Goal: Task Accomplishment & Management: Manage account settings

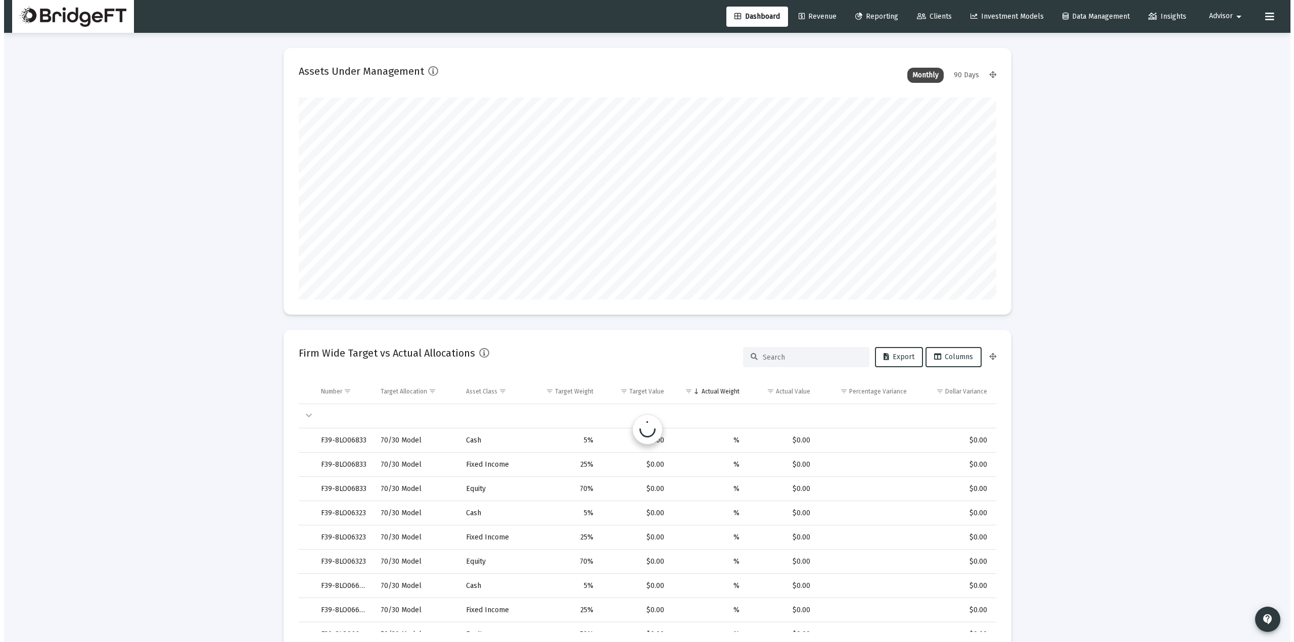
scroll to position [202, 375]
drag, startPoint x: 217, startPoint y: 134, endPoint x: 207, endPoint y: 139, distance: 11.5
click at [796, 10] on link "Revenue" at bounding box center [813, 17] width 54 height 20
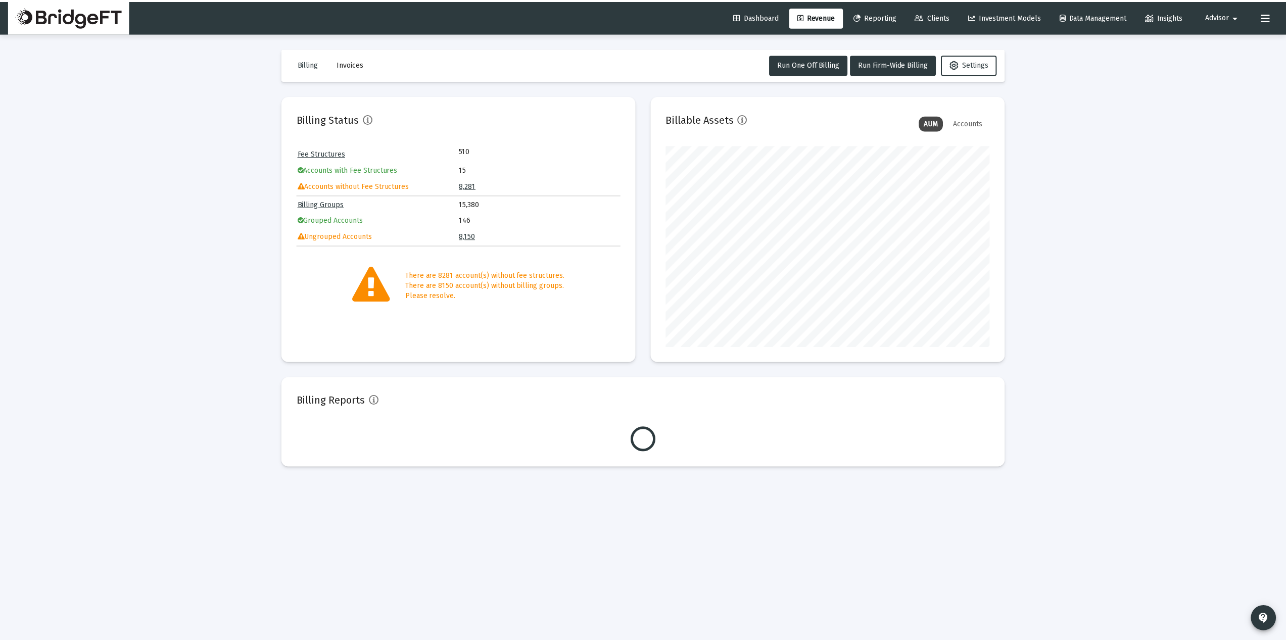
scroll to position [202, 326]
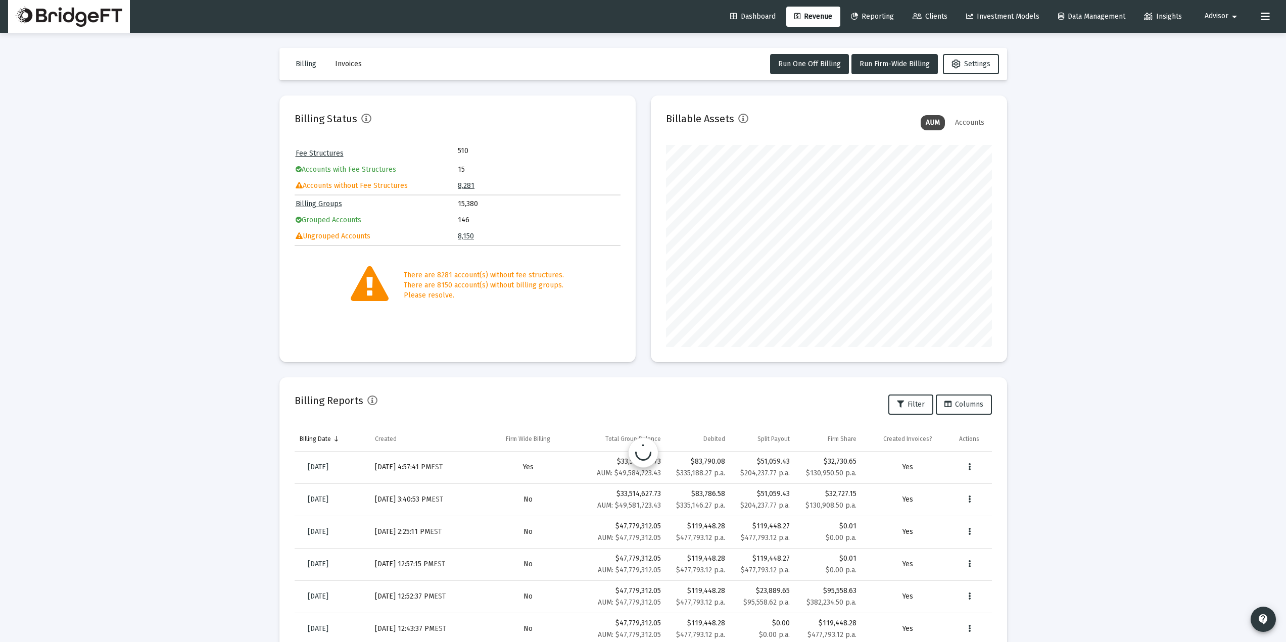
click at [881, 14] on span "Reporting" at bounding box center [872, 16] width 43 height 9
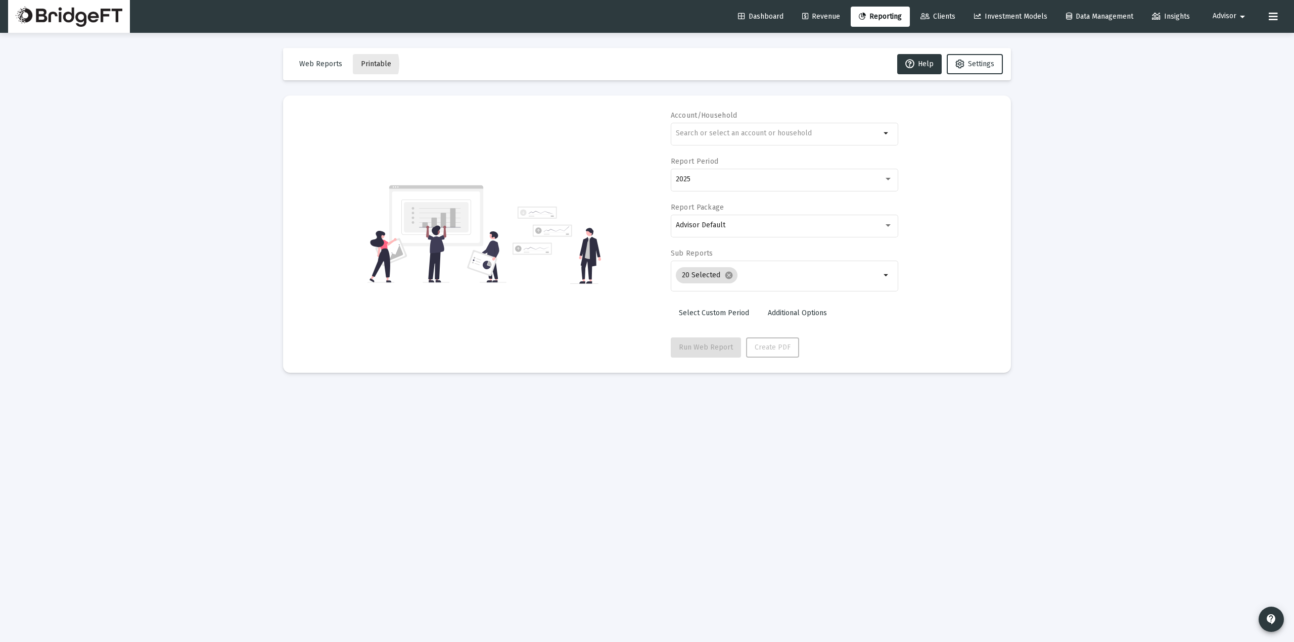
click at [357, 64] on button "Printable" at bounding box center [376, 64] width 46 height 20
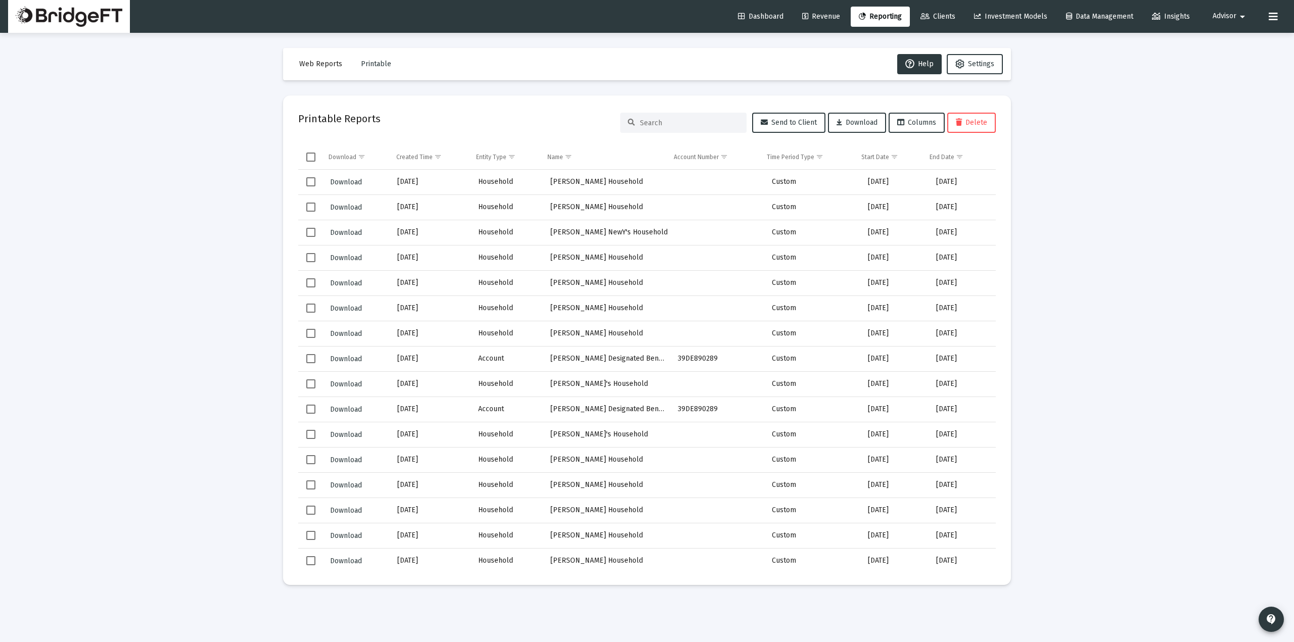
click at [805, 17] on span "Revenue" at bounding box center [821, 16] width 38 height 9
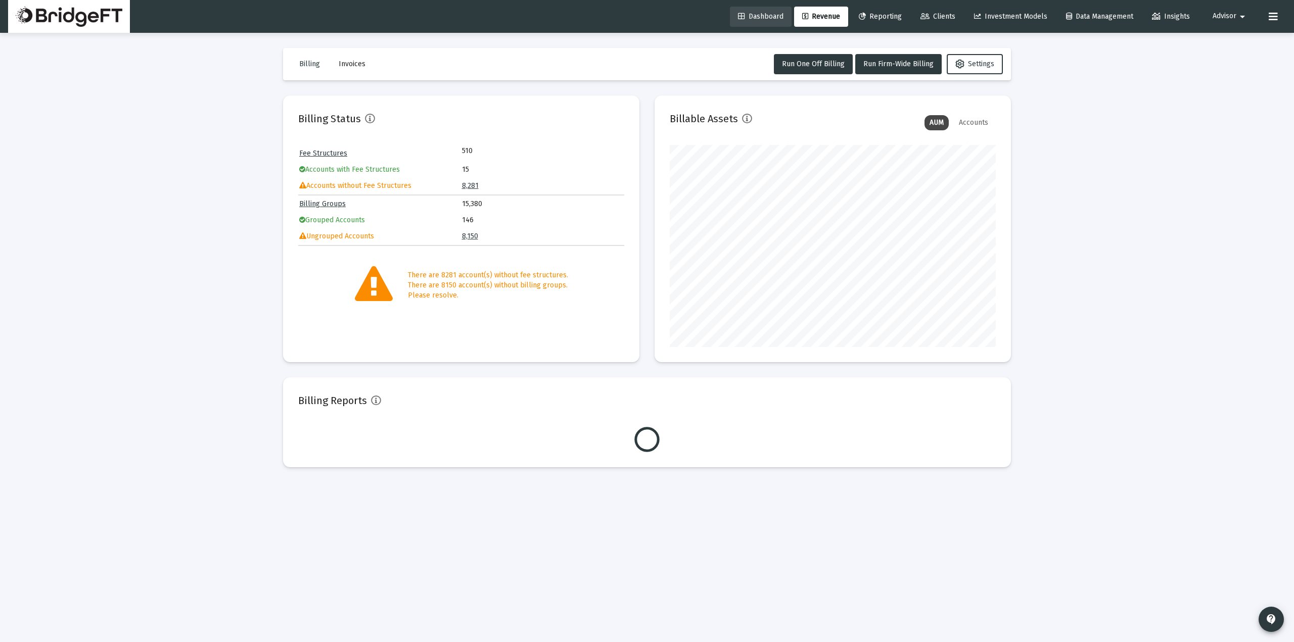
click at [766, 12] on link "Dashboard" at bounding box center [761, 17] width 62 height 20
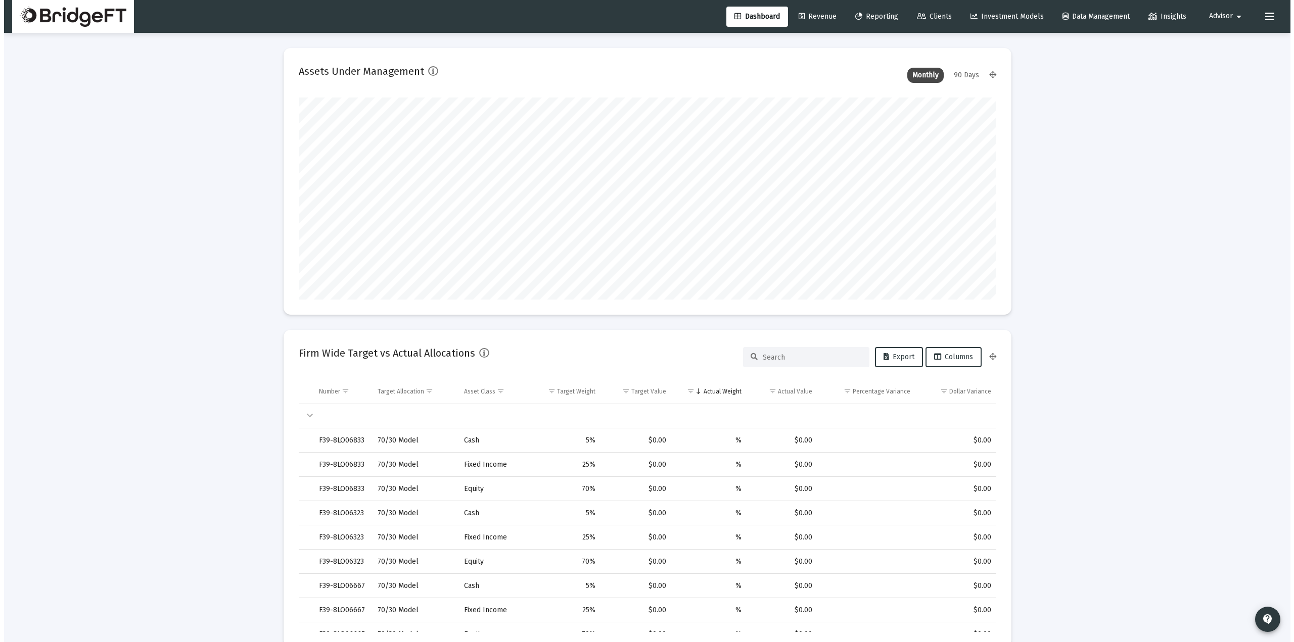
scroll to position [202, 375]
click at [811, 17] on span "Revenue" at bounding box center [813, 16] width 38 height 9
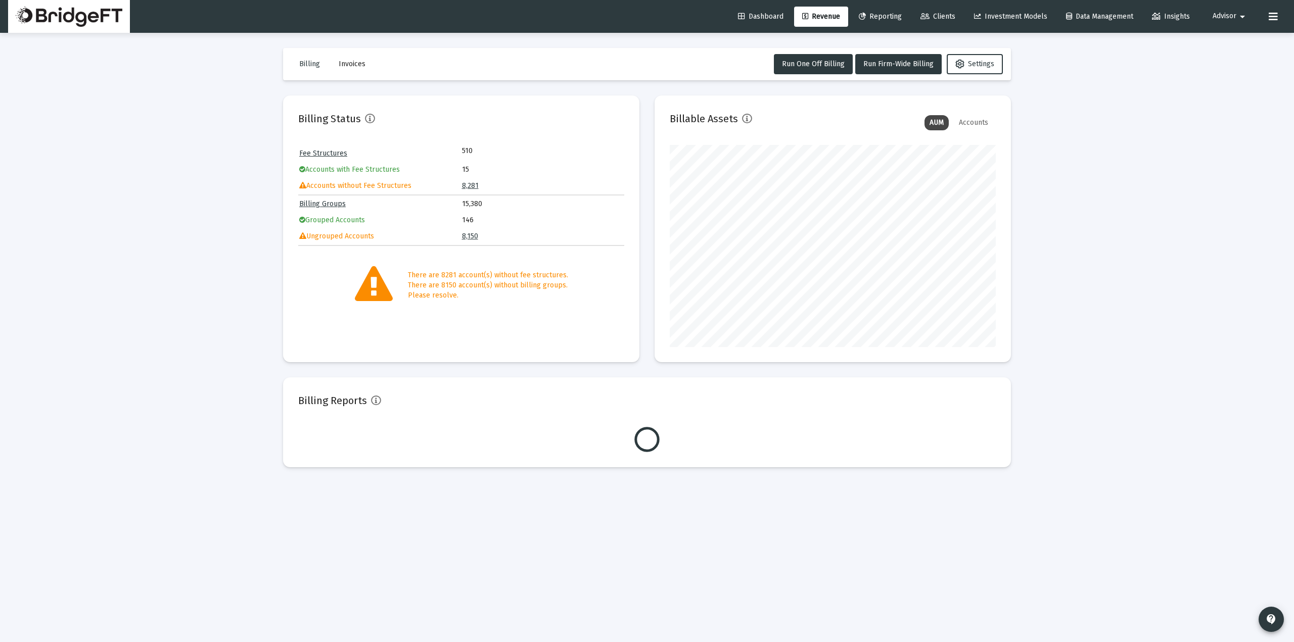
scroll to position [202, 326]
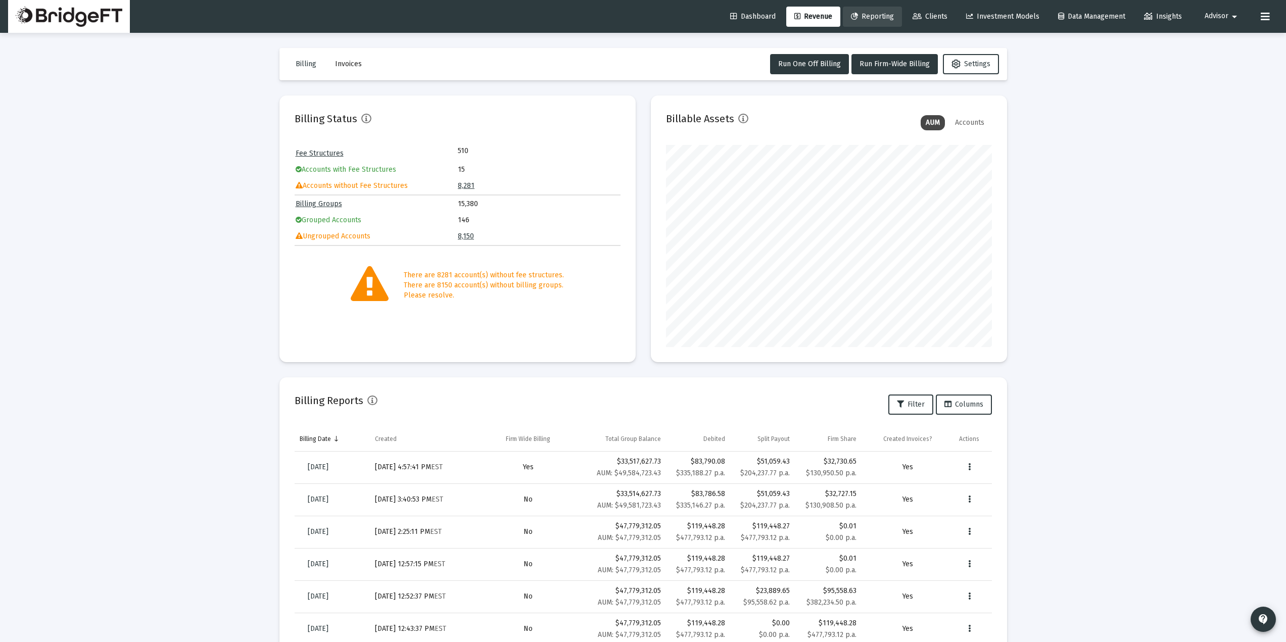
click at [881, 14] on span "Reporting" at bounding box center [872, 16] width 43 height 9
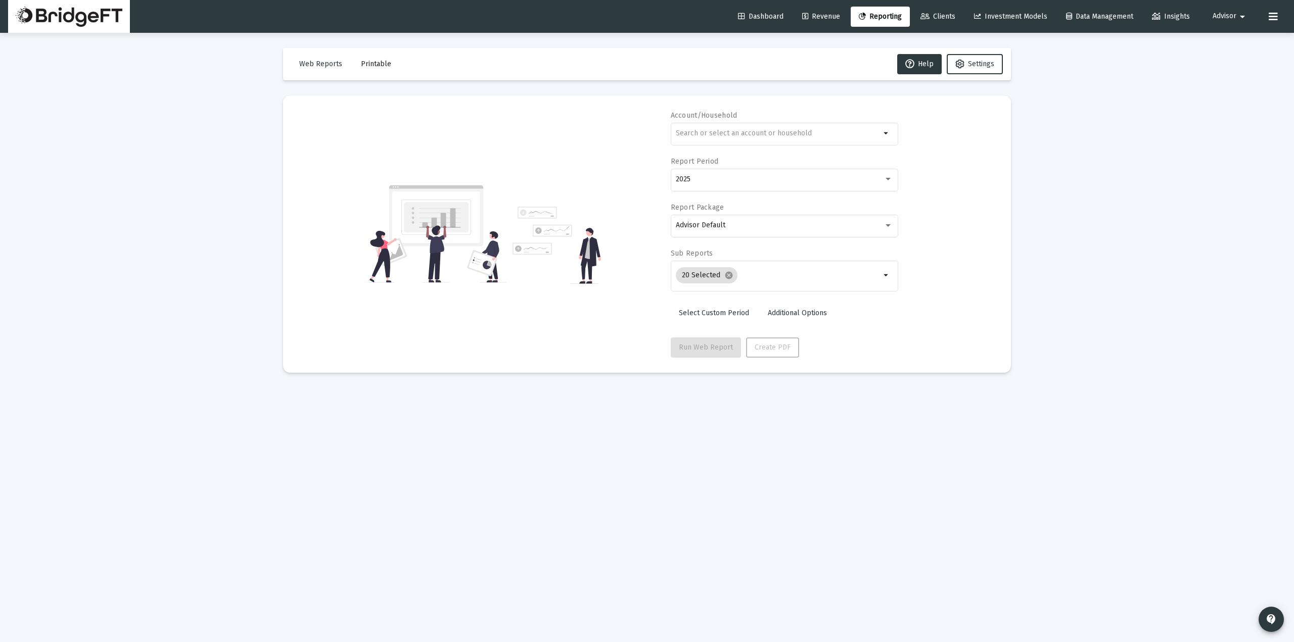
click at [816, 15] on span "Revenue" at bounding box center [821, 16] width 38 height 9
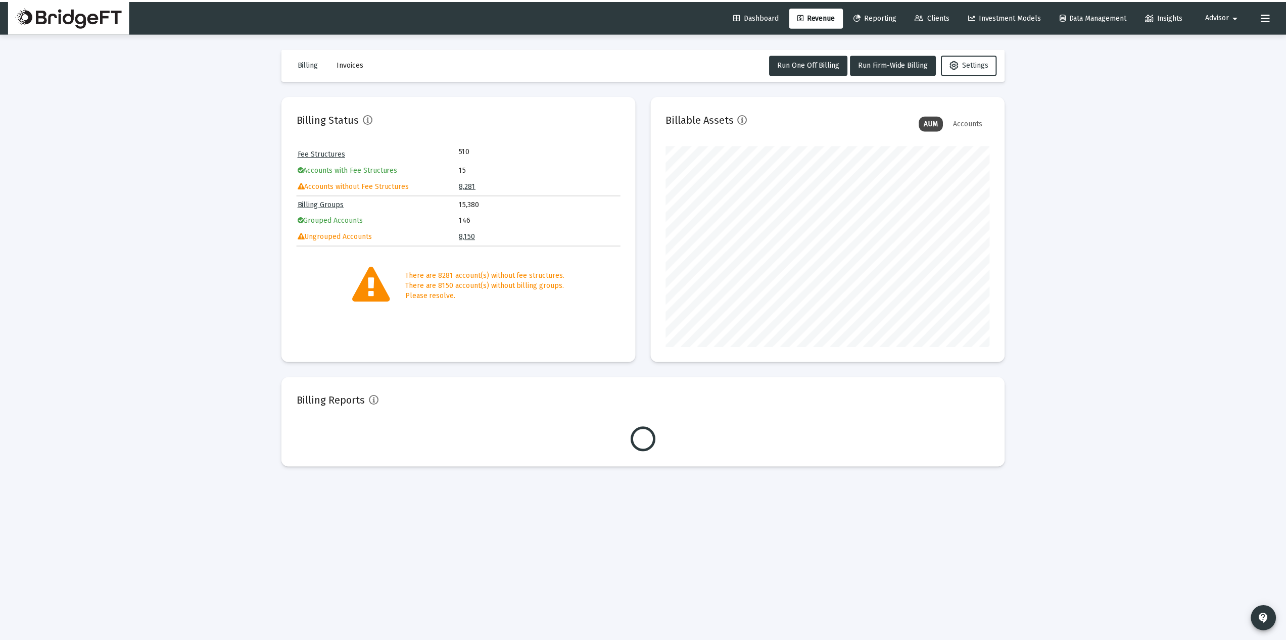
scroll to position [202, 326]
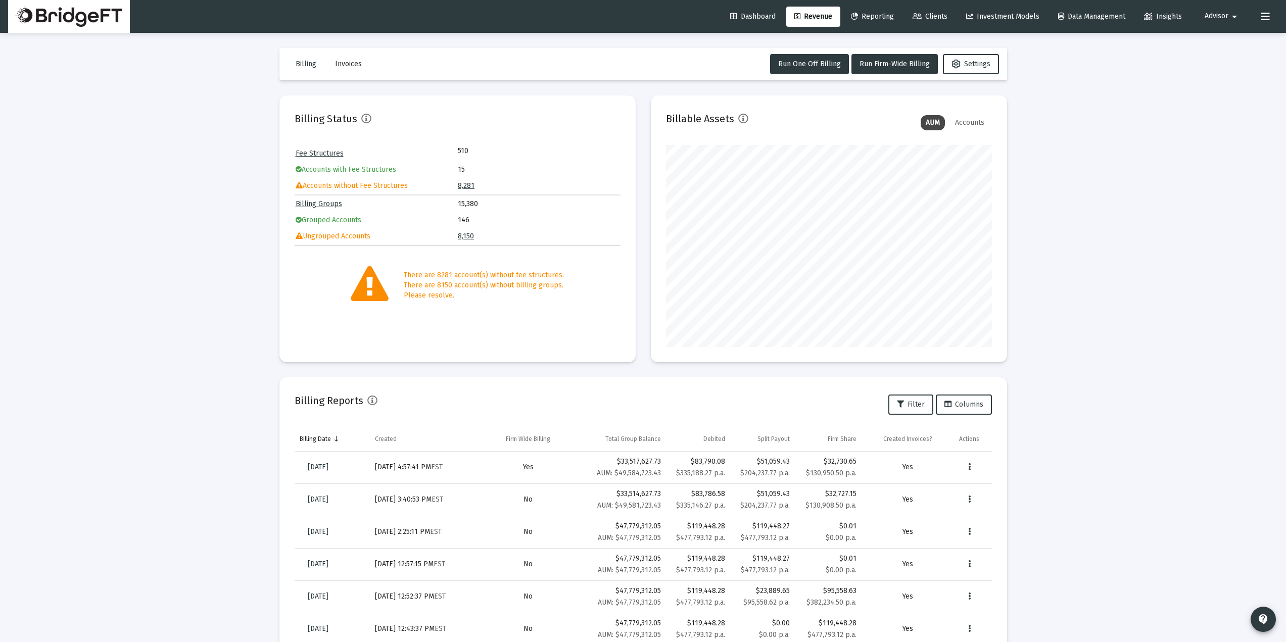
click at [1198, 410] on div "Loading... Billing Invoices Run One Off Billing Run Firm-Wide Billing Settings …" at bounding box center [643, 417] width 1286 height 834
click at [1097, 275] on div "Loading... Billing Invoices Run One Off Billing Run Firm-Wide Billing Settings …" at bounding box center [643, 417] width 1286 height 834
click at [970, 471] on icon "Data grid" at bounding box center [969, 467] width 3 height 12
click at [1003, 498] on button "Download Fee Upload" at bounding box center [1002, 494] width 87 height 24
click at [742, 11] on link "Dashboard" at bounding box center [753, 17] width 62 height 20
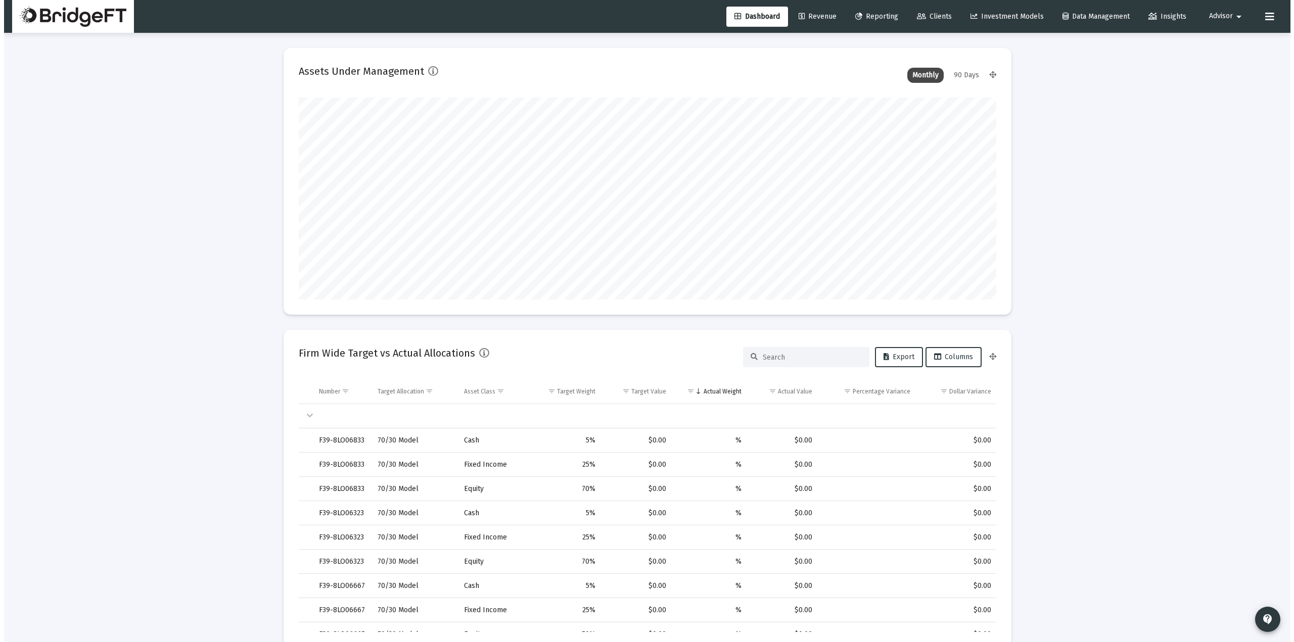
scroll to position [202, 375]
click at [812, 18] on span "Revenue" at bounding box center [813, 16] width 38 height 9
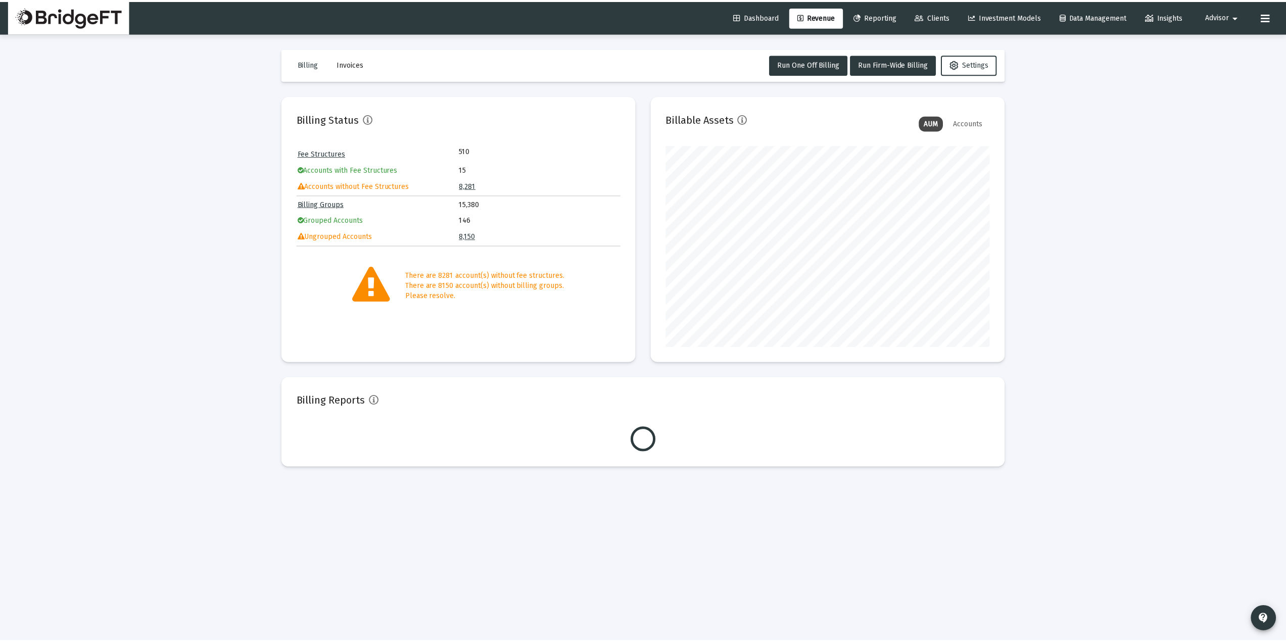
scroll to position [202, 326]
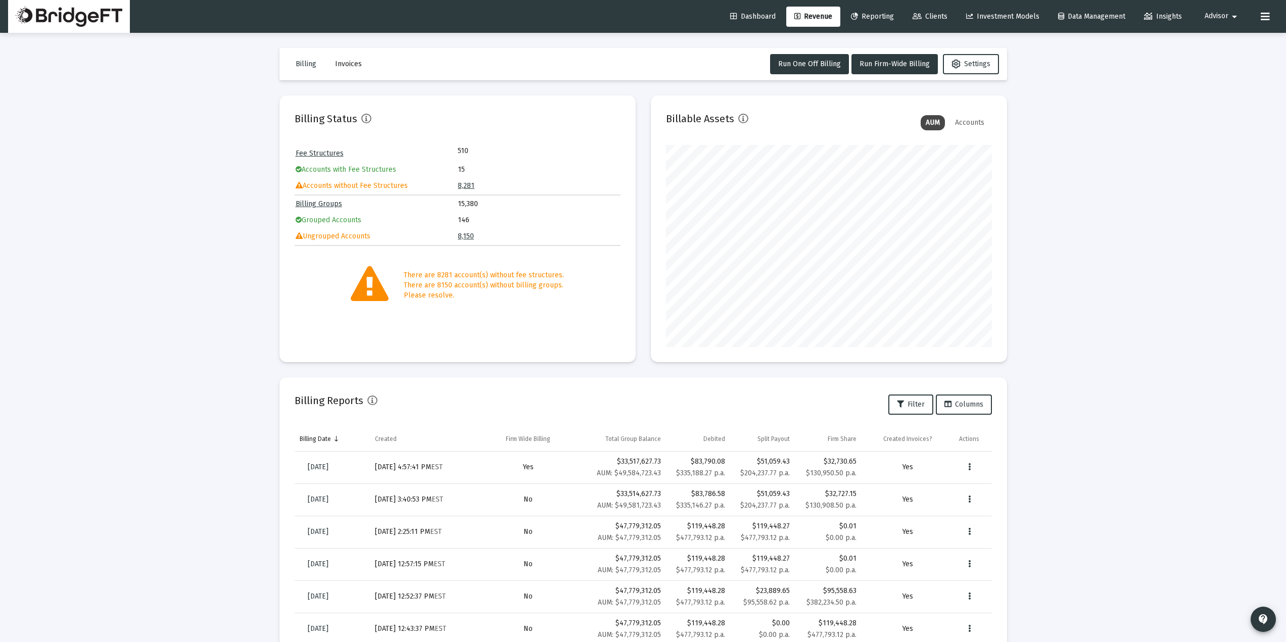
drag, startPoint x: 361, startPoint y: 155, endPoint x: 293, endPoint y: 155, distance: 68.2
click at [293, 155] on mat-card "Billing Status Fee Structures 510 Accounts with Fee Structures 15 Accounts with…" at bounding box center [457, 229] width 356 height 267
click at [247, 182] on div "Loading... Billing Invoices Run One Off Billing Run Firm-Wide Billing Settings …" at bounding box center [643, 417] width 1286 height 834
drag, startPoint x: 454, startPoint y: 185, endPoint x: 441, endPoint y: 185, distance: 13.6
click at [441, 185] on tr "Accounts without Fee Structures 8,281" at bounding box center [458, 185] width 324 height 15
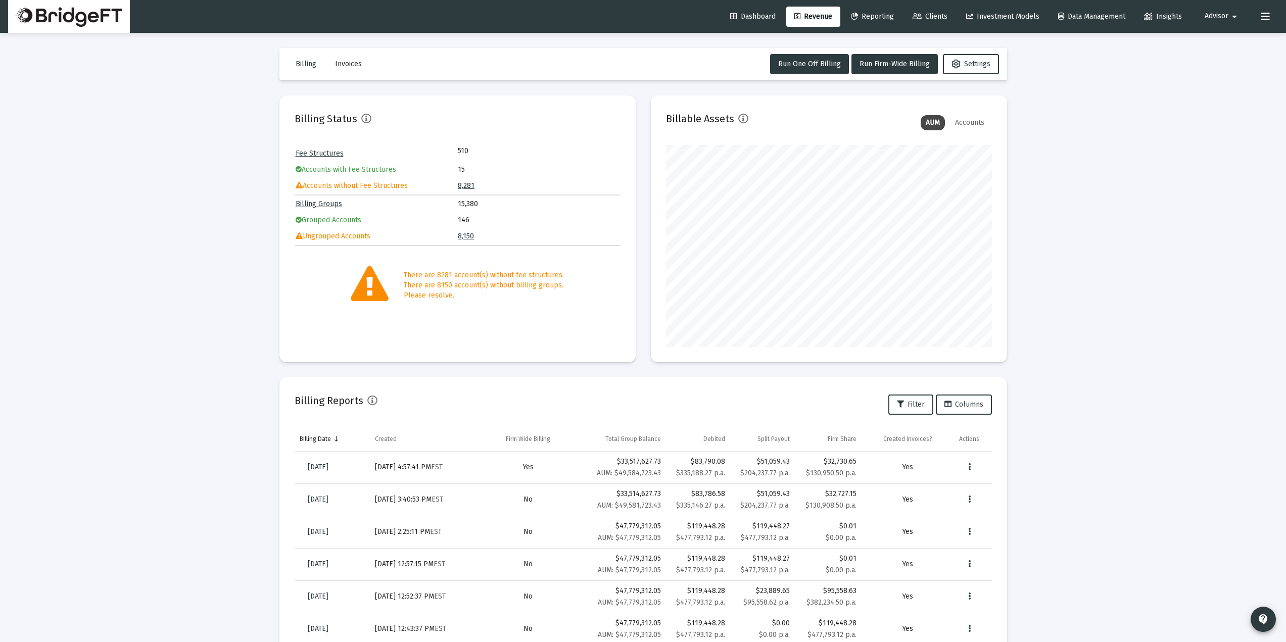
click at [356, 157] on td "Fee Structures" at bounding box center [377, 153] width 162 height 15
drag, startPoint x: 478, startPoint y: 236, endPoint x: 425, endPoint y: 231, distance: 53.3
click at [453, 241] on tr "Ungrouped Accounts 8,150" at bounding box center [458, 236] width 324 height 15
click at [503, 228] on table "Billing Groups 15,380 Grouped Accounts 146 Ungrouped Accounts 8,150" at bounding box center [458, 221] width 326 height 50
click at [434, 198] on td "Billing Groups" at bounding box center [377, 204] width 162 height 15
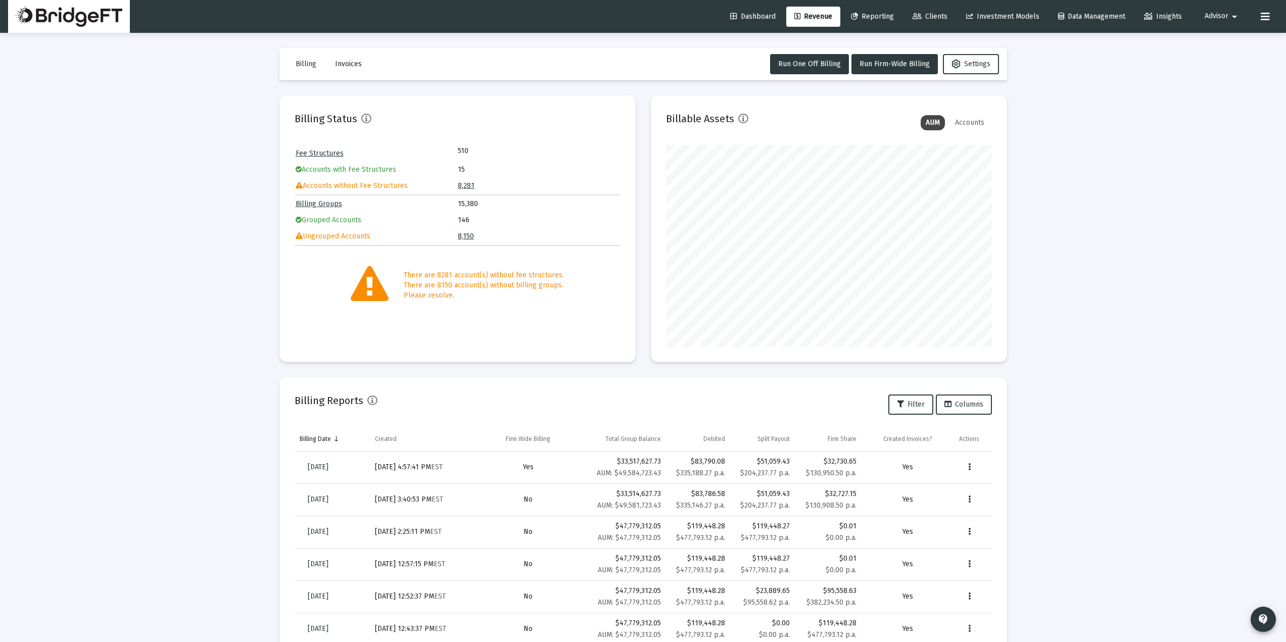
click at [465, 185] on link "8,281" at bounding box center [466, 185] width 17 height 9
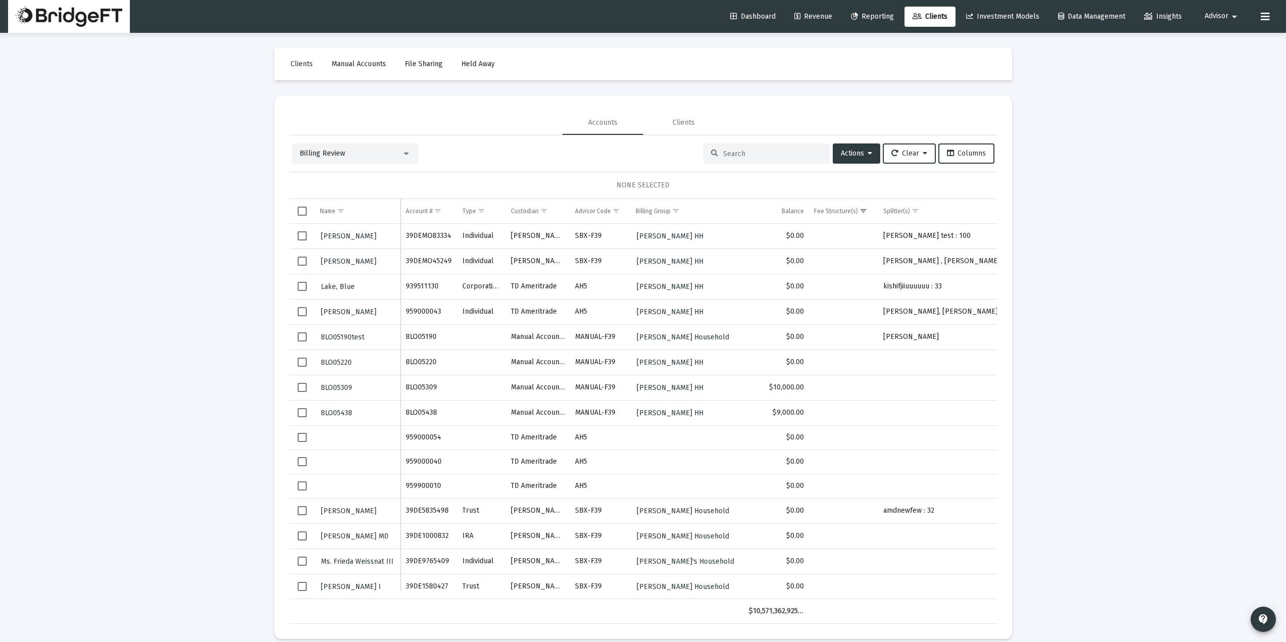
click at [302, 210] on span "Select all" at bounding box center [302, 211] width 9 height 9
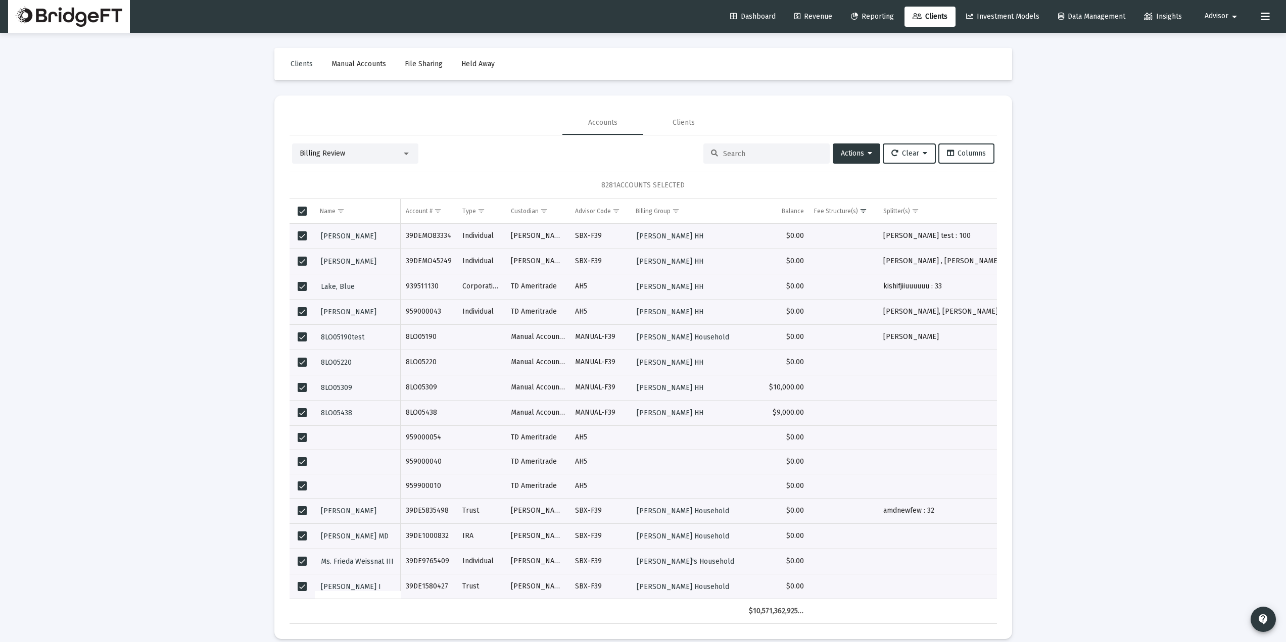
drag, startPoint x: 592, startPoint y: 185, endPoint x: 685, endPoint y: 184, distance: 93.0
click at [688, 180] on div "8281 ACCOUNTS SELECTED" at bounding box center [643, 185] width 707 height 27
click at [1228, 17] on mat-icon "arrow_drop_down" at bounding box center [1234, 17] width 12 height 20
click at [1222, 45] on span "Settings" at bounding box center [1230, 43] width 30 height 24
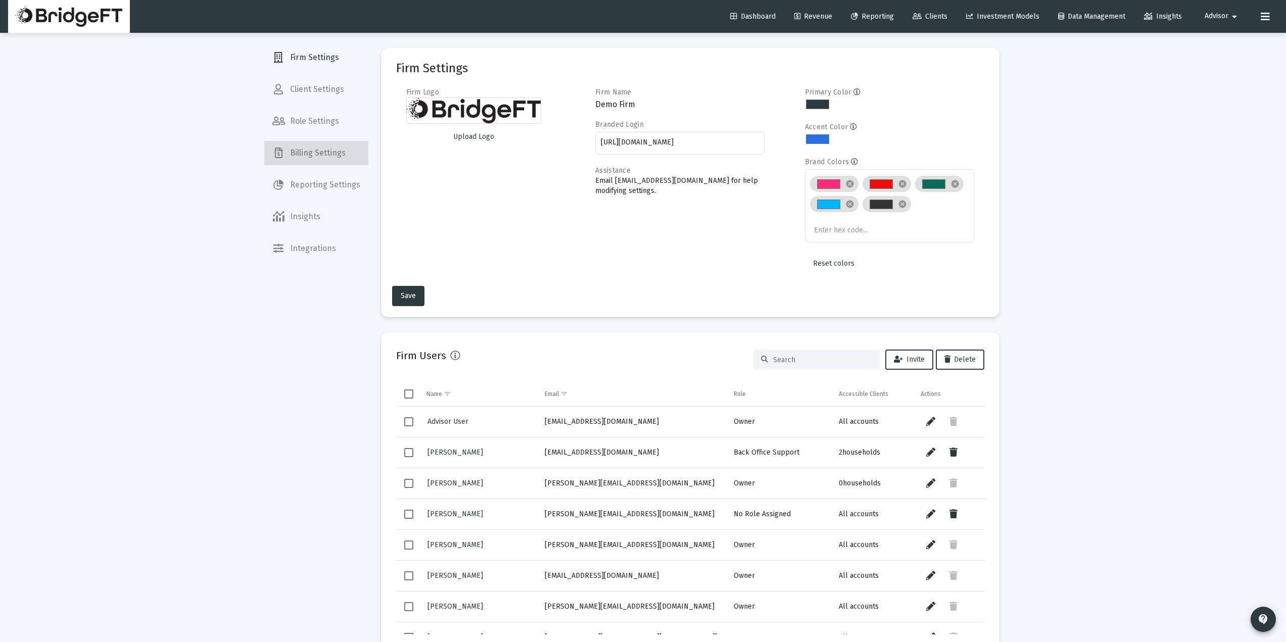
click at [324, 152] on span "Billing Settings" at bounding box center [316, 153] width 104 height 24
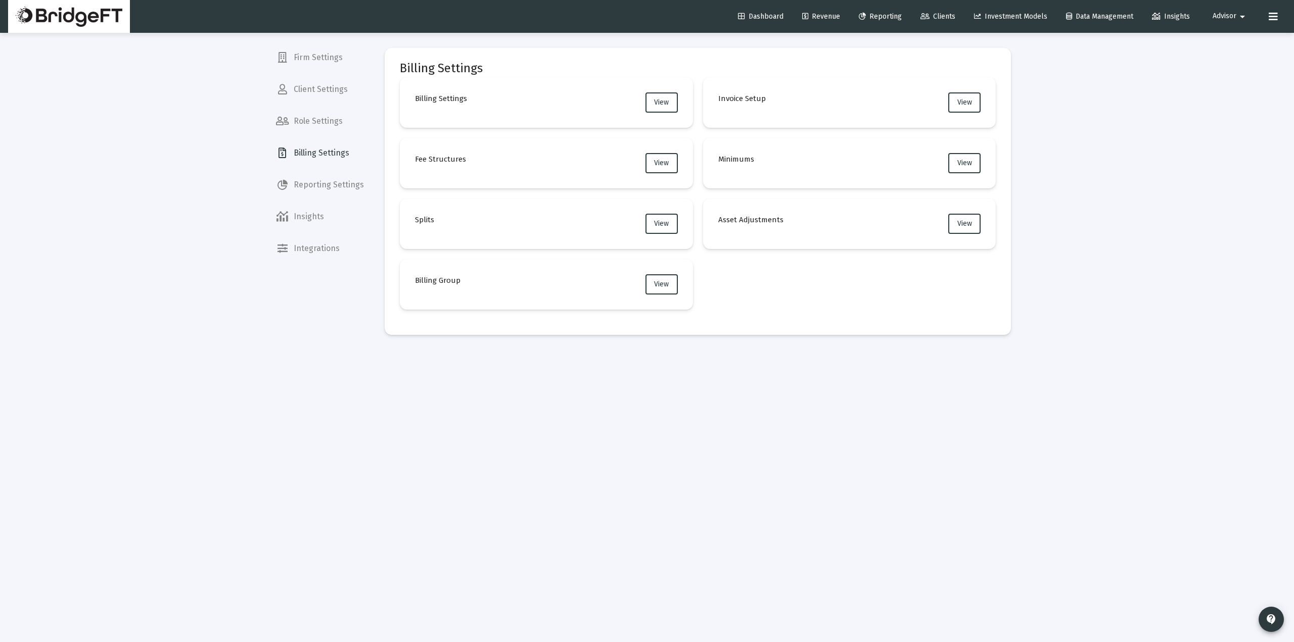
click at [793, 300] on div "Billing Settings View Invoice Setup View Fee Structures View Minimums View Spli…" at bounding box center [698, 193] width 596 height 232
drag, startPoint x: 518, startPoint y: 159, endPoint x: 466, endPoint y: 164, distance: 52.3
click at [466, 164] on mat-card "Fee Structures View" at bounding box center [546, 163] width 293 height 51
drag, startPoint x: 464, startPoint y: 279, endPoint x: 468, endPoint y: 286, distance: 7.3
click at [468, 286] on mat-card "Billing Group View" at bounding box center [546, 284] width 293 height 51
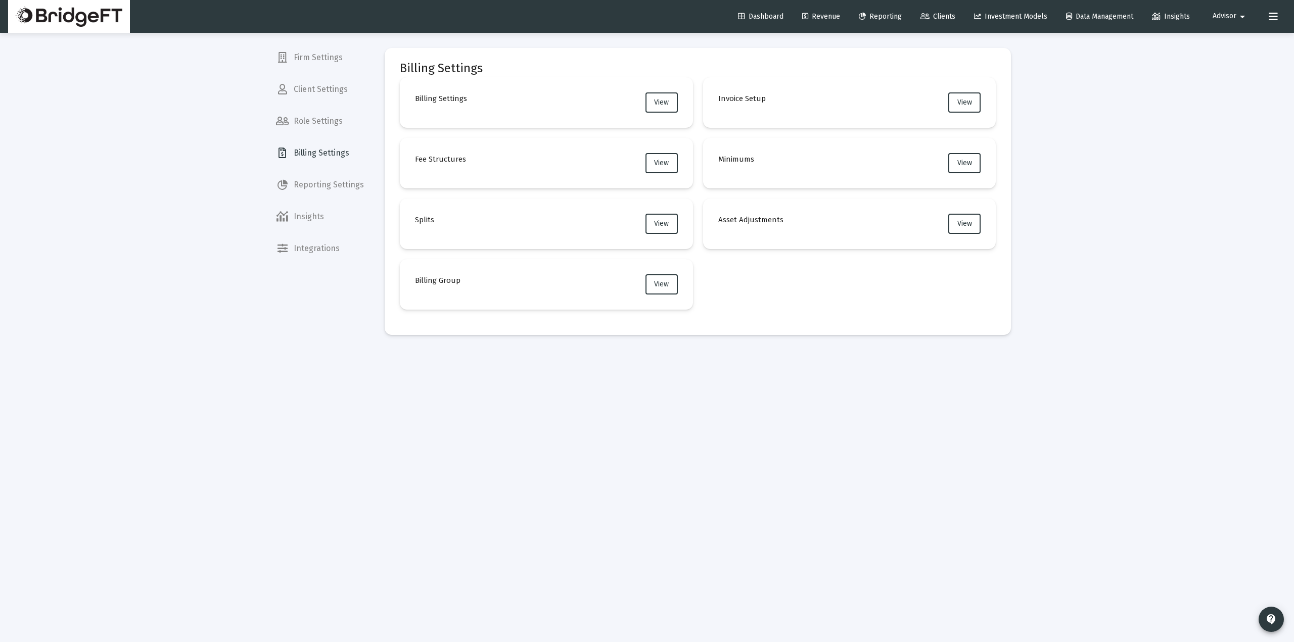
drag, startPoint x: 467, startPoint y: 276, endPoint x: 473, endPoint y: 278, distance: 6.3
click at [468, 276] on mat-card "Billing Group View" at bounding box center [546, 284] width 293 height 51
click at [792, 326] on mat-card "Billing Settings Billing Settings View Invoice Setup View Fee Structures View M…" at bounding box center [698, 191] width 626 height 287
click at [667, 219] on button "View" at bounding box center [661, 224] width 32 height 20
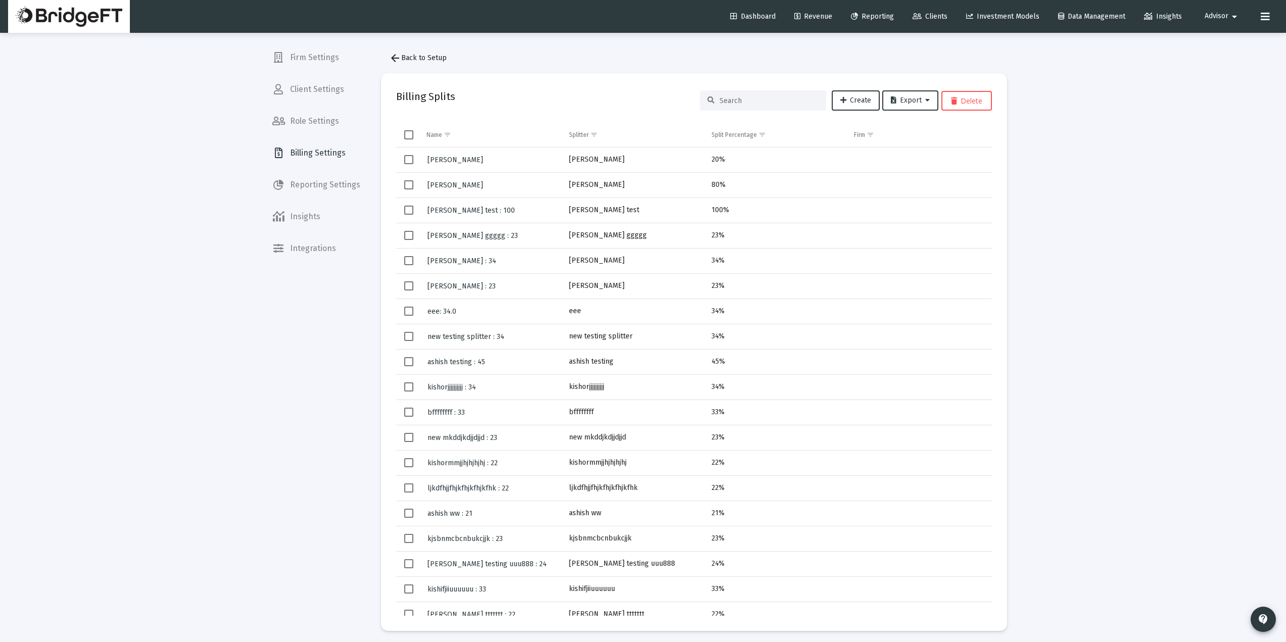
click at [440, 60] on span "arrow_back Back to Setup" at bounding box center [418, 58] width 58 height 9
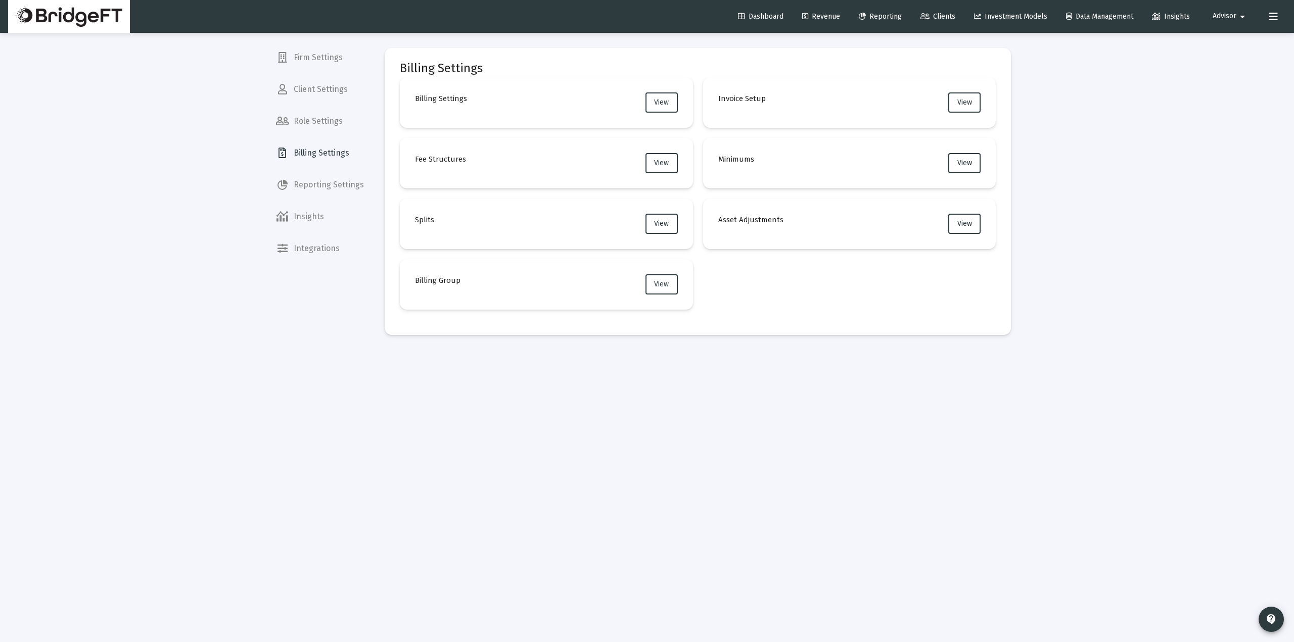
click at [479, 230] on mat-card "Splits View" at bounding box center [546, 224] width 293 height 51
click at [1115, 266] on div "Loading... Firm Settings Client Settings Role Settings Billing Settings Reporti…" at bounding box center [647, 321] width 1294 height 642
click at [664, 293] on button "View" at bounding box center [661, 284] width 32 height 20
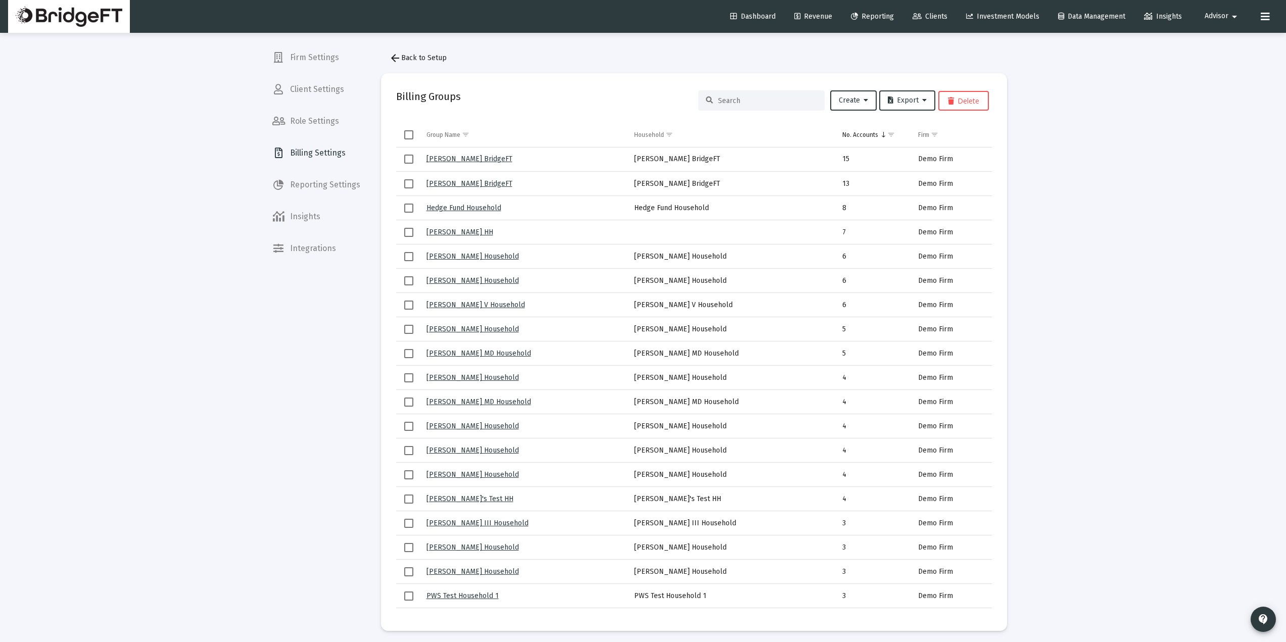
click at [306, 398] on div "Firm Settings Client Settings Role Settings Billing Settings Reporting Settings…" at bounding box center [316, 321] width 104 height 642
click at [330, 362] on div "Firm Settings Client Settings Role Settings Billing Settings Reporting Settings…" at bounding box center [316, 321] width 104 height 642
click at [419, 55] on span "arrow_back Back to Setup" at bounding box center [418, 58] width 58 height 9
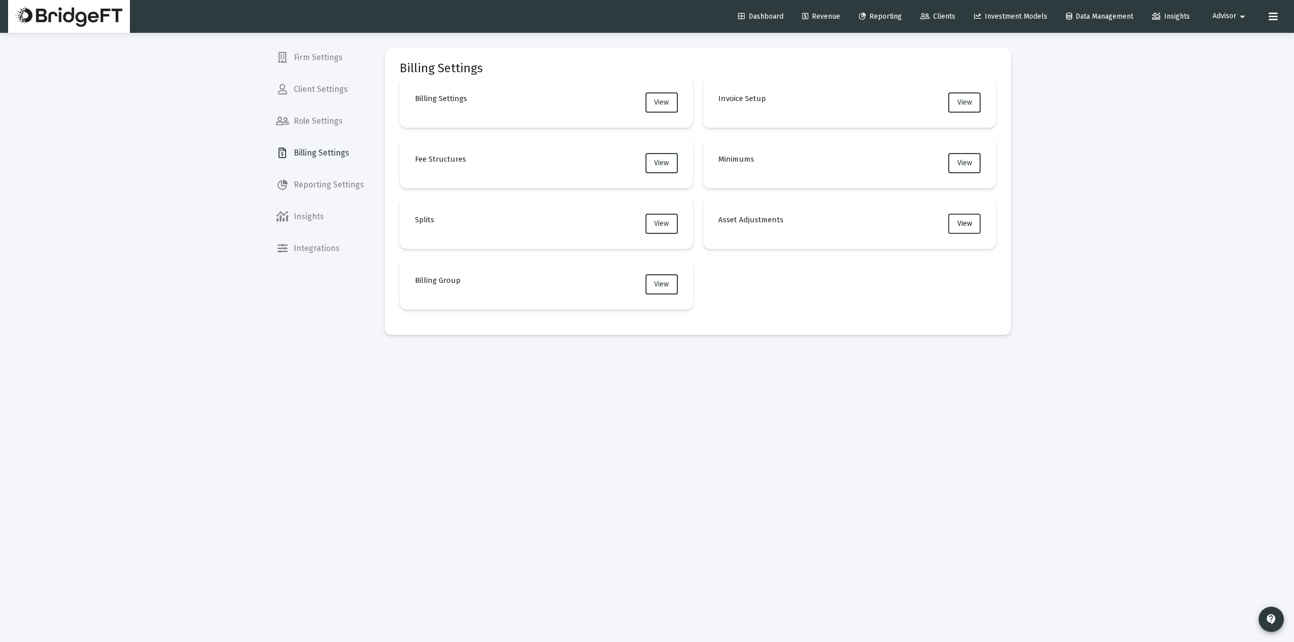
click at [969, 222] on span "View" at bounding box center [964, 223] width 15 height 9
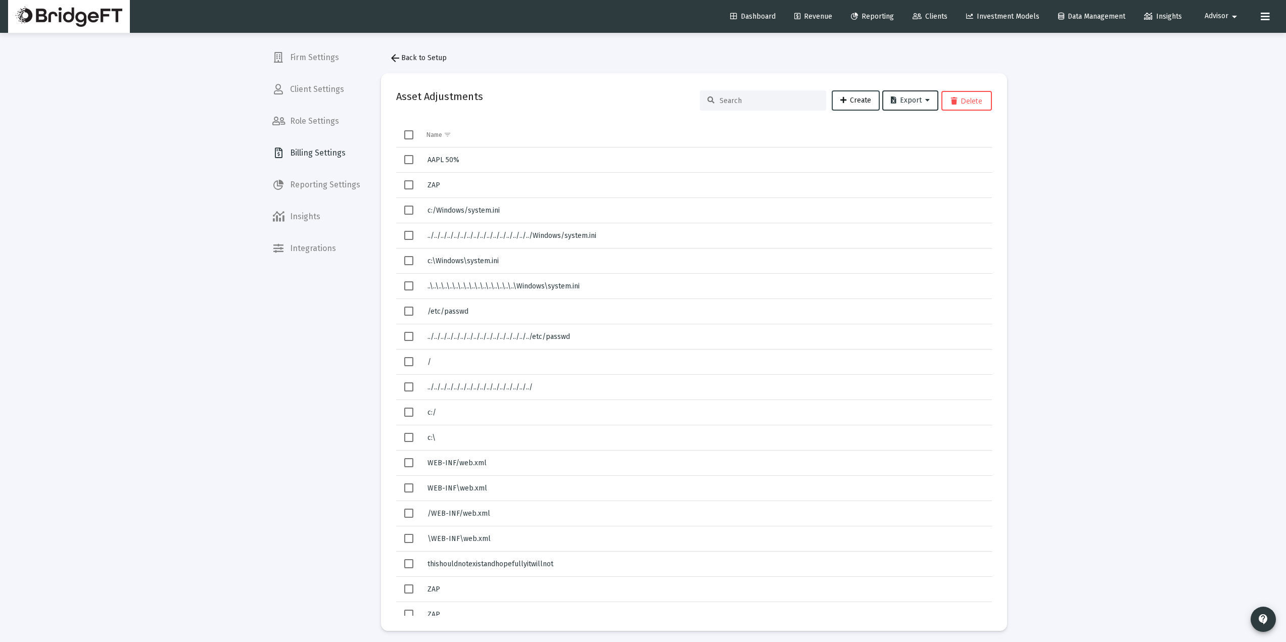
click at [851, 97] on span "Create" at bounding box center [855, 100] width 31 height 9
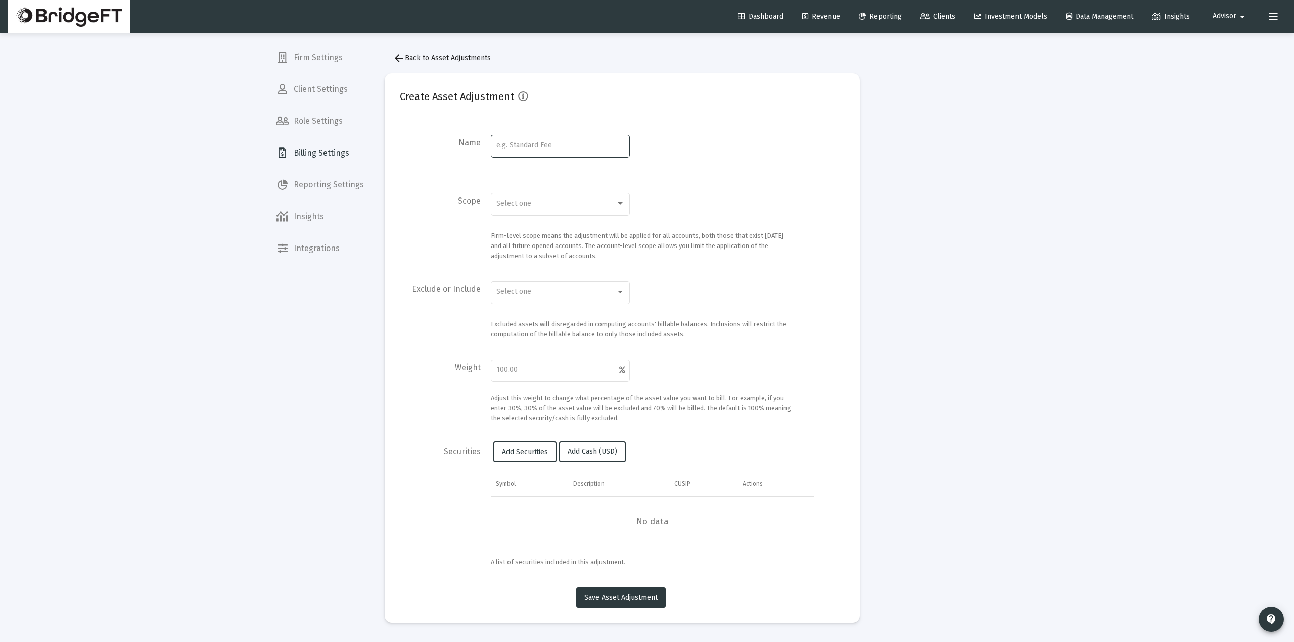
click at [532, 143] on input at bounding box center [560, 145] width 128 height 8
type input "AAPL Exclusion"
click at [616, 197] on div "Select one" at bounding box center [560, 203] width 128 height 25
click at [519, 222] on span "Account" at bounding box center [560, 224] width 128 height 21
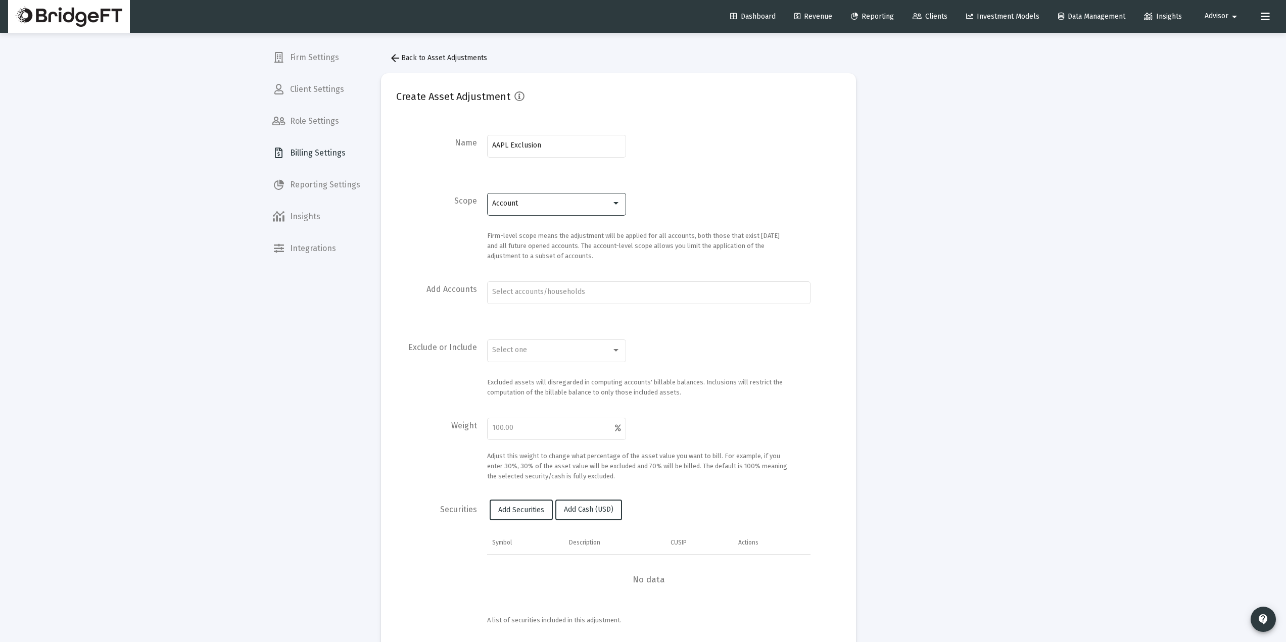
click at [536, 204] on div "Account" at bounding box center [551, 204] width 119 height 8
click at [521, 187] on span "Firm" at bounding box center [556, 182] width 128 height 21
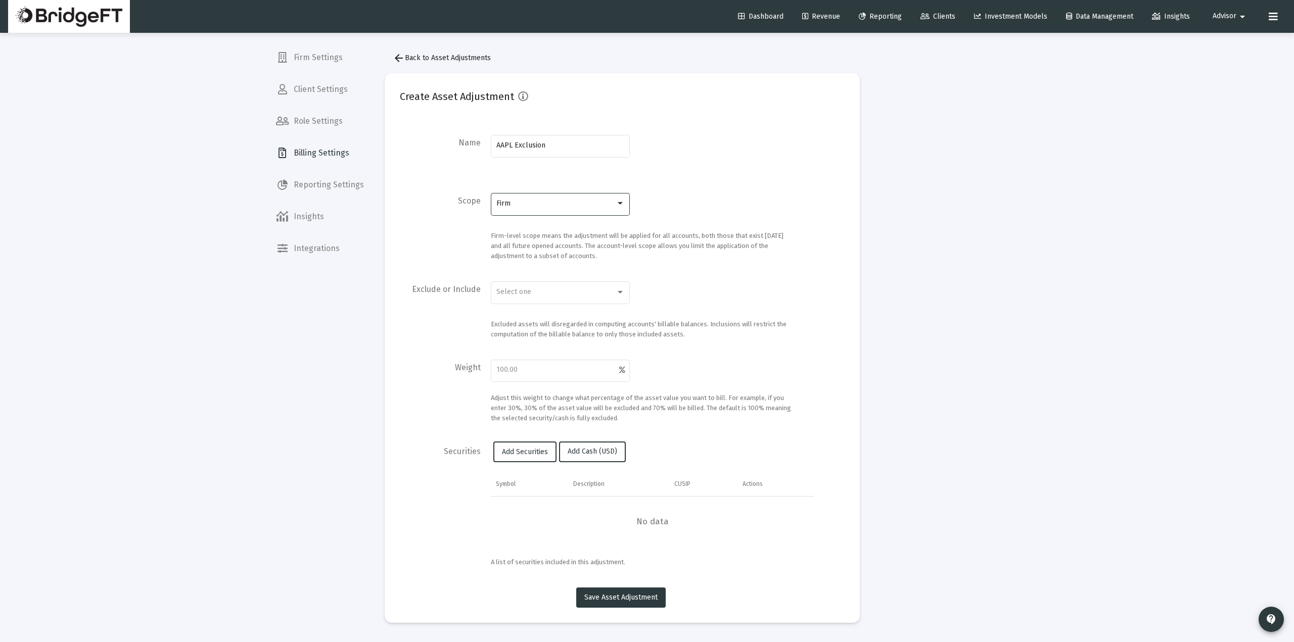
click at [552, 202] on div "Firm" at bounding box center [555, 204] width 119 height 8
click at [516, 226] on span "Account" at bounding box center [560, 224] width 128 height 21
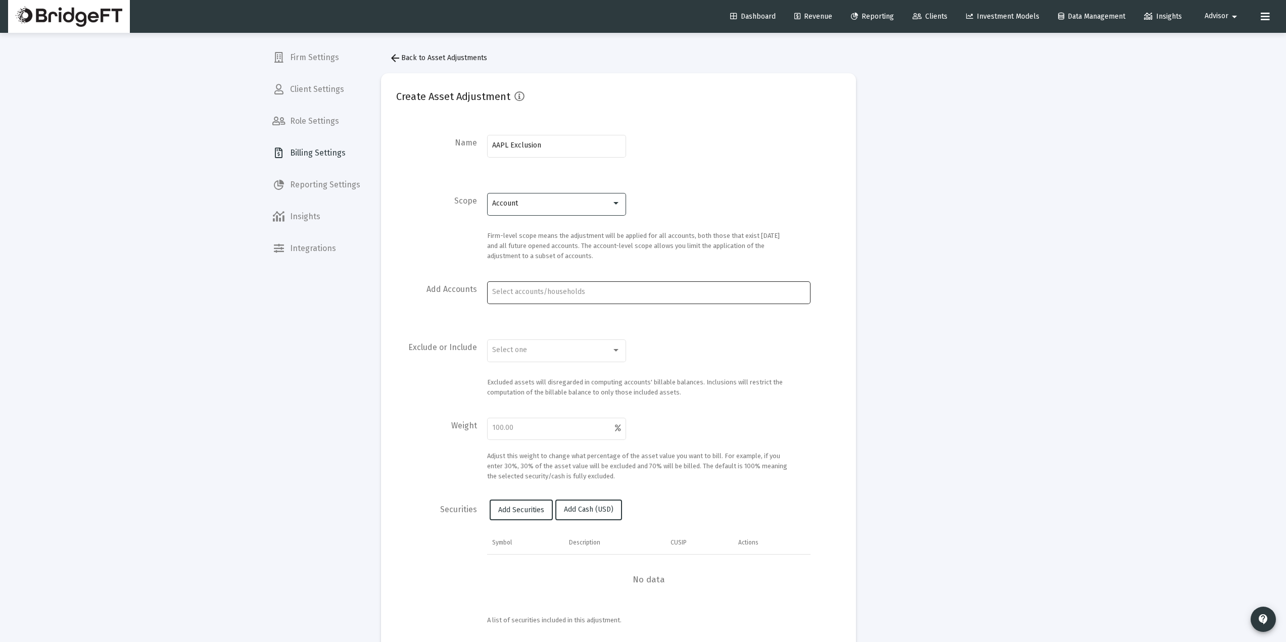
click at [531, 288] on div "Account Selection" at bounding box center [648, 292] width 317 height 12
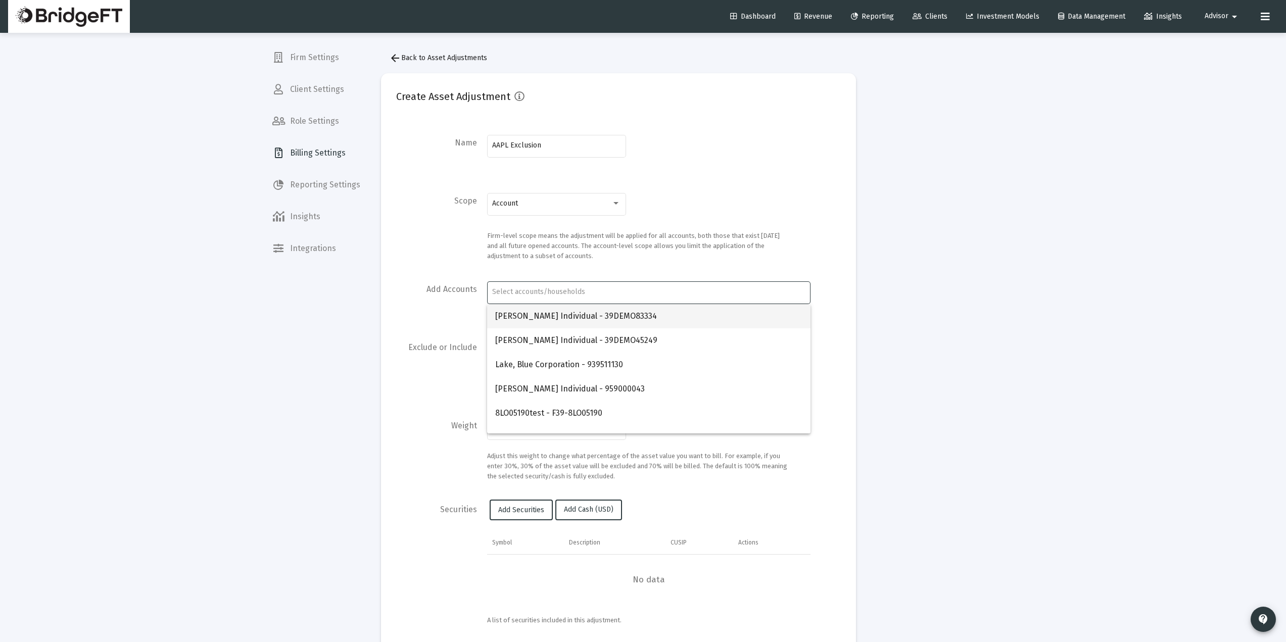
click at [542, 319] on span "[PERSON_NAME] Individual - 39DEMO83334" at bounding box center [648, 316] width 307 height 24
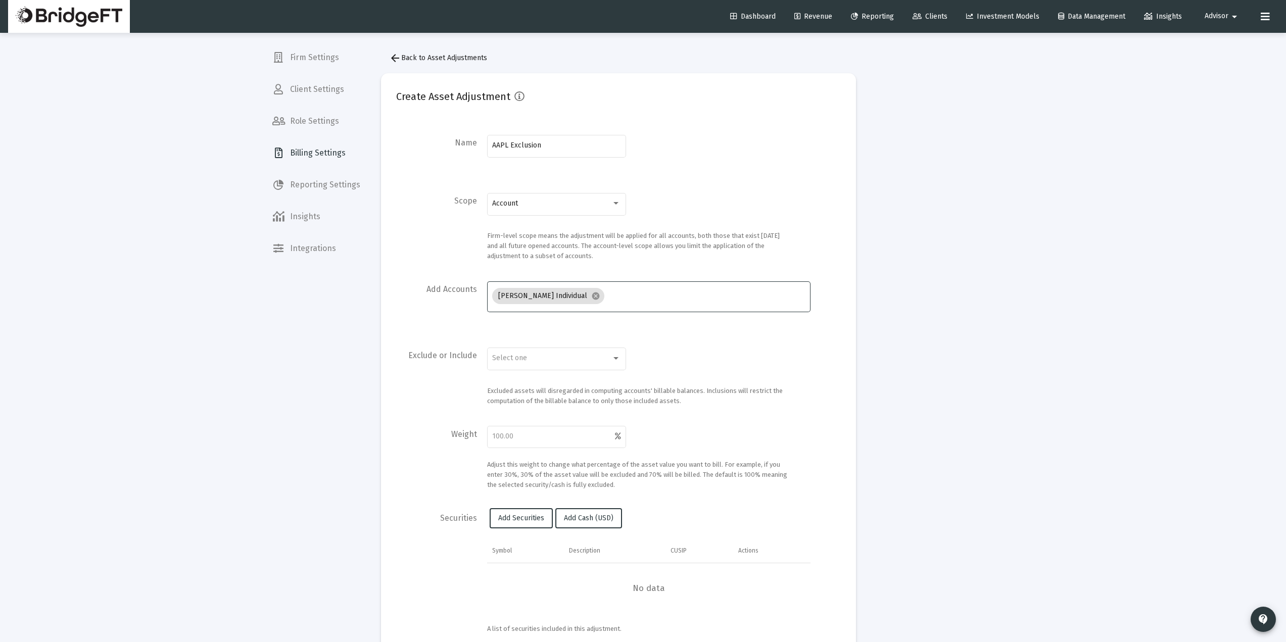
click at [635, 295] on input "Account Selection" at bounding box center [706, 296] width 197 height 8
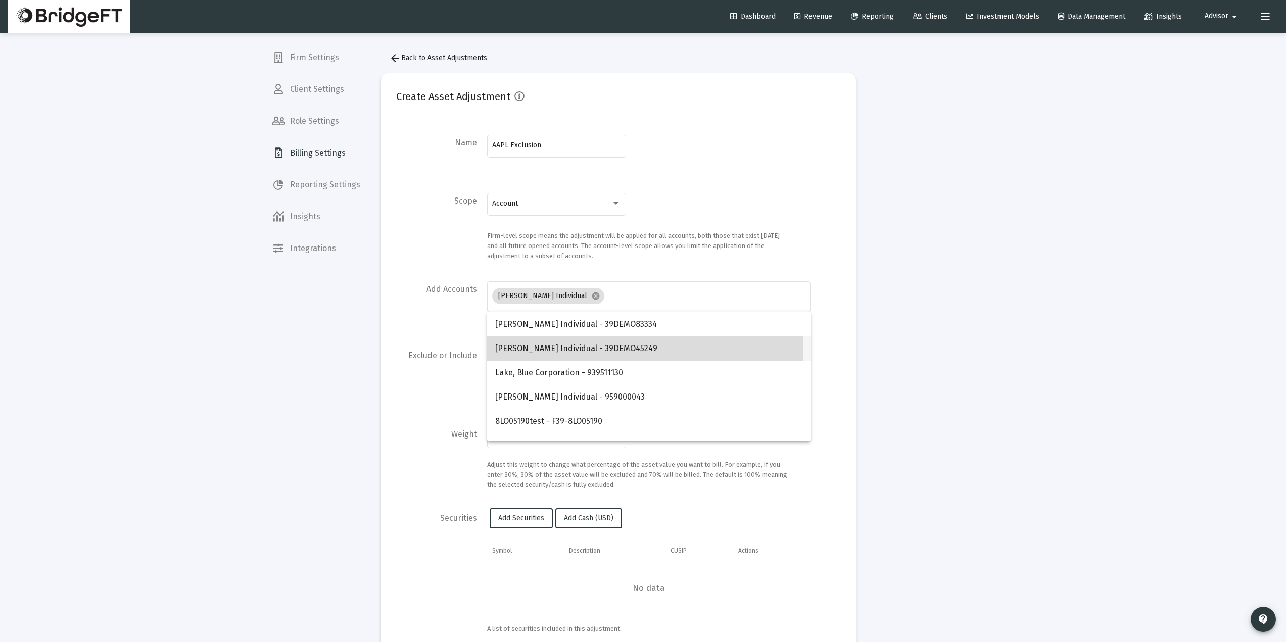
click at [589, 345] on span "[PERSON_NAME] Individual - 39DEMO45249" at bounding box center [648, 349] width 307 height 24
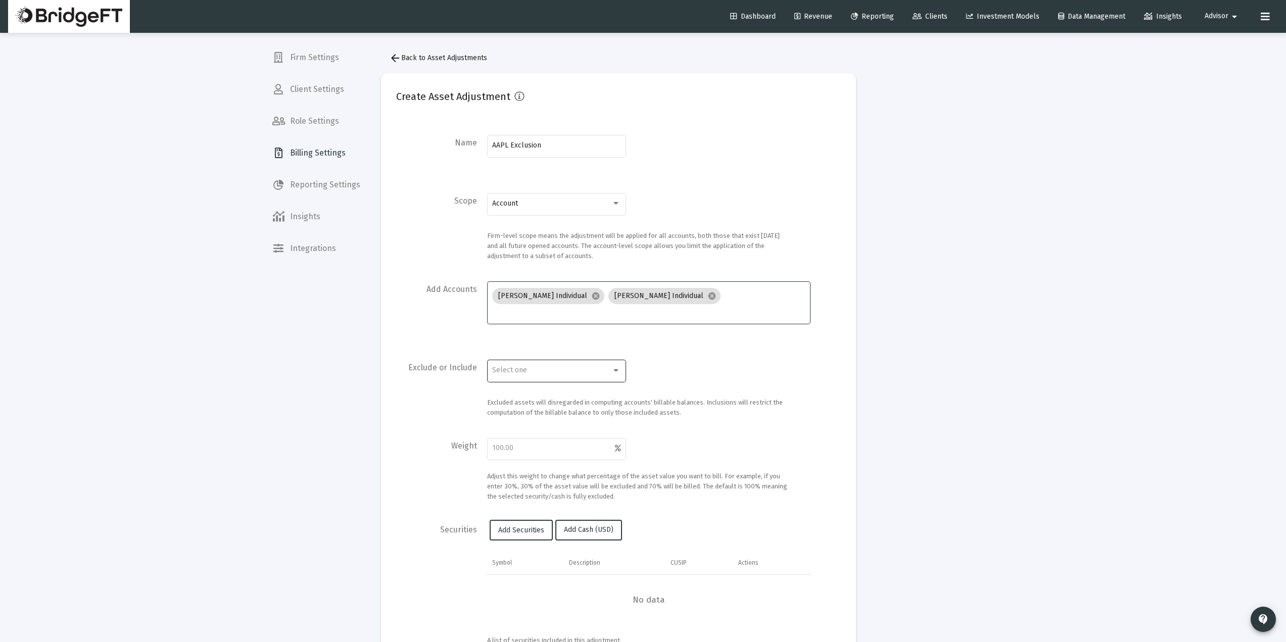
click at [551, 381] on div "Select one" at bounding box center [556, 370] width 128 height 25
click at [522, 393] on span "Exclusion" at bounding box center [556, 391] width 128 height 21
click at [519, 444] on input "number" at bounding box center [553, 448] width 123 height 8
type input "50"
drag, startPoint x: 402, startPoint y: 367, endPoint x: 398, endPoint y: 370, distance: 5.4
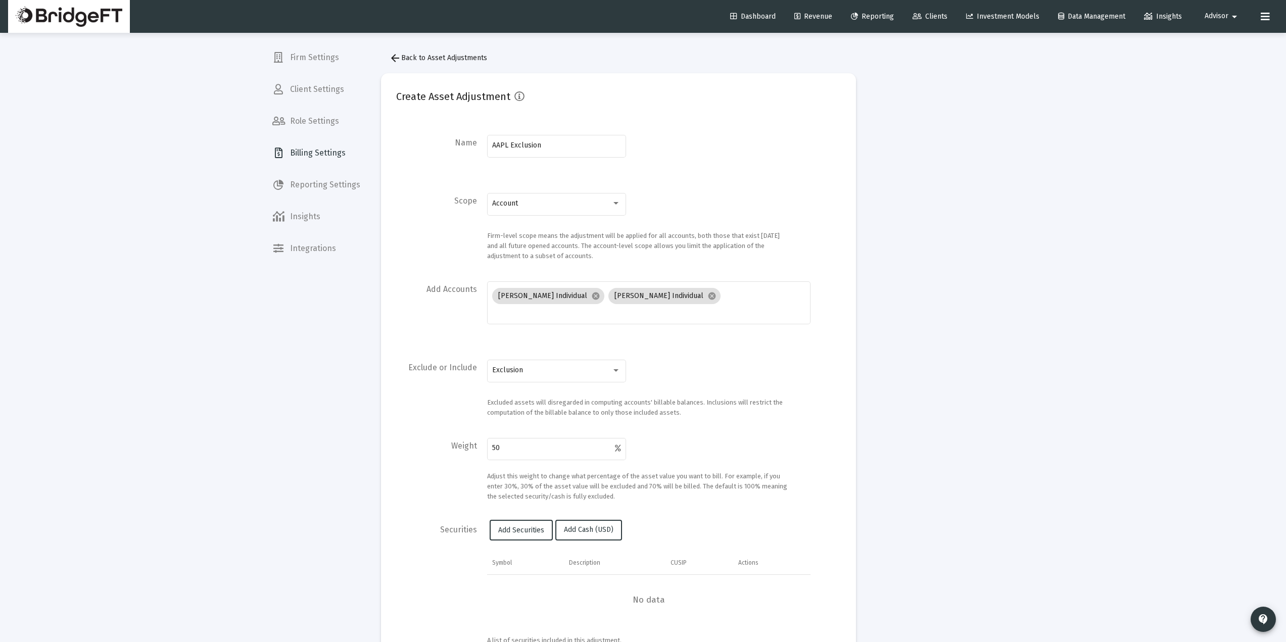
click at [402, 366] on div "Exclude or Include" at bounding box center [436, 388] width 81 height 60
click at [566, 209] on div "Account" at bounding box center [556, 203] width 128 height 25
click at [470, 235] on div at bounding box center [643, 321] width 1286 height 642
click at [511, 209] on div "Account" at bounding box center [556, 203] width 128 height 25
click at [514, 209] on span "Account" at bounding box center [556, 203] width 128 height 21
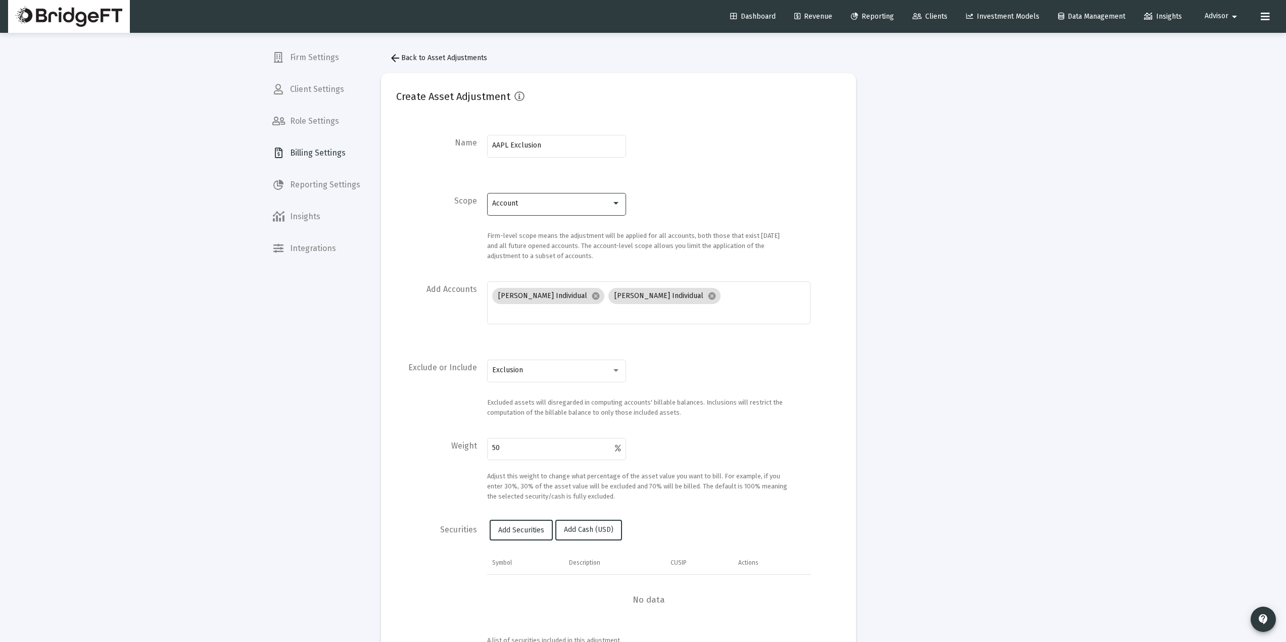
click at [487, 233] on div "Firm-level scope means the adjustment will be applied for all accounts, both th…" at bounding box center [638, 246] width 303 height 30
click at [541, 209] on div "Account" at bounding box center [556, 203] width 128 height 25
click at [529, 206] on span "Account" at bounding box center [556, 203] width 128 height 21
click at [578, 308] on input "Account Selection" at bounding box center [648, 312] width 313 height 8
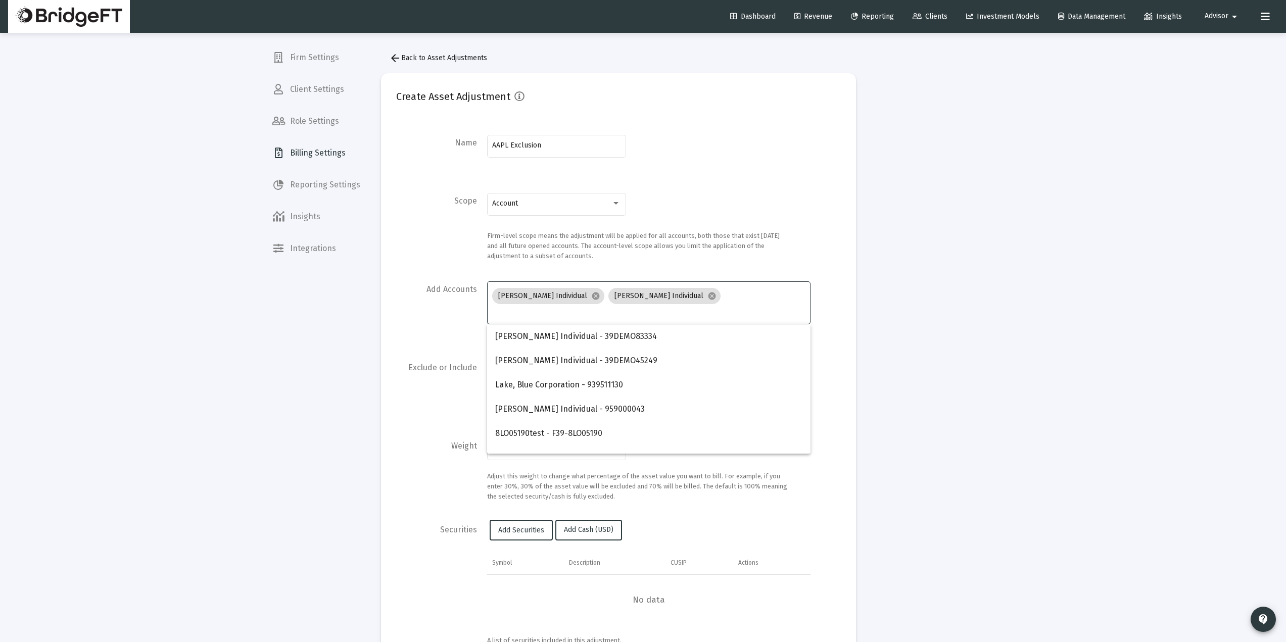
click at [422, 269] on form "Name AAPL Exclusion Scope Account Firm-level scope means the adjustment will be…" at bounding box center [618, 317] width 445 height 369
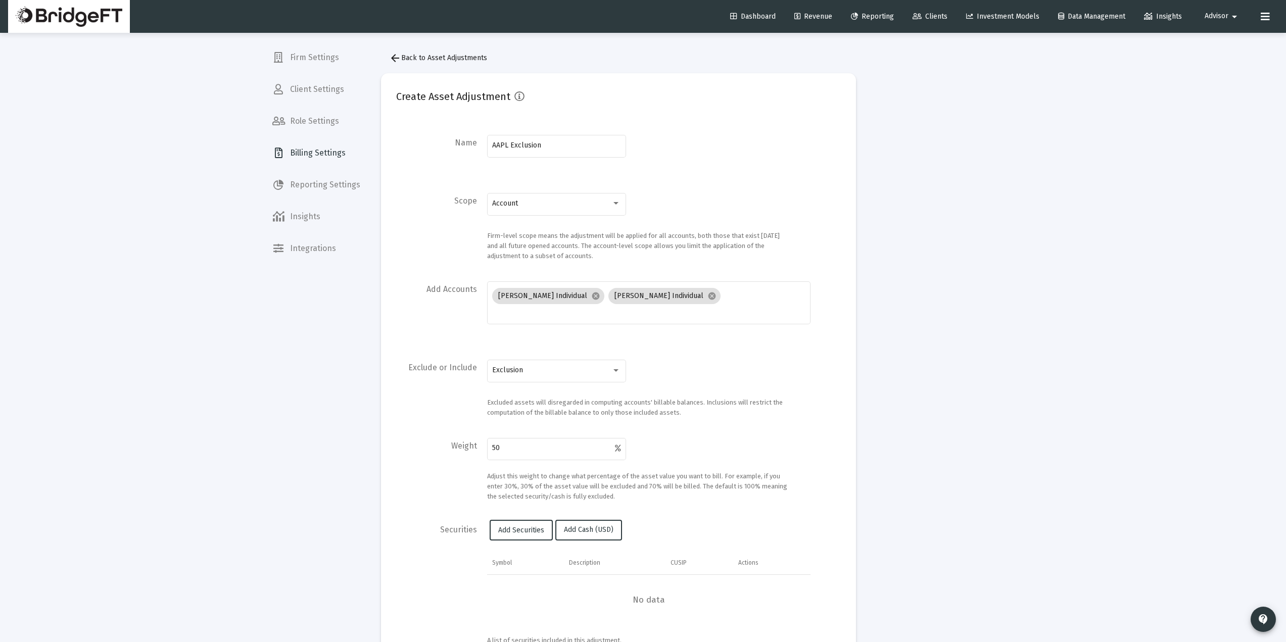
scroll to position [67, 0]
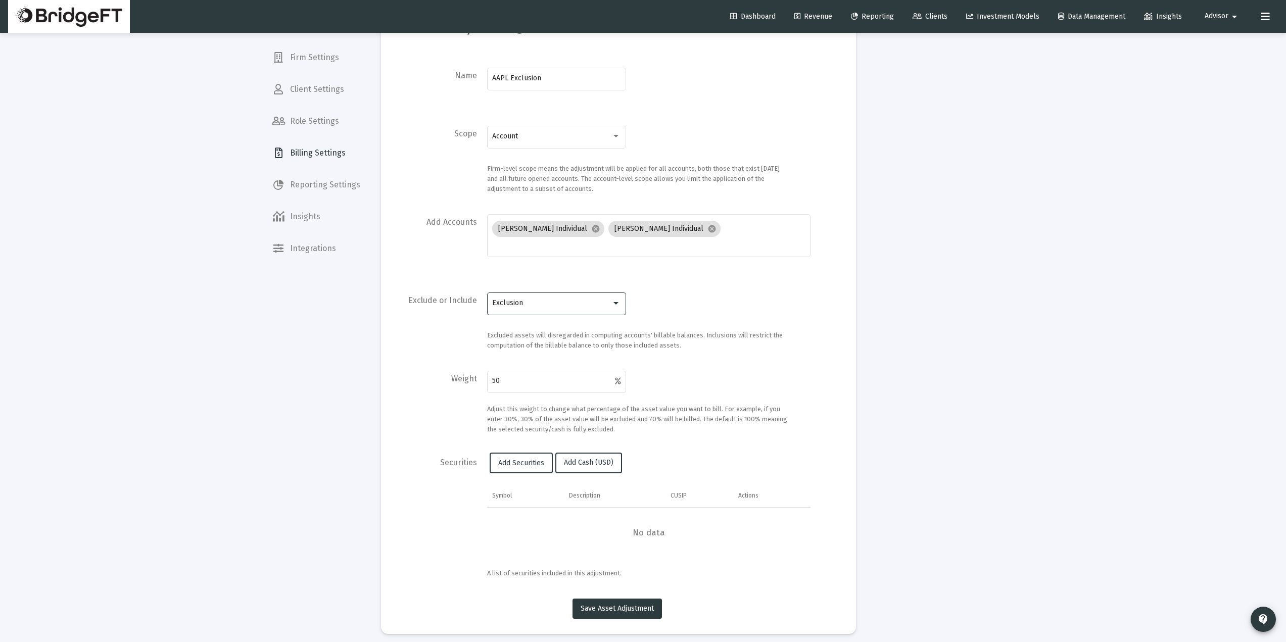
click at [572, 305] on div "Exclusion" at bounding box center [551, 303] width 119 height 8
click at [522, 301] on span "Exclusion" at bounding box center [556, 303] width 128 height 21
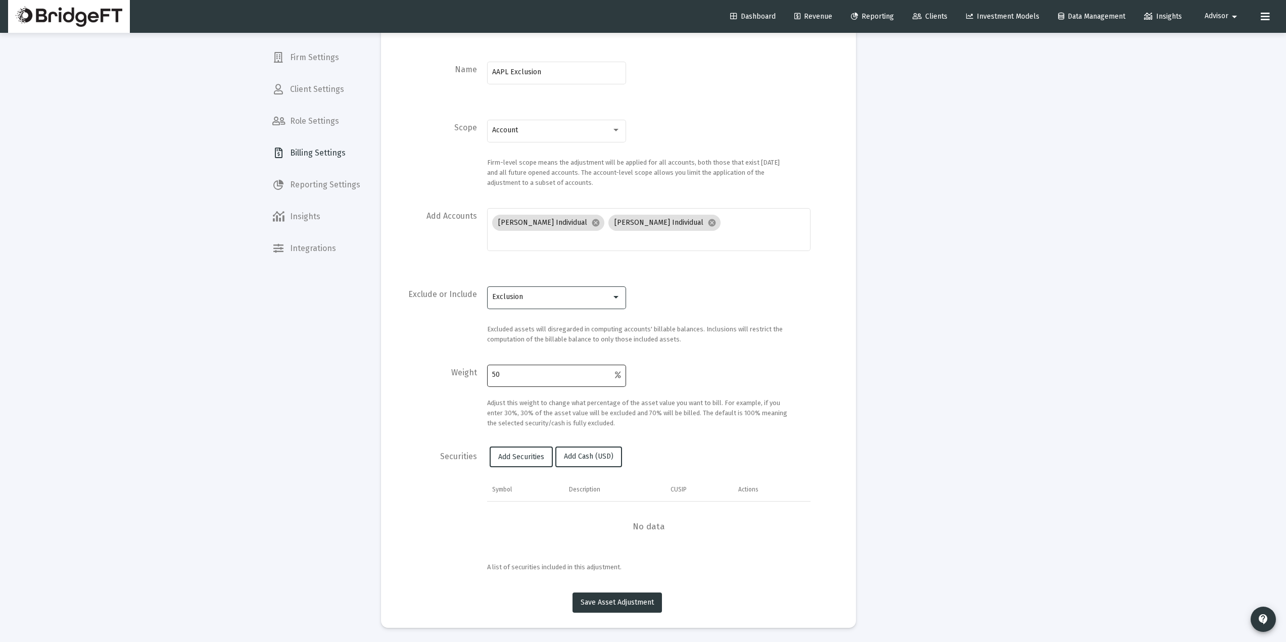
scroll to position [74, 0]
drag, startPoint x: 515, startPoint y: 377, endPoint x: 447, endPoint y: 377, distance: 68.2
click at [477, 374] on div "Weight 50 Adjust this weight to change what percentage of the asset value you w…" at bounding box center [618, 395] width 445 height 66
click at [516, 456] on span "Add Securities" at bounding box center [521, 456] width 46 height 9
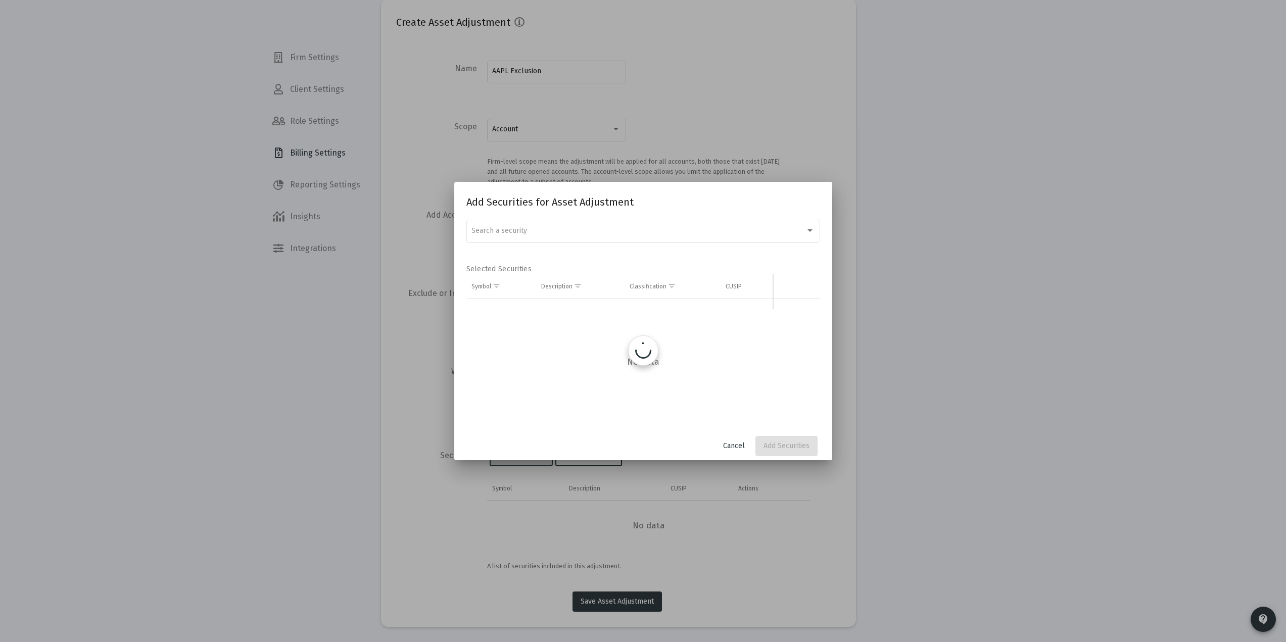
scroll to position [0, 0]
click at [497, 219] on div "Search a security" at bounding box center [642, 230] width 343 height 25
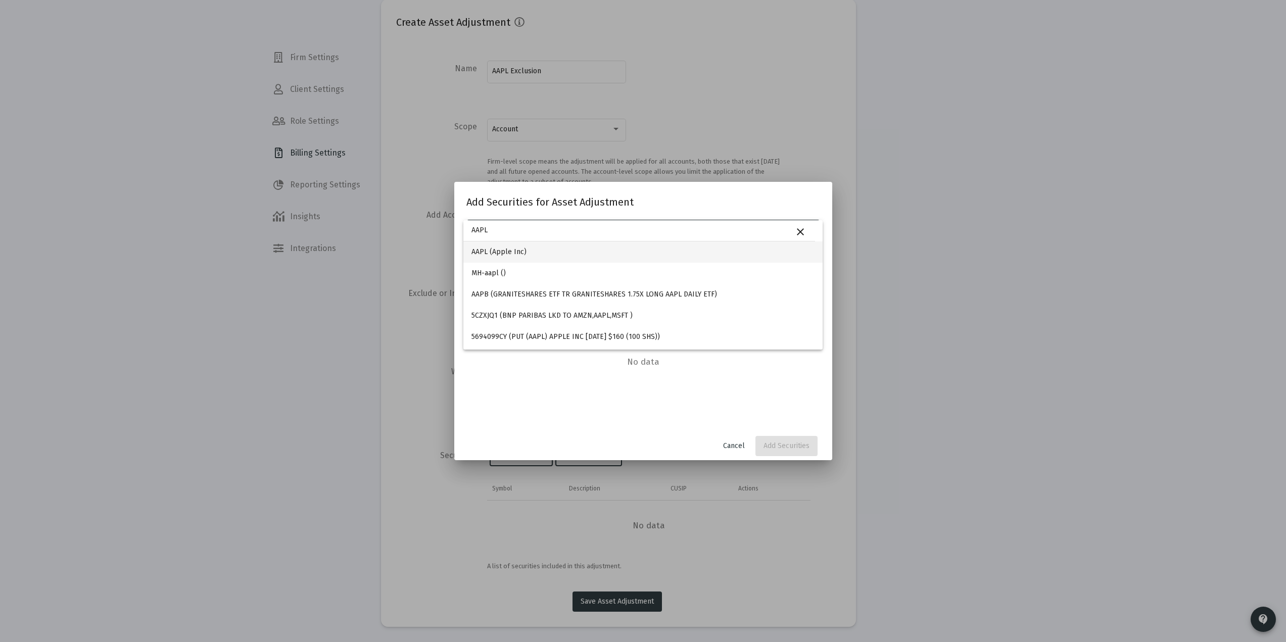
type input "AAPL"
click at [520, 252] on span "AAPL (Apple Inc)" at bounding box center [642, 252] width 343 height 21
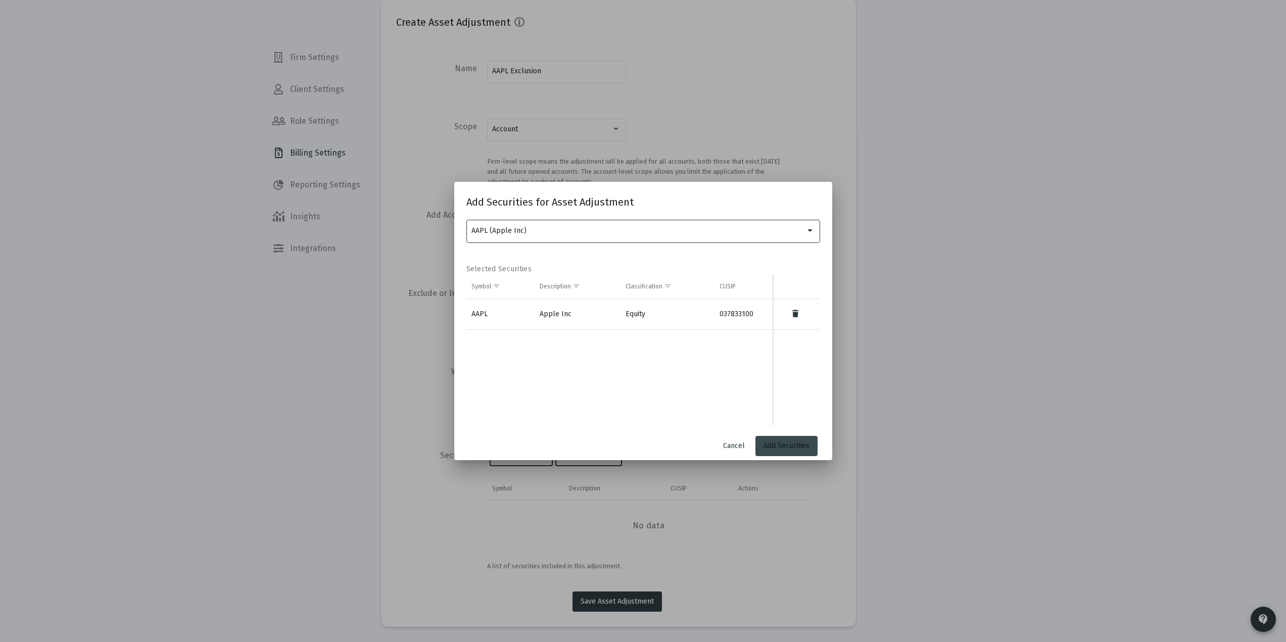
click at [787, 445] on span "Add Securities" at bounding box center [787, 446] width 46 height 9
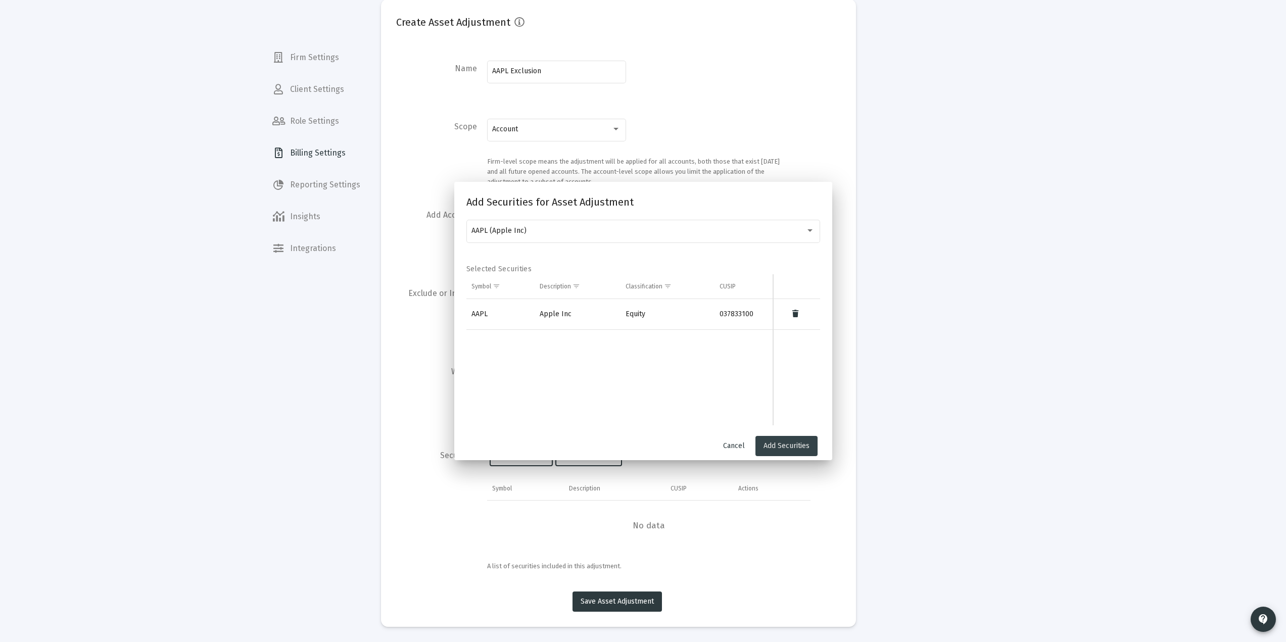
scroll to position [49, 0]
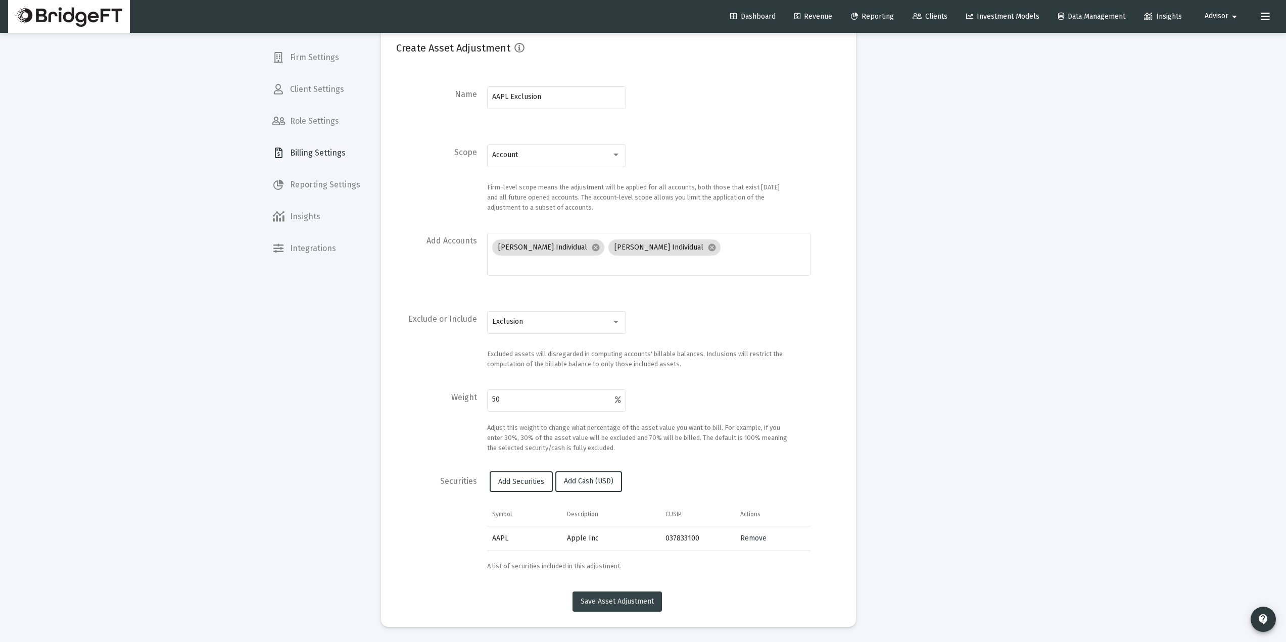
click at [640, 600] on span "Save Asset Adjustment" at bounding box center [617, 601] width 73 height 9
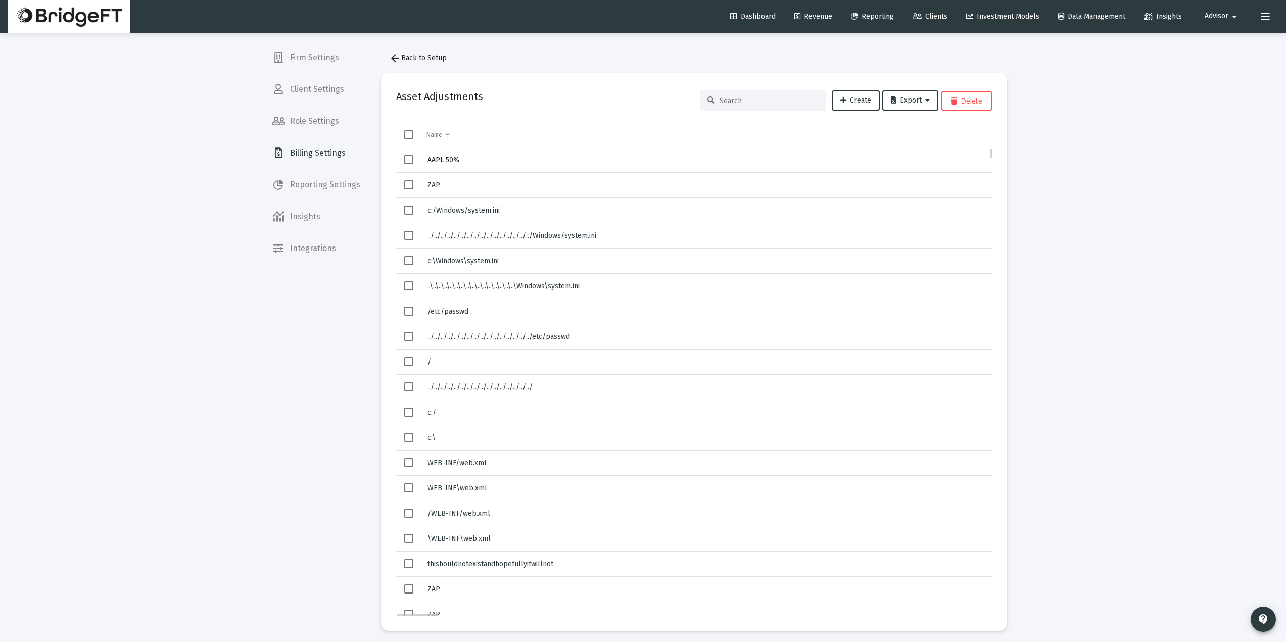
click at [448, 159] on span "AAPL 50%" at bounding box center [444, 160] width 32 height 9
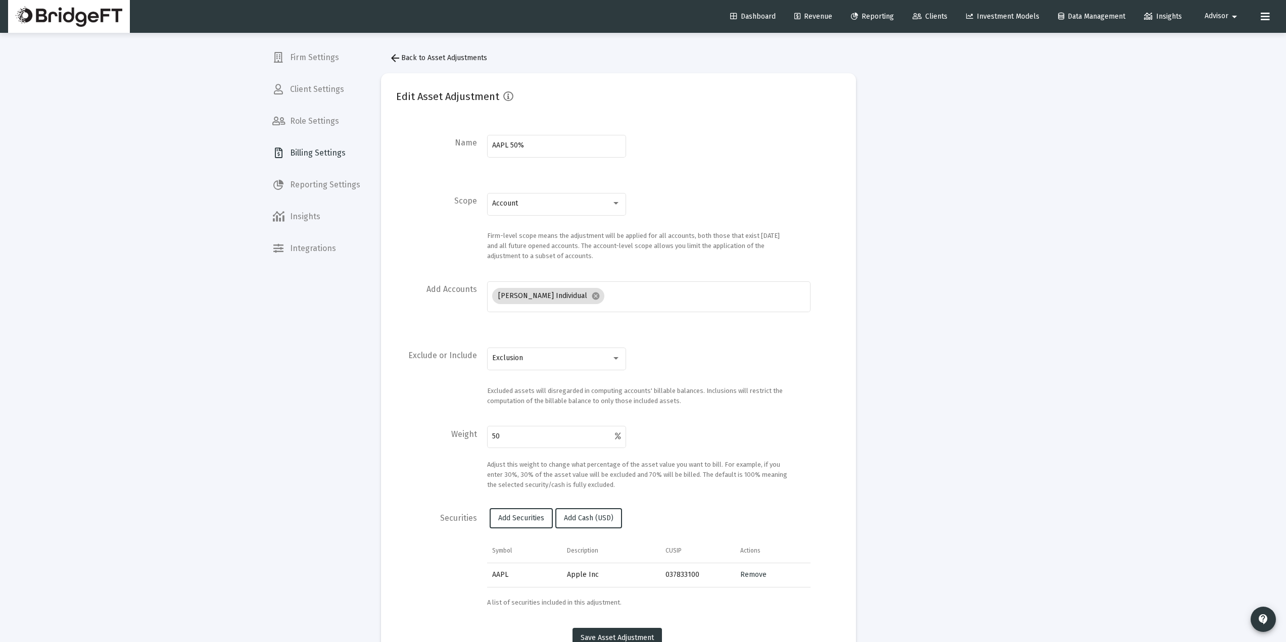
click at [441, 54] on span "arrow_back Back to Asset Adjustments" at bounding box center [438, 58] width 98 height 9
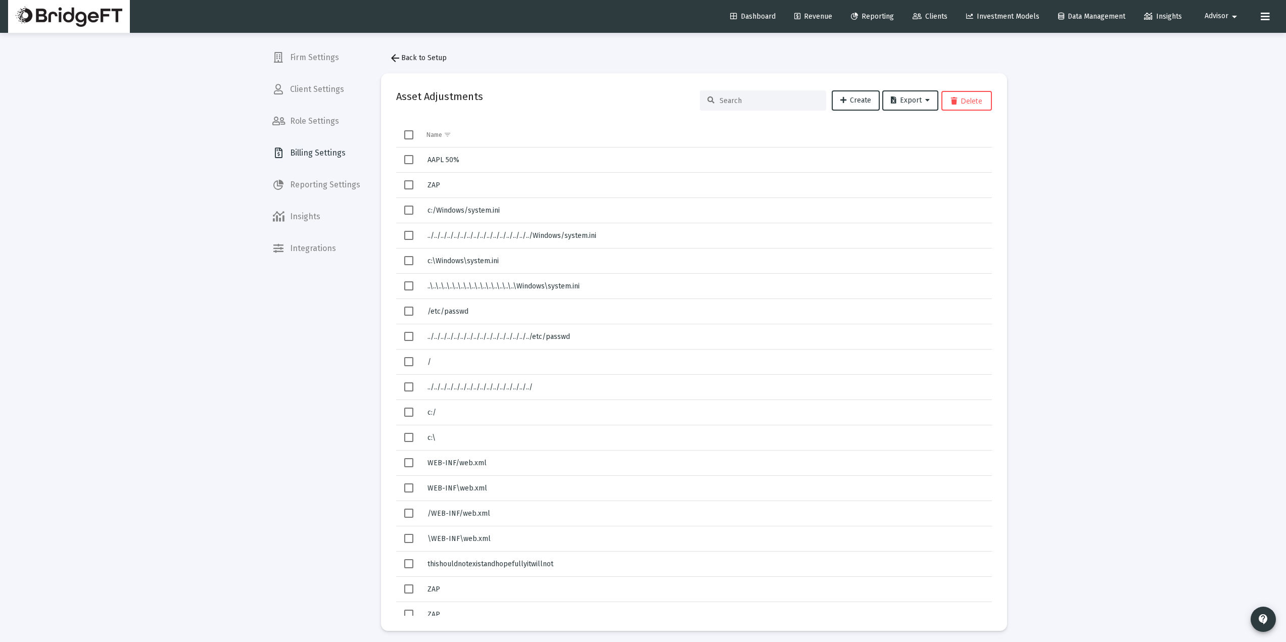
click at [425, 57] on span "arrow_back Back to Setup" at bounding box center [418, 58] width 58 height 9
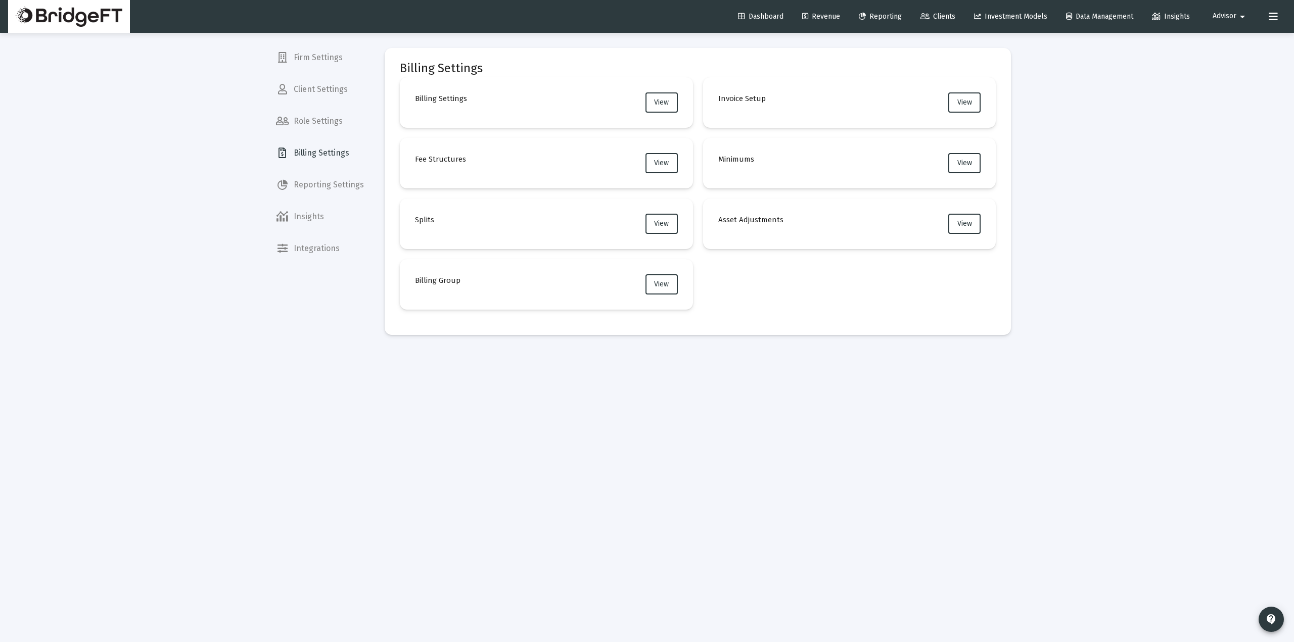
drag, startPoint x: 708, startPoint y: 221, endPoint x: 780, endPoint y: 220, distance: 72.3
click at [780, 220] on mat-card "Asset Adjustments View" at bounding box center [849, 224] width 293 height 51
click at [766, 242] on mat-card "Asset Adjustments View" at bounding box center [849, 224] width 293 height 51
click at [765, 235] on mat-card "Asset Adjustments View" at bounding box center [849, 224] width 293 height 51
click at [655, 161] on span "View" at bounding box center [661, 163] width 15 height 9
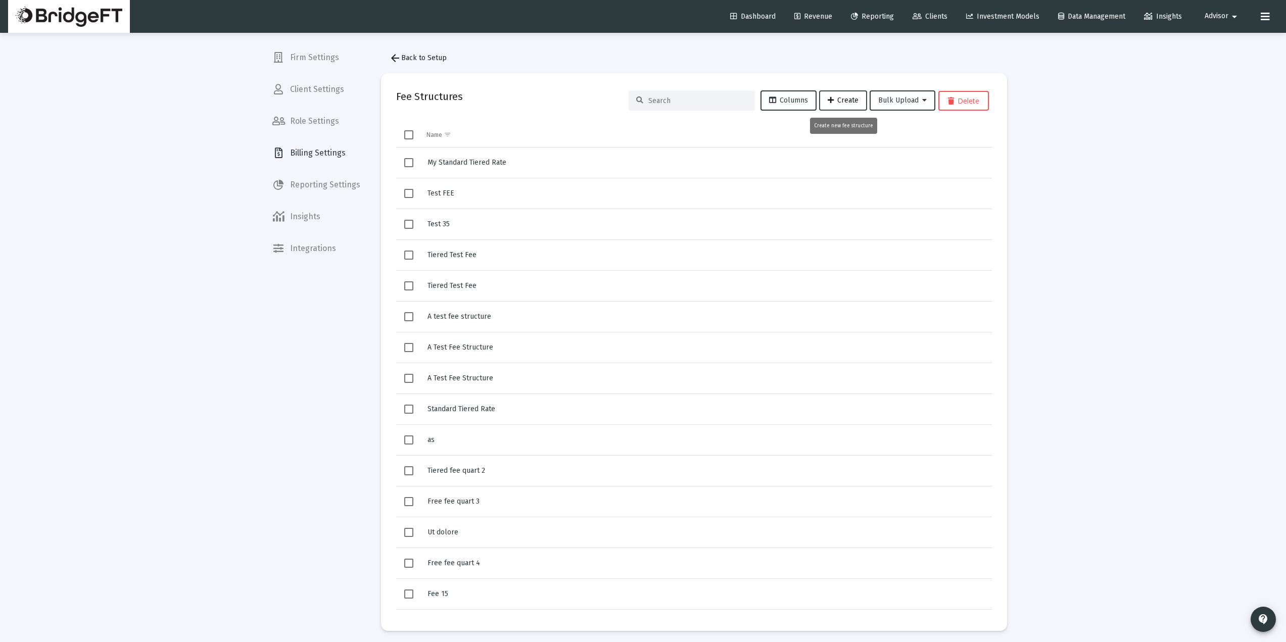
click at [840, 100] on span "Create" at bounding box center [843, 100] width 31 height 9
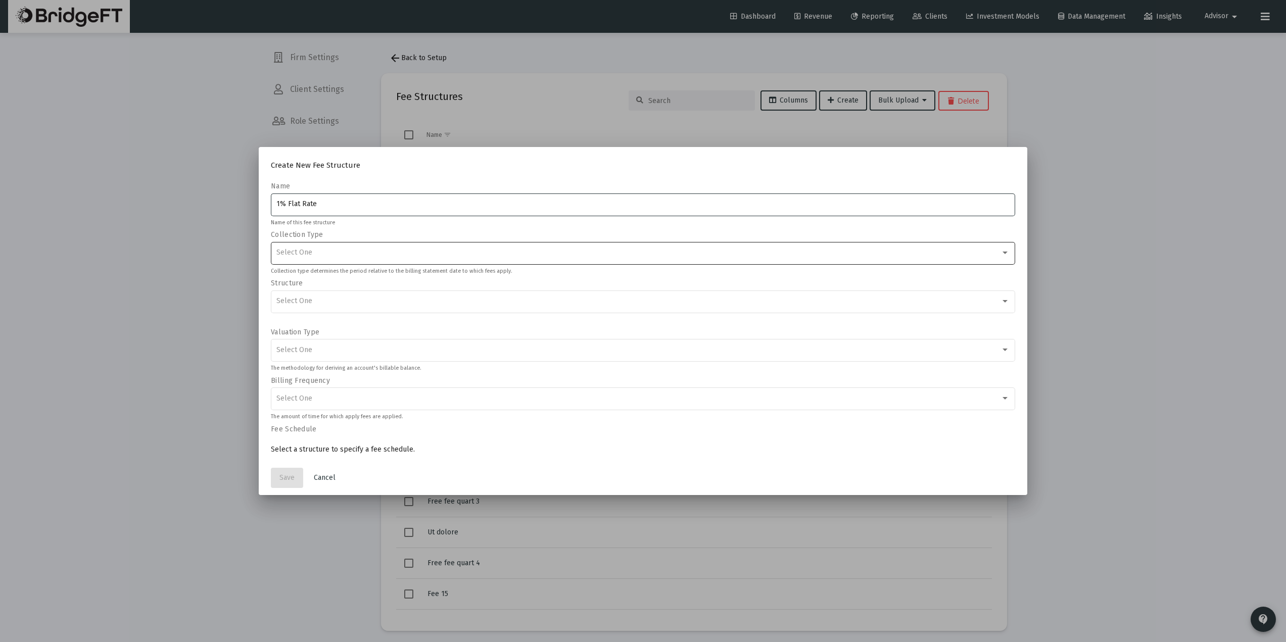
type input "1% Flat Rate"
click at [335, 246] on div "Select One" at bounding box center [643, 252] width 734 height 25
click at [319, 253] on span "Arrears" at bounding box center [643, 252] width 730 height 21
click at [340, 300] on div "Select One" at bounding box center [638, 301] width 725 height 8
click at [348, 300] on span "Flat Rate" at bounding box center [643, 301] width 730 height 21
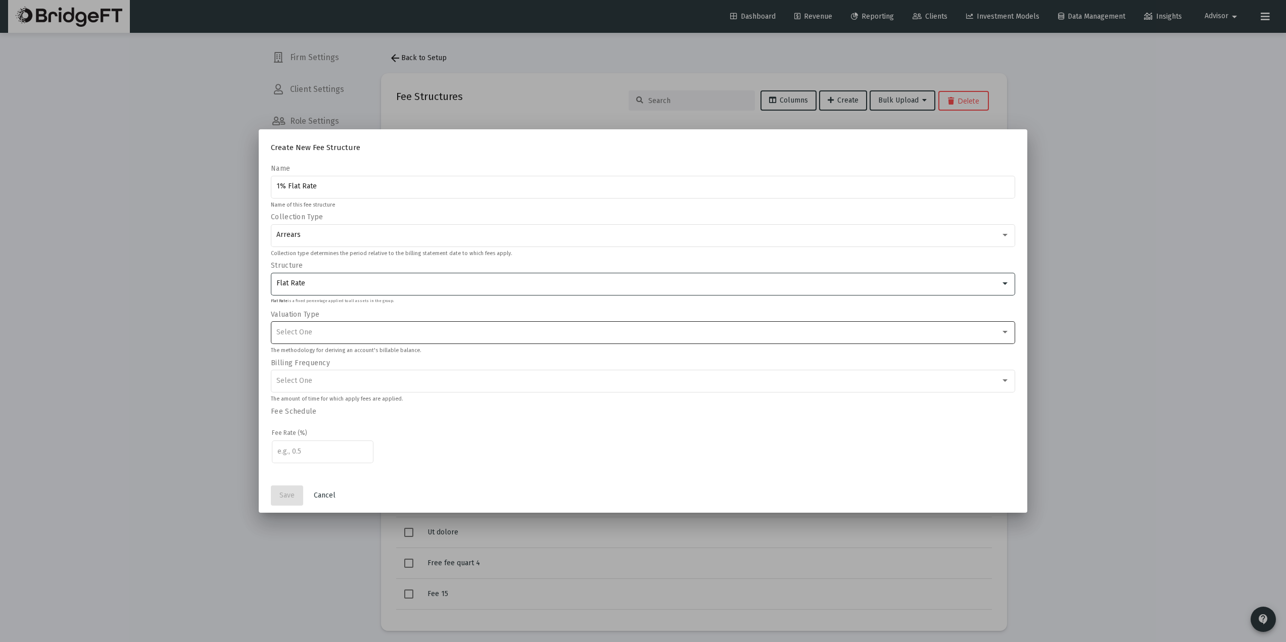
click at [339, 331] on div "Select One" at bounding box center [638, 332] width 725 height 8
click at [342, 343] on span "Average Daily Balance" at bounding box center [643, 353] width 730 height 21
click at [337, 376] on div "Select One" at bounding box center [643, 380] width 734 height 25
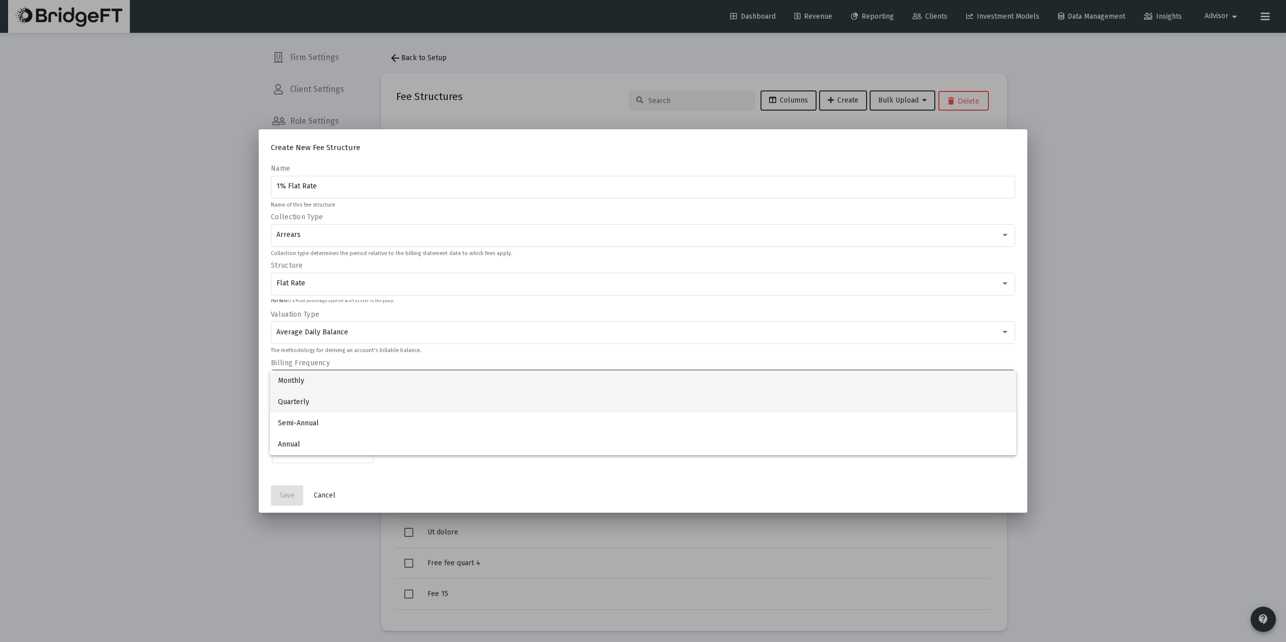
click at [318, 403] on span "Quarterly" at bounding box center [643, 402] width 730 height 21
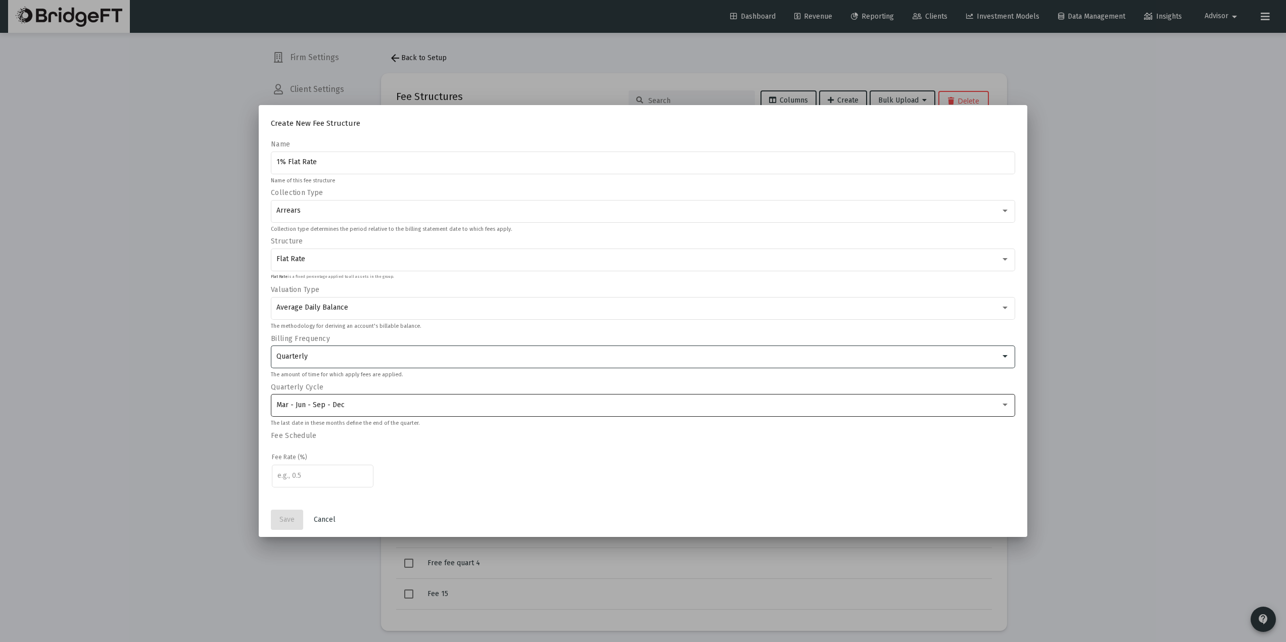
click at [334, 405] on span "Mar - Jun - Sep - Dec" at bounding box center [310, 405] width 68 height 9
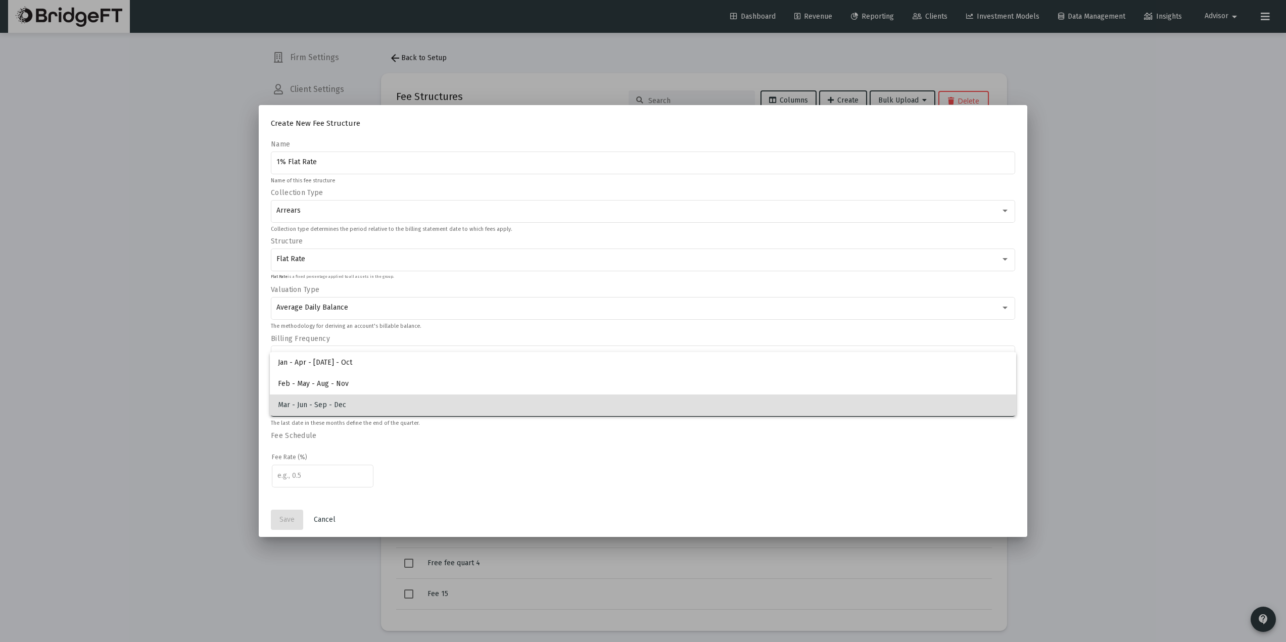
drag, startPoint x: 395, startPoint y: 446, endPoint x: 366, endPoint y: 459, distance: 31.9
click at [396, 446] on div at bounding box center [643, 321] width 1286 height 642
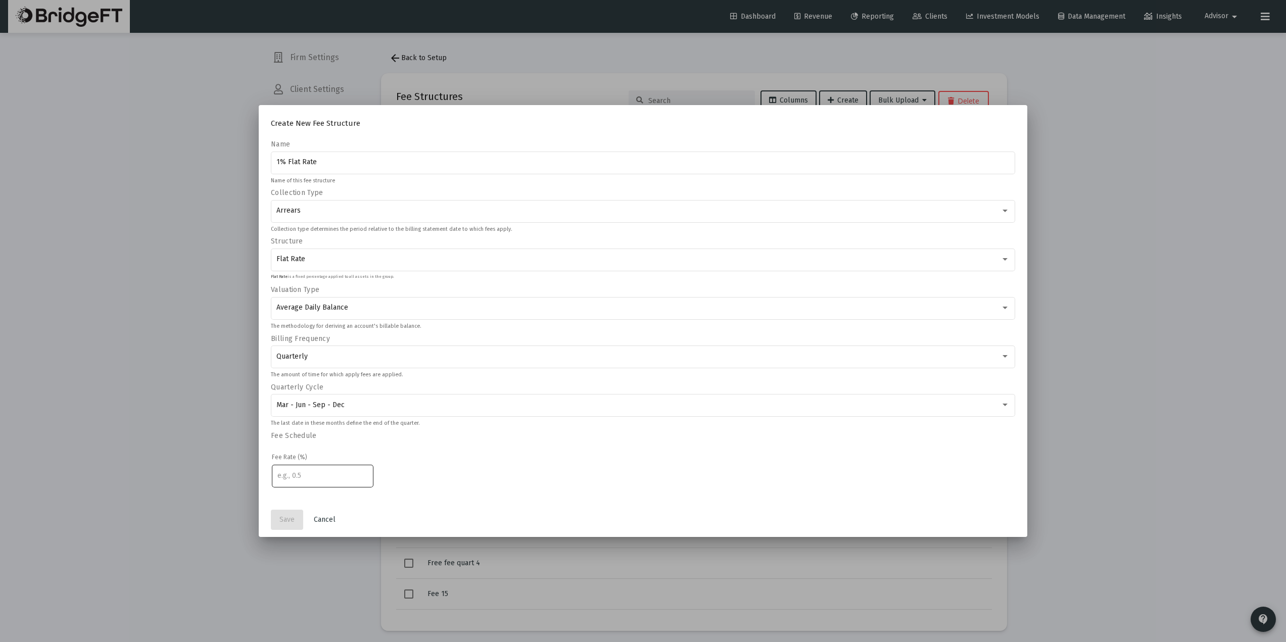
click at [328, 472] on input "number" at bounding box center [322, 476] width 91 height 8
type input "1"
drag, startPoint x: 438, startPoint y: 449, endPoint x: 291, endPoint y: 516, distance: 161.9
click at [437, 449] on div "Fee Rate (%) 1" at bounding box center [643, 472] width 744 height 62
click at [288, 516] on span "Save" at bounding box center [286, 519] width 15 height 9
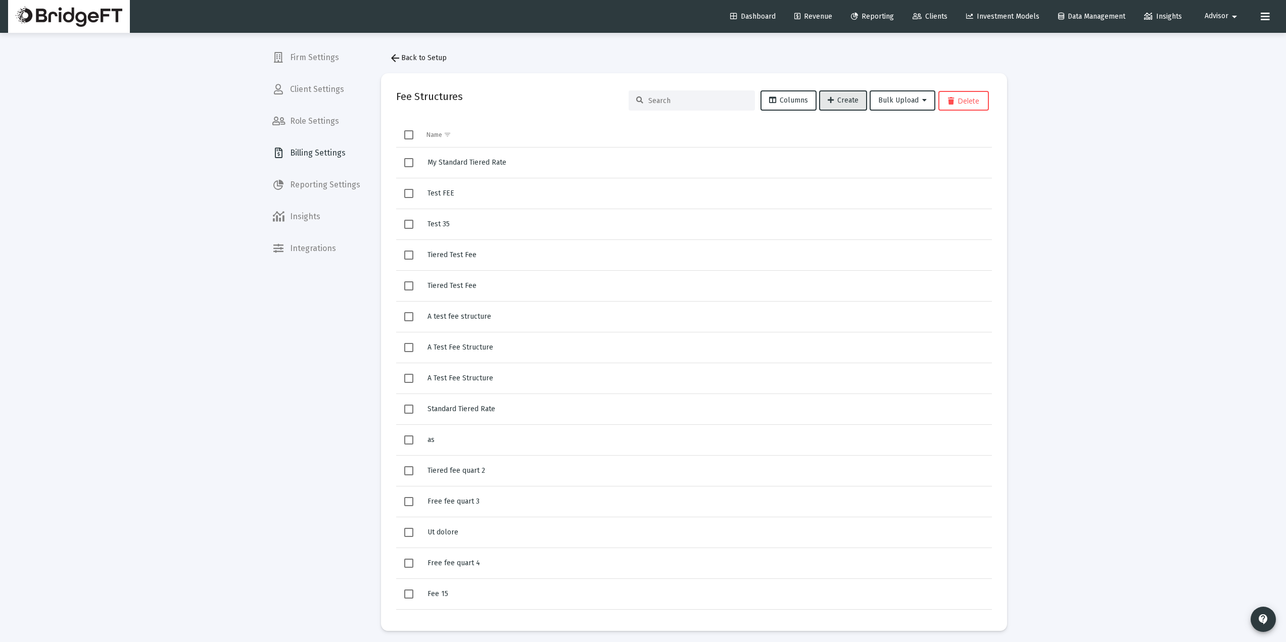
click at [405, 58] on span "arrow_back Back to Setup" at bounding box center [418, 58] width 58 height 9
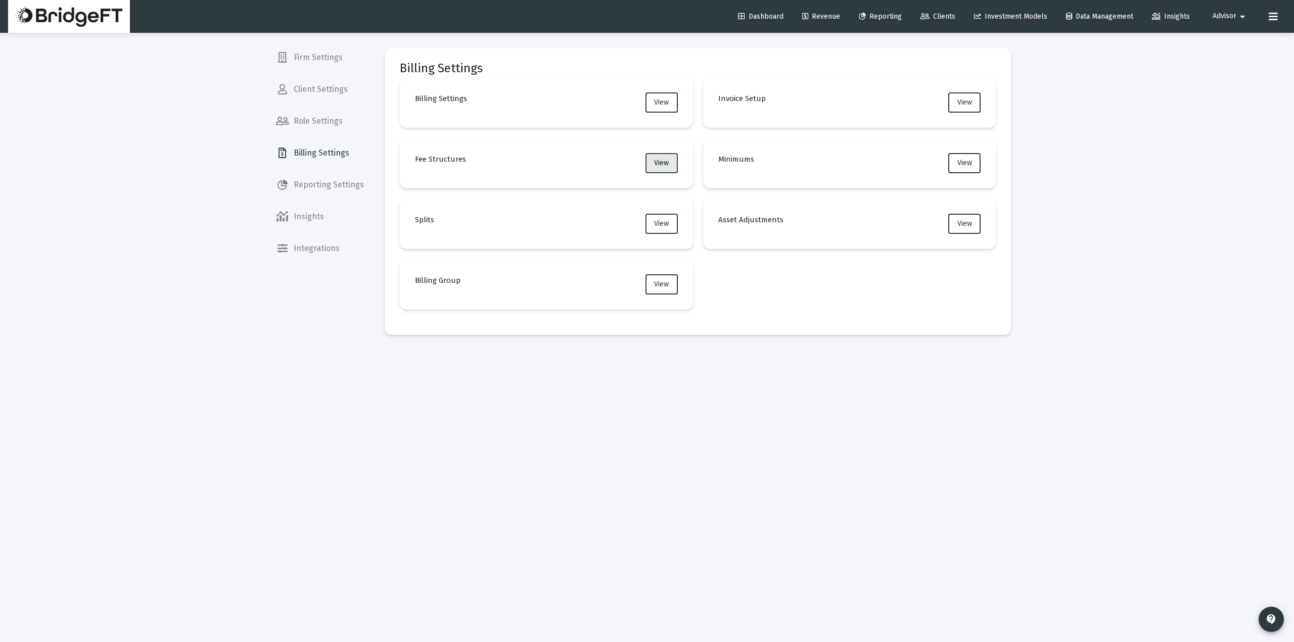
click at [664, 154] on button "View" at bounding box center [661, 163] width 32 height 20
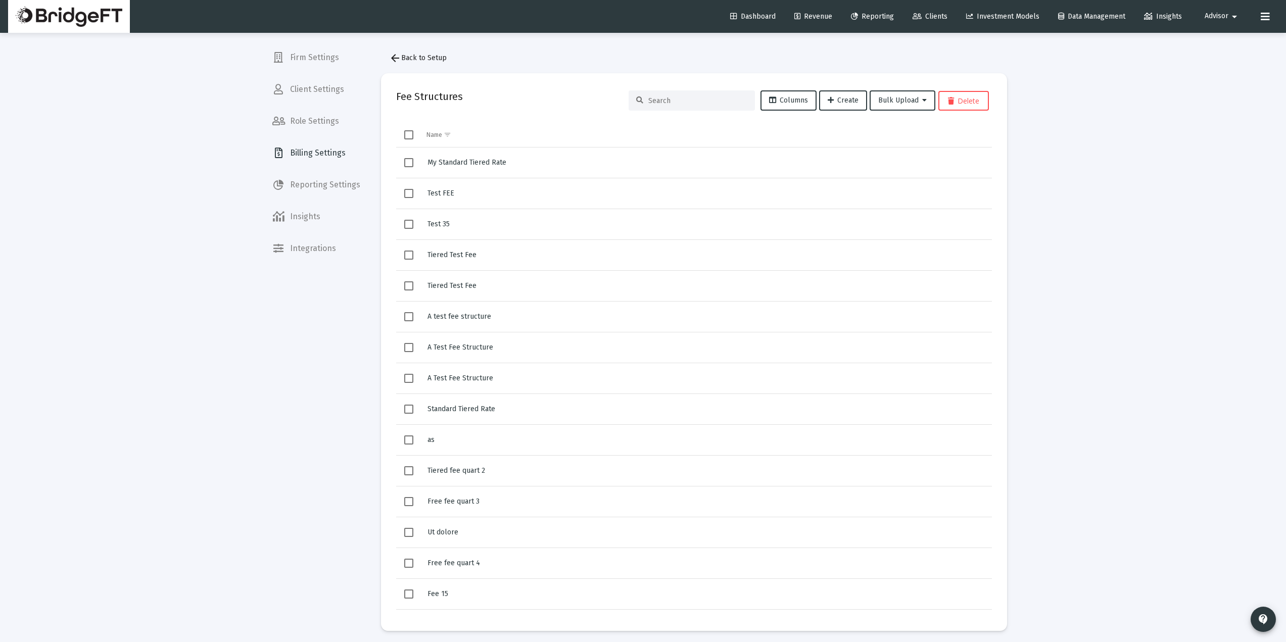
click at [681, 104] on input at bounding box center [697, 101] width 99 height 9
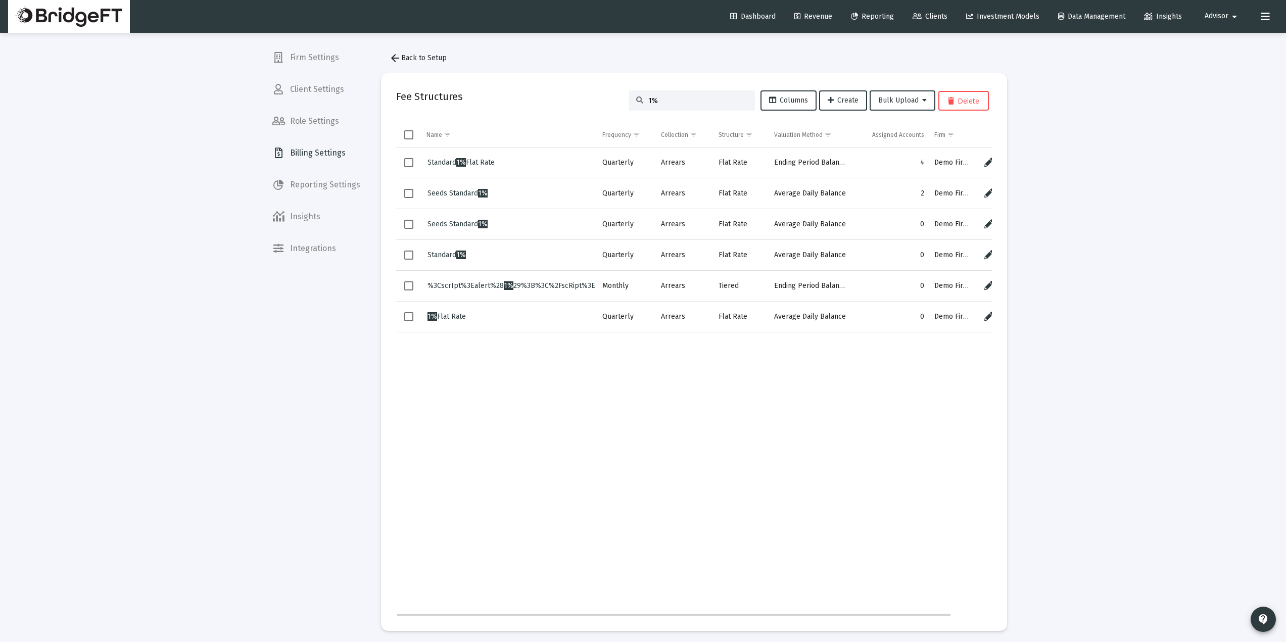
type input "1%"
click at [454, 316] on span "1% Flat Rate" at bounding box center [447, 316] width 38 height 9
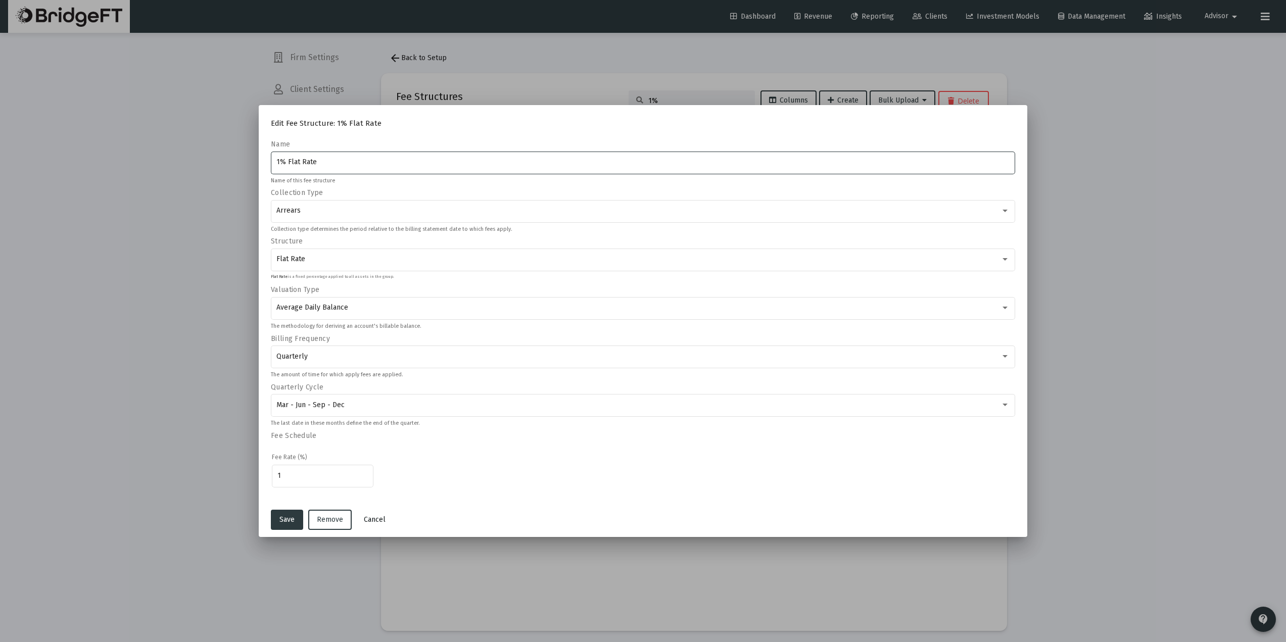
click at [376, 529] on button "Cancel" at bounding box center [375, 520] width 38 height 20
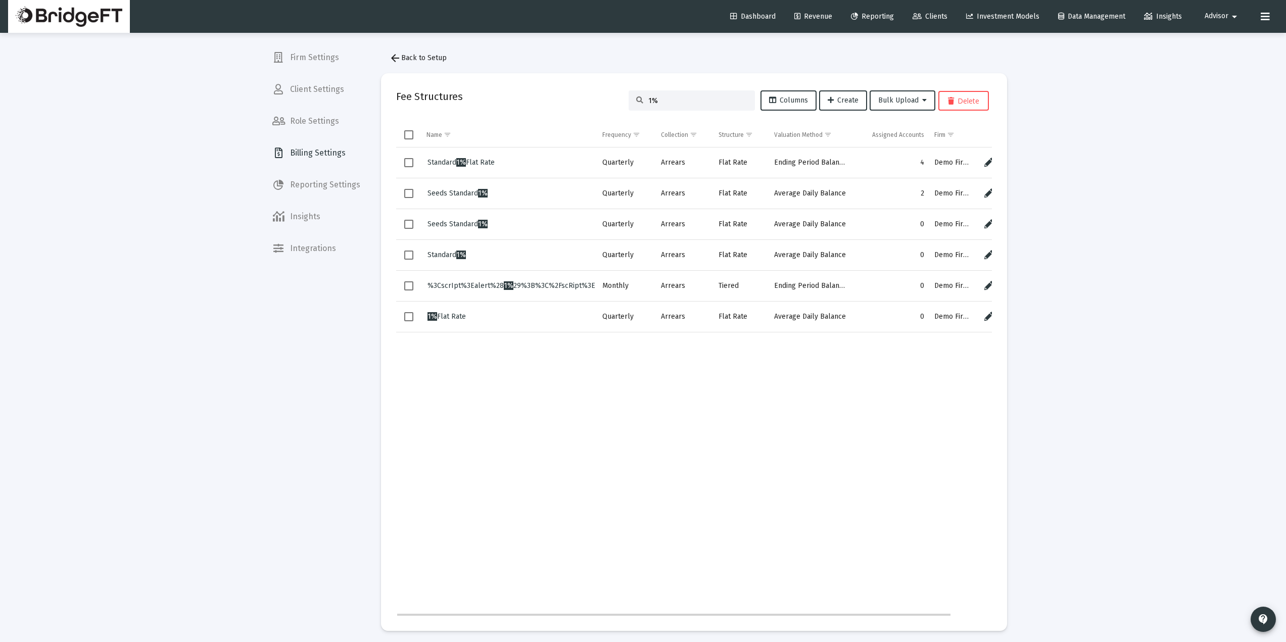
click at [442, 484] on td "Data grid" at bounding box center [509, 473] width 176 height 283
click at [413, 61] on span "arrow_back Back to Setup" at bounding box center [418, 58] width 58 height 9
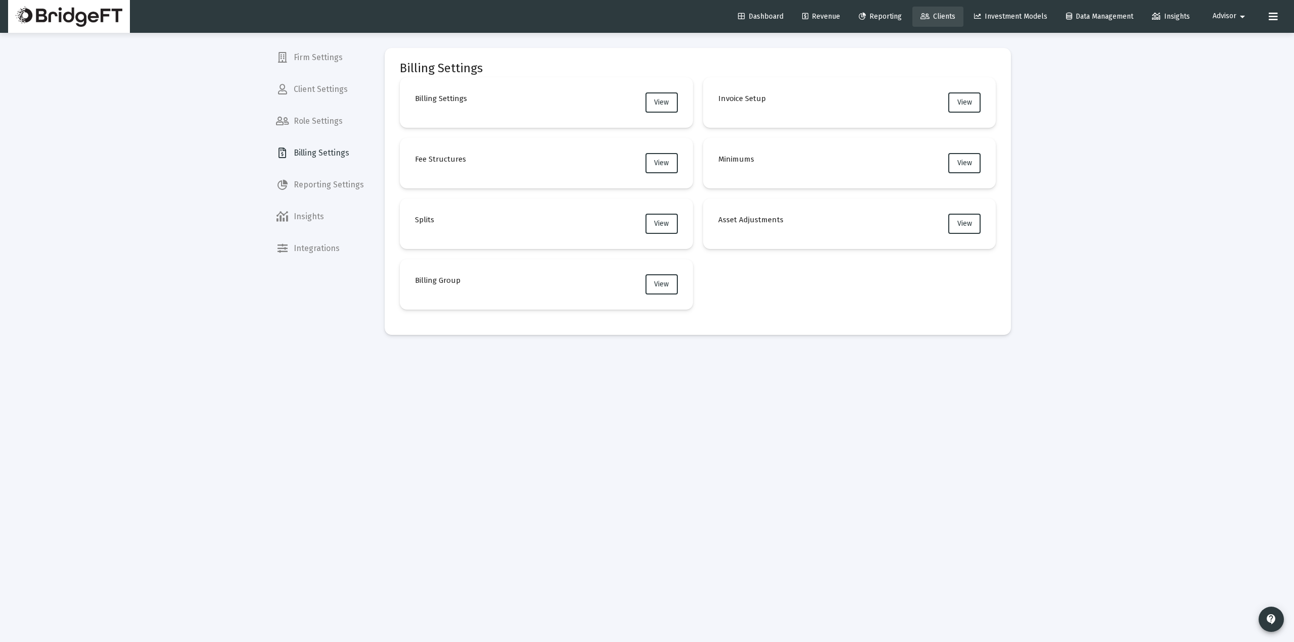
click at [938, 18] on span "Clients" at bounding box center [937, 16] width 35 height 9
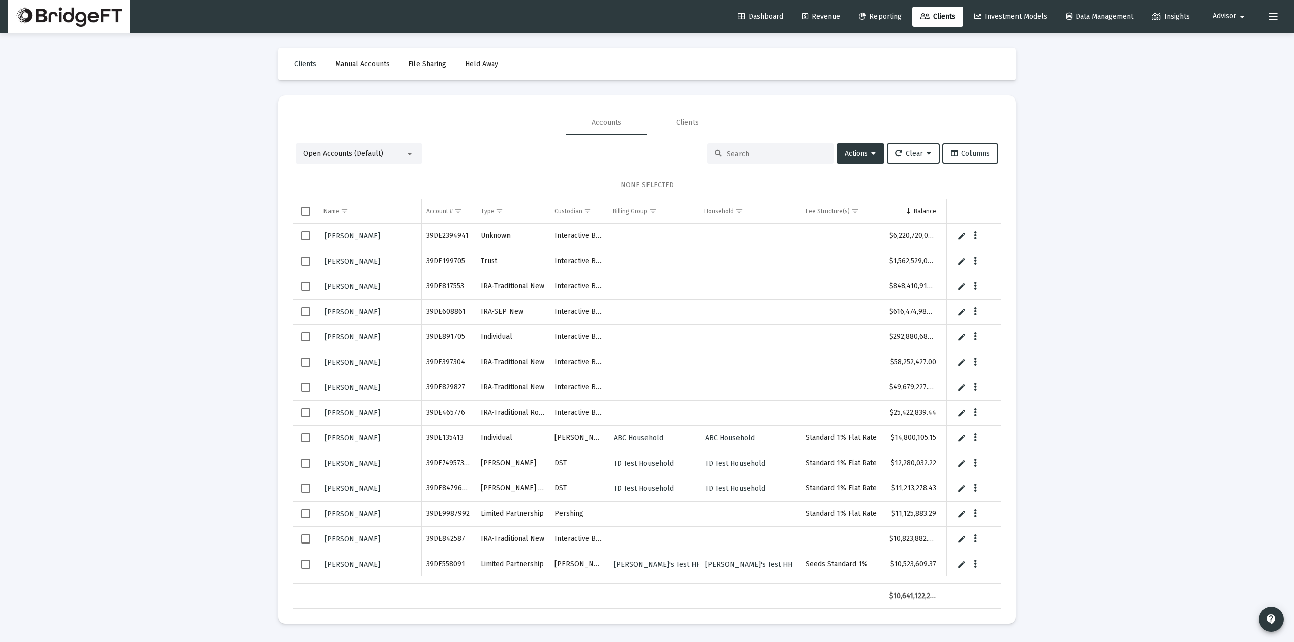
click at [305, 240] on span "Select row" at bounding box center [305, 235] width 9 height 9
click at [305, 313] on span "Select row" at bounding box center [305, 311] width 9 height 9
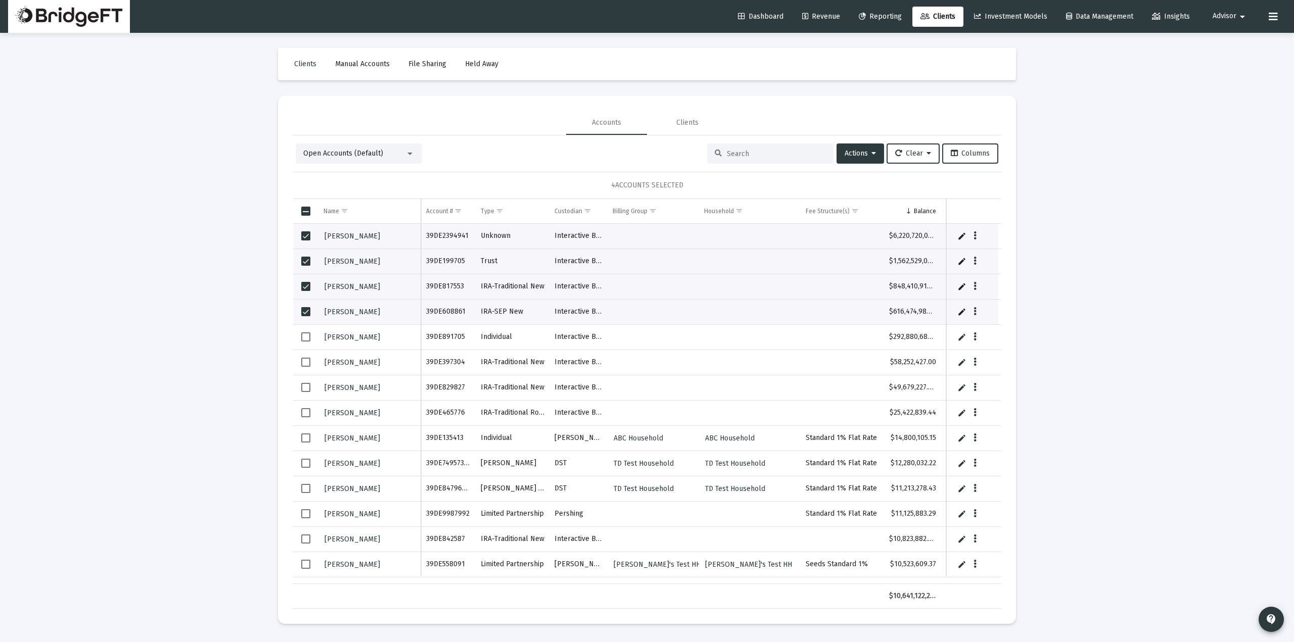
drag, startPoint x: 600, startPoint y: 179, endPoint x: 734, endPoint y: 181, distance: 133.4
click at [675, 186] on div "4 ACCOUNTS SELECTED" at bounding box center [646, 185] width 707 height 27
click at [857, 149] on span "Actions" at bounding box center [859, 153] width 31 height 9
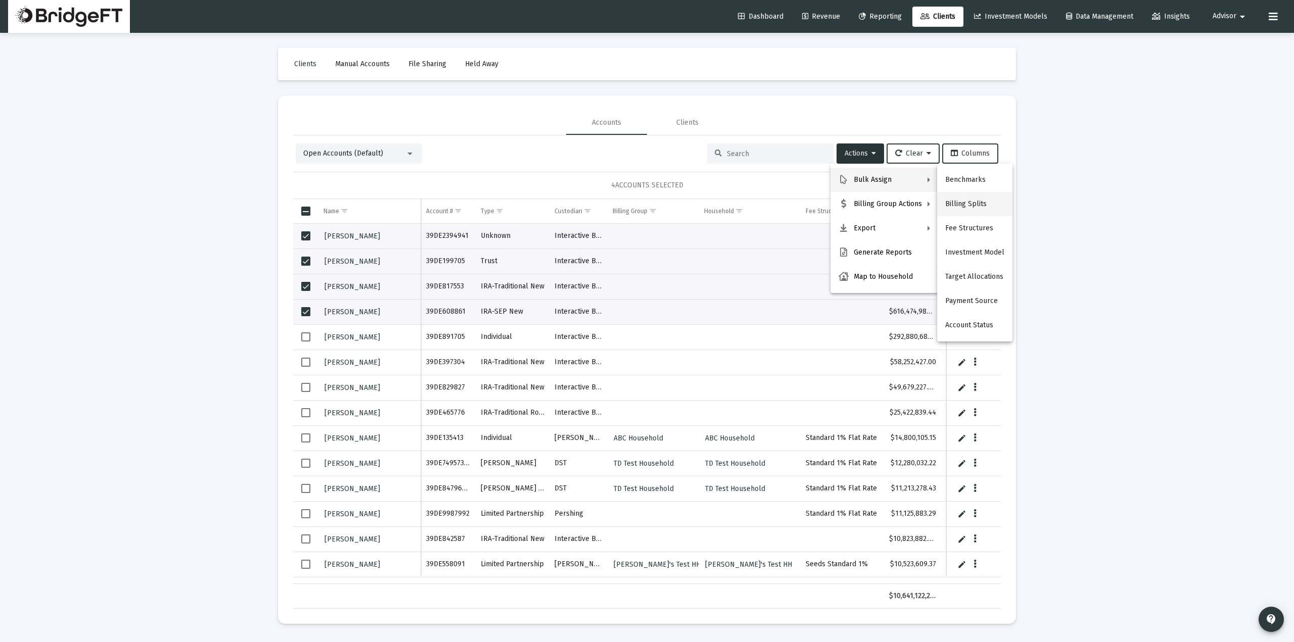
click at [976, 206] on button "Billing Splits" at bounding box center [974, 204] width 75 height 24
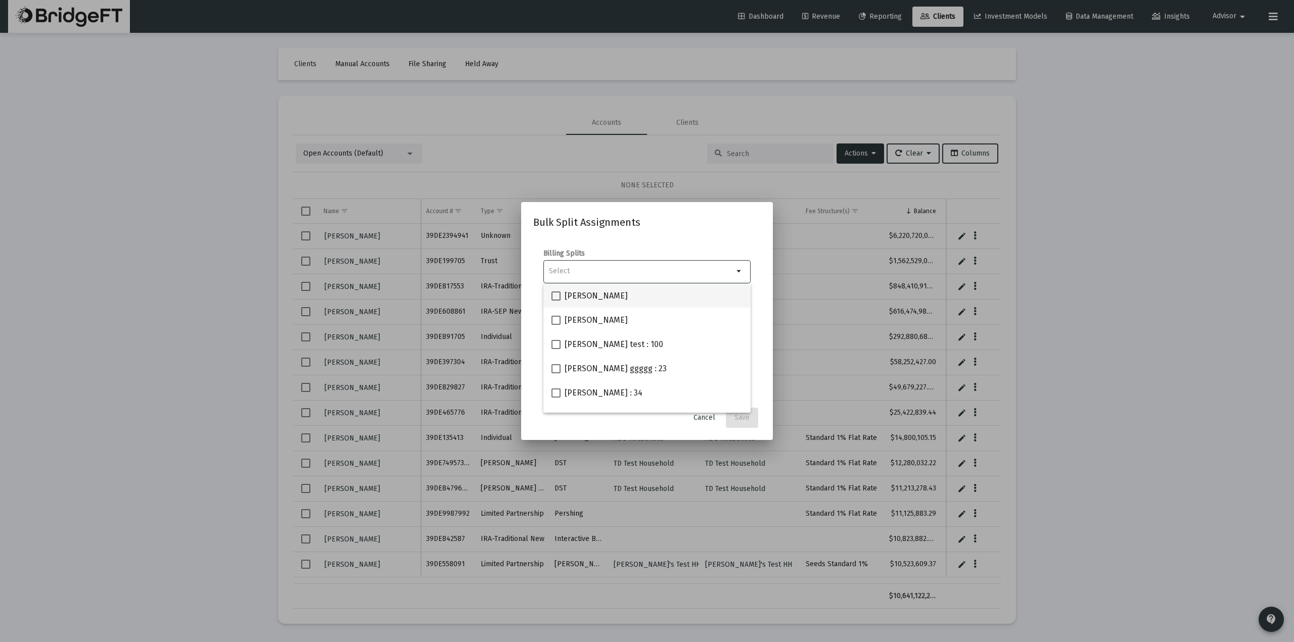
click at [556, 298] on span at bounding box center [555, 296] width 9 height 9
click at [556, 301] on input "[PERSON_NAME]" at bounding box center [555, 301] width 1 height 1
checkbox input "true"
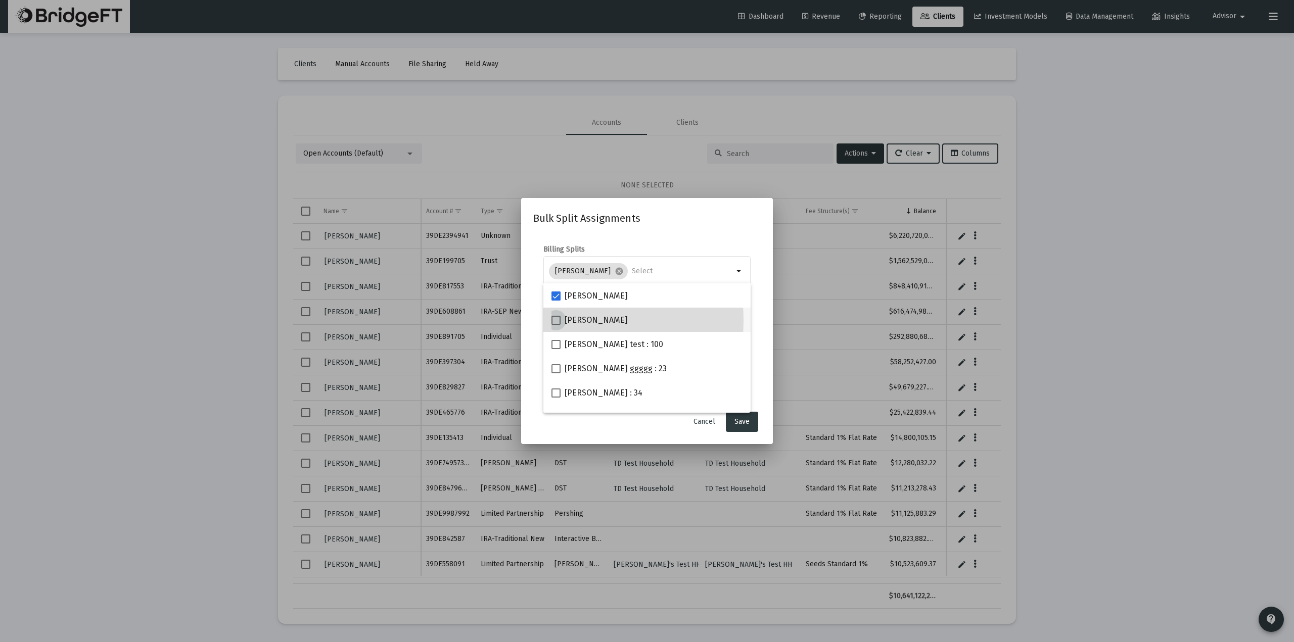
click at [555, 320] on span at bounding box center [555, 320] width 9 height 9
click at [555, 325] on input "[PERSON_NAME]" at bounding box center [555, 325] width 1 height 1
checkbox input "true"
click at [744, 418] on span "Save" at bounding box center [741, 421] width 15 height 9
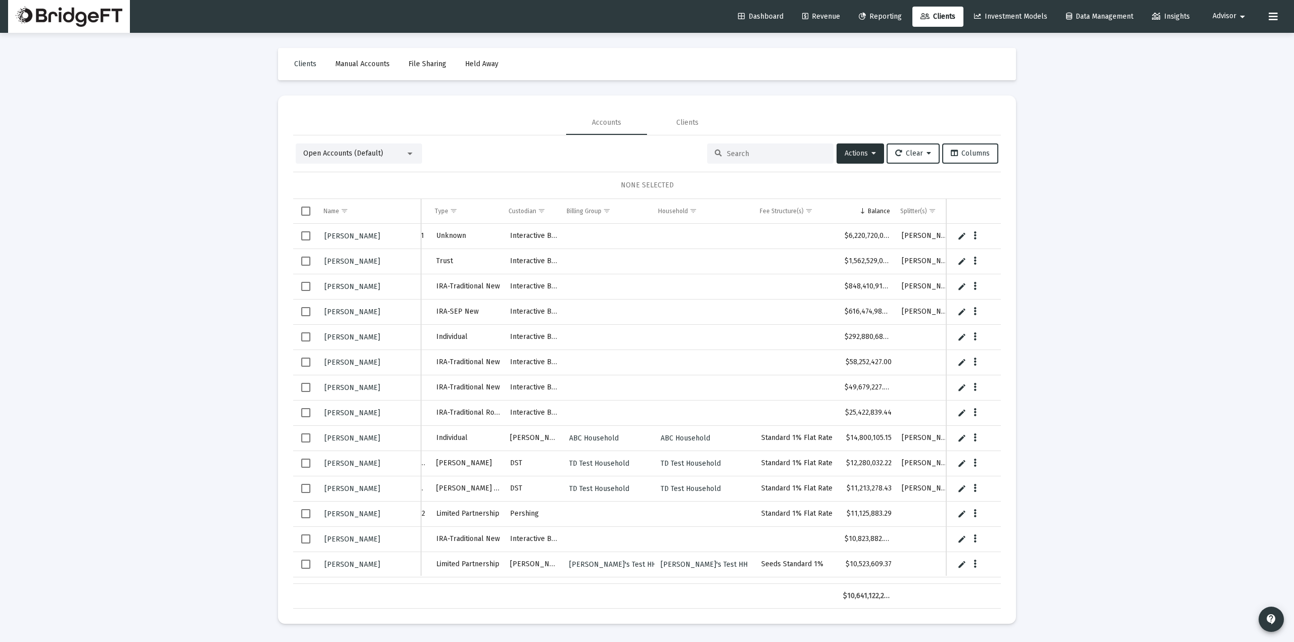
scroll to position [0, 52]
drag, startPoint x: 904, startPoint y: 210, endPoint x: 625, endPoint y: 223, distance: 279.2
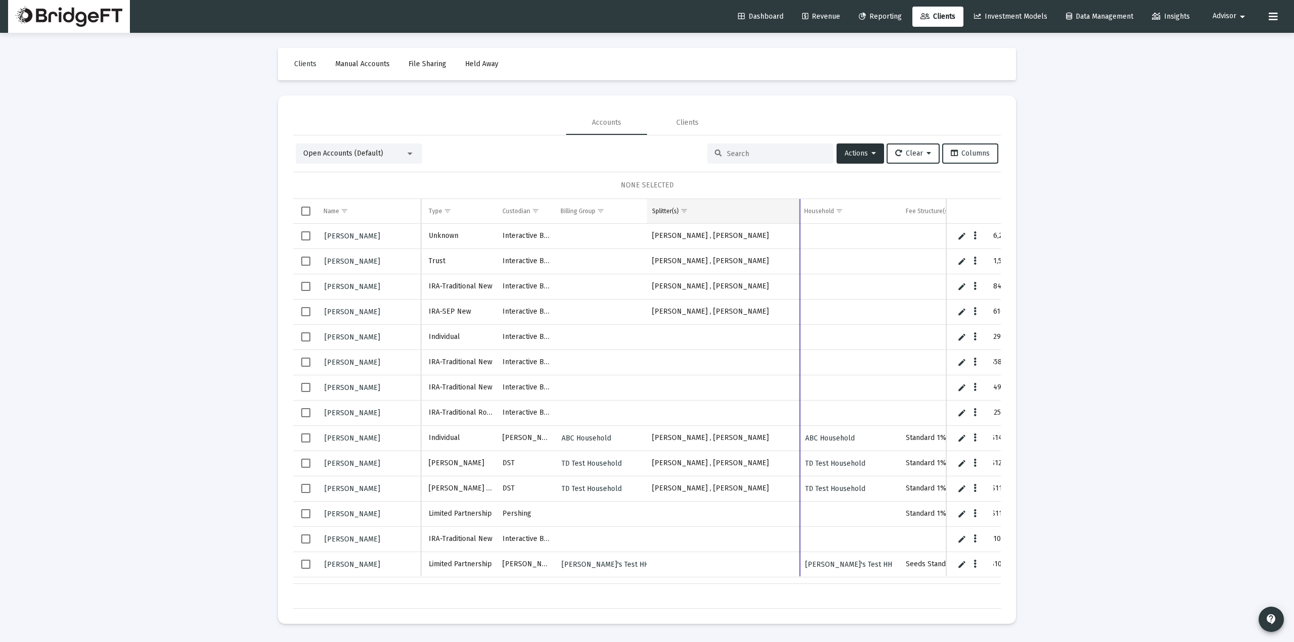
drag, startPoint x: 704, startPoint y: 210, endPoint x: 748, endPoint y: 209, distance: 44.0
click at [799, 206] on div "Name Name Account # Type Custodian Billing Group Splitter(s) Household Fee Stru…" at bounding box center [646, 404] width 707 height 410
click at [825, 16] on span "Revenue" at bounding box center [821, 16] width 38 height 9
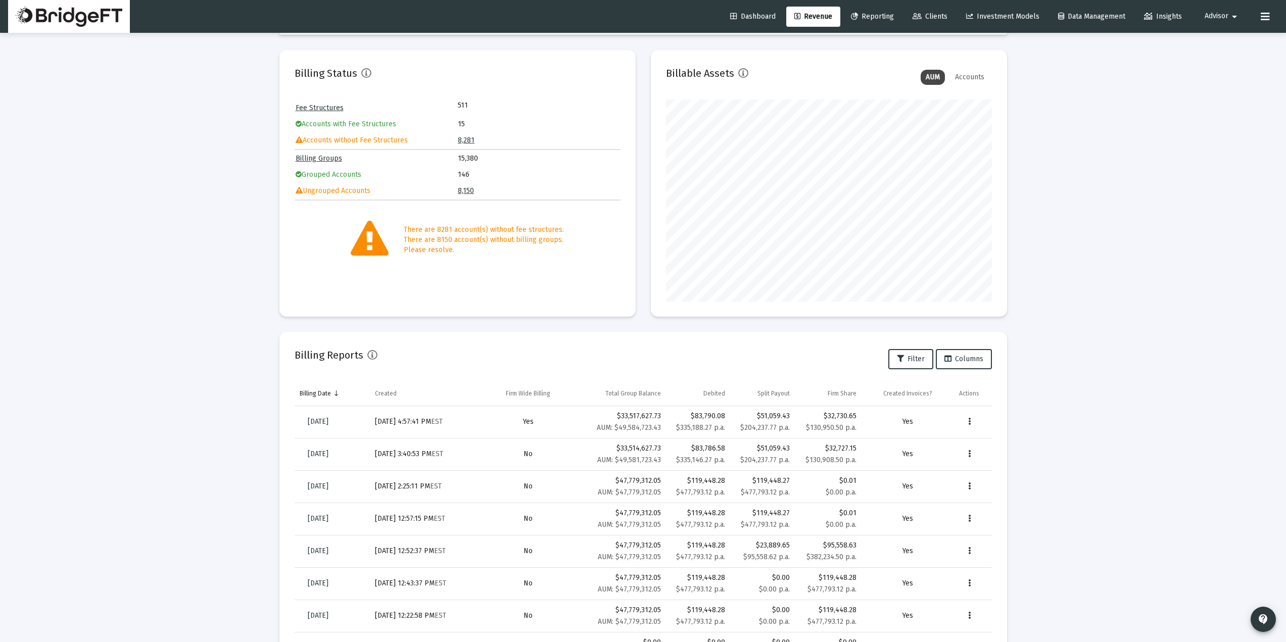
scroll to position [67, 0]
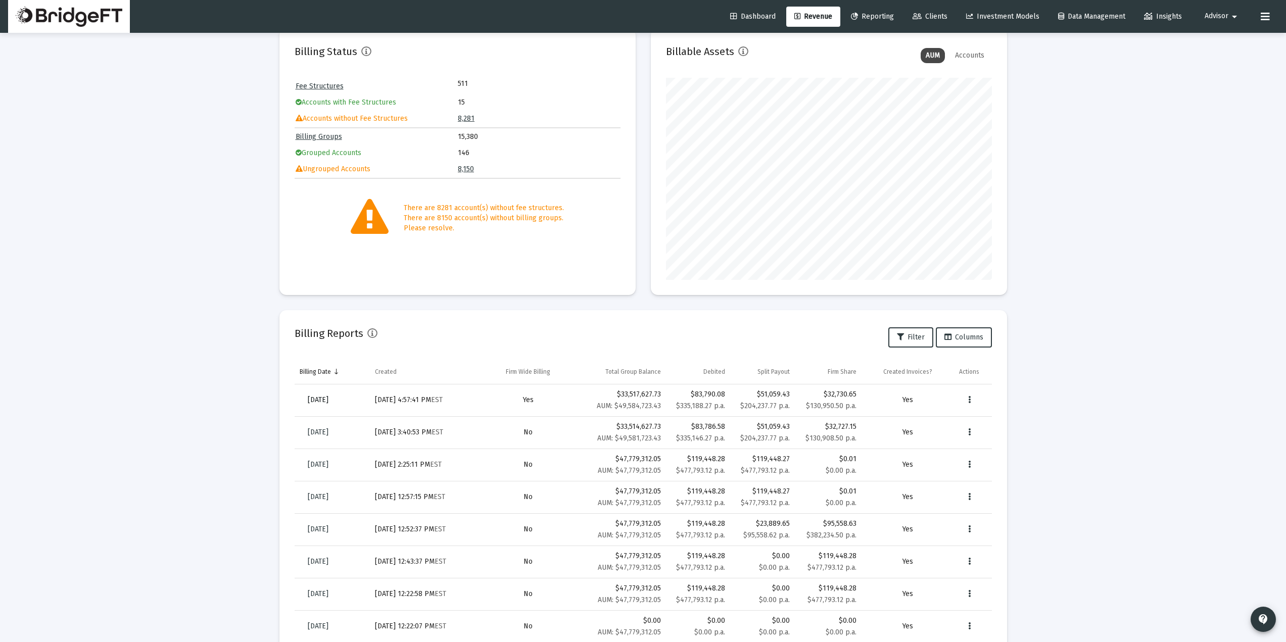
click at [328, 399] on span "[DATE]" at bounding box center [318, 400] width 21 height 9
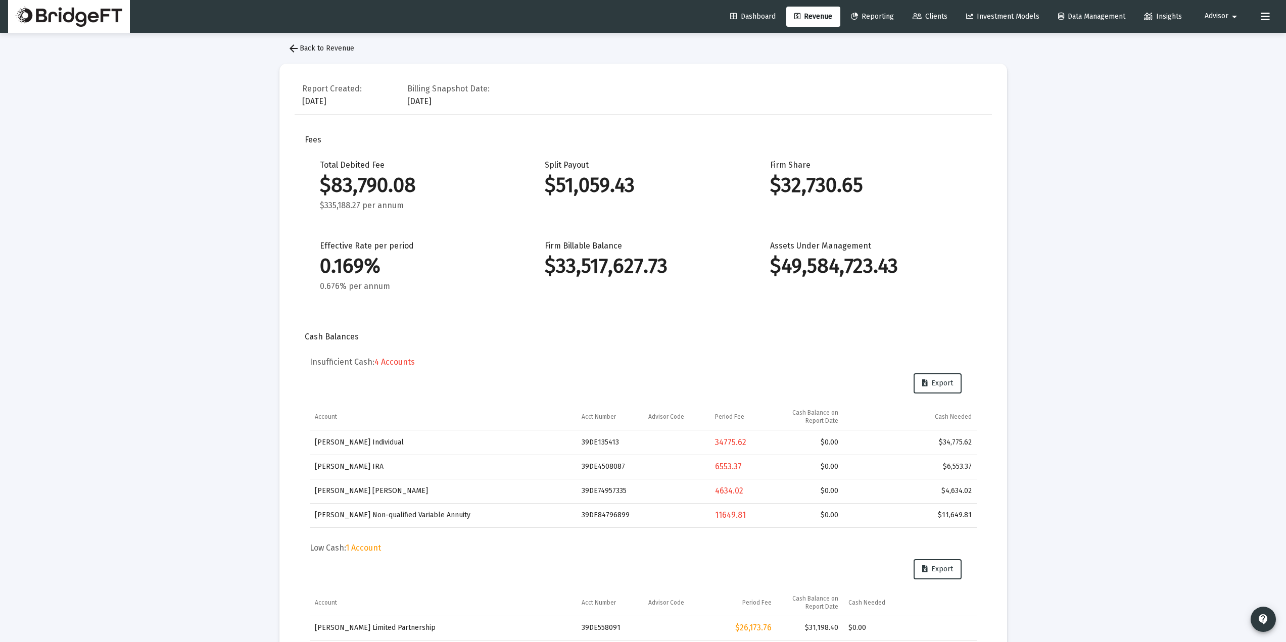
scroll to position [8, 0]
click at [1214, 21] on button "Advisor arrow_drop_down" at bounding box center [1223, 16] width 60 height 20
click at [1217, 47] on span "Settings" at bounding box center [1230, 43] width 30 height 24
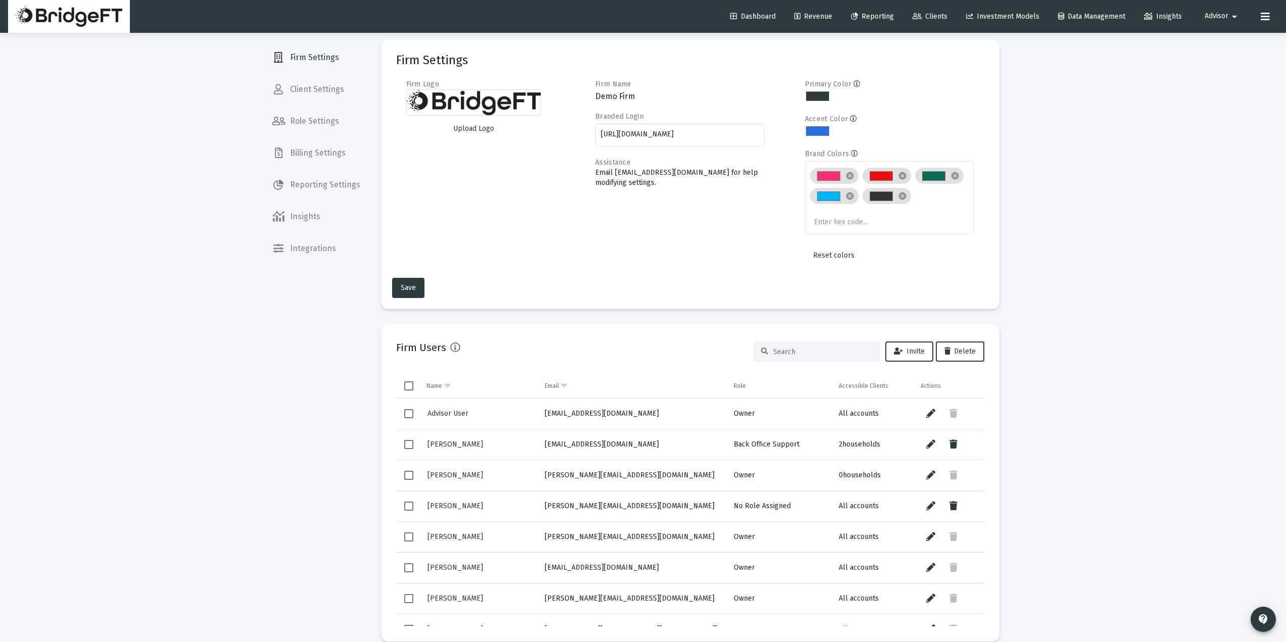
click at [321, 157] on span "Billing Settings" at bounding box center [316, 153] width 104 height 24
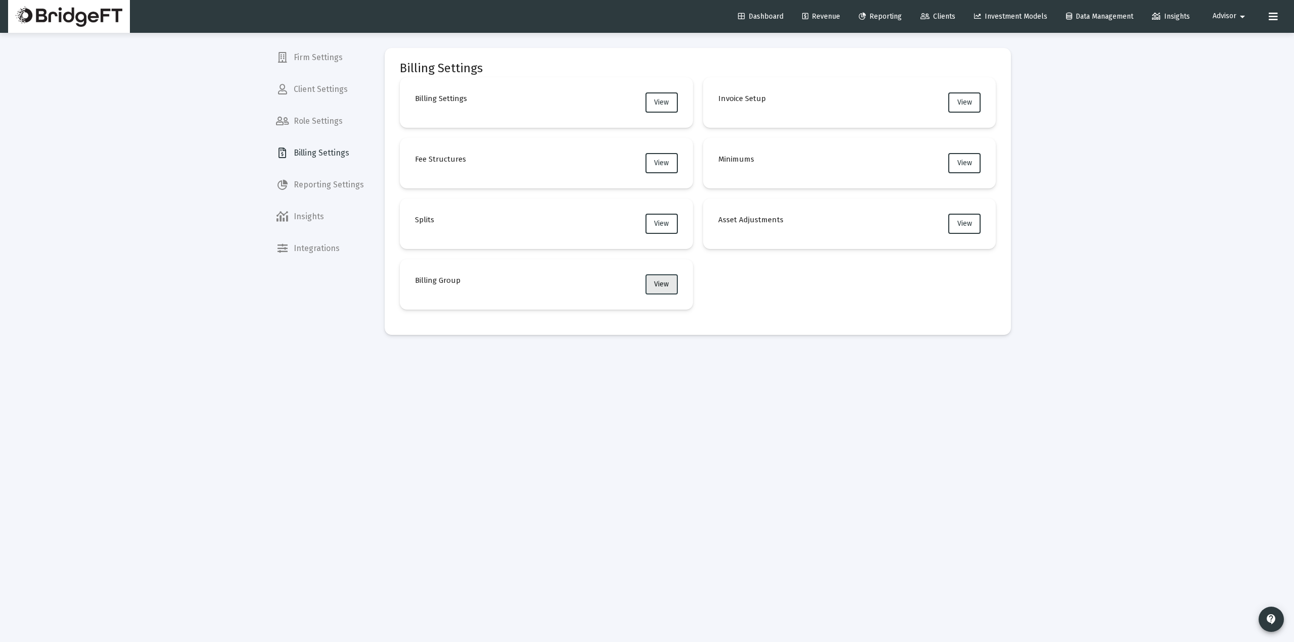
click at [652, 292] on button "View" at bounding box center [661, 284] width 32 height 20
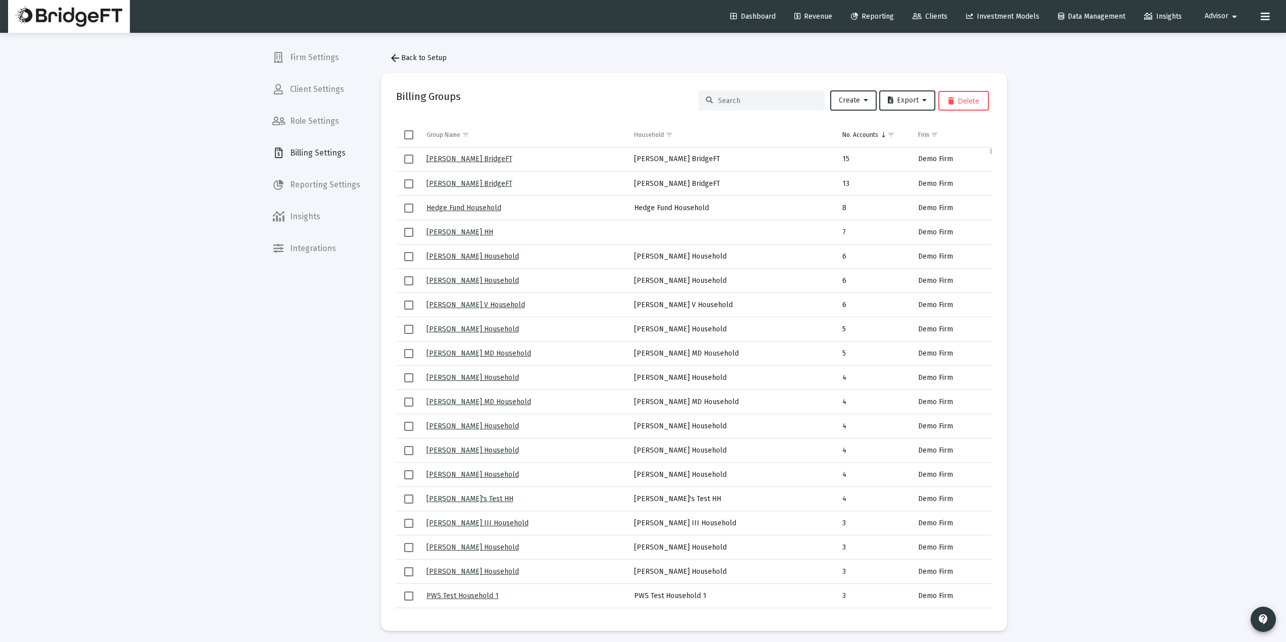
click at [458, 161] on link "[PERSON_NAME] BridgeFT" at bounding box center [469, 159] width 86 height 9
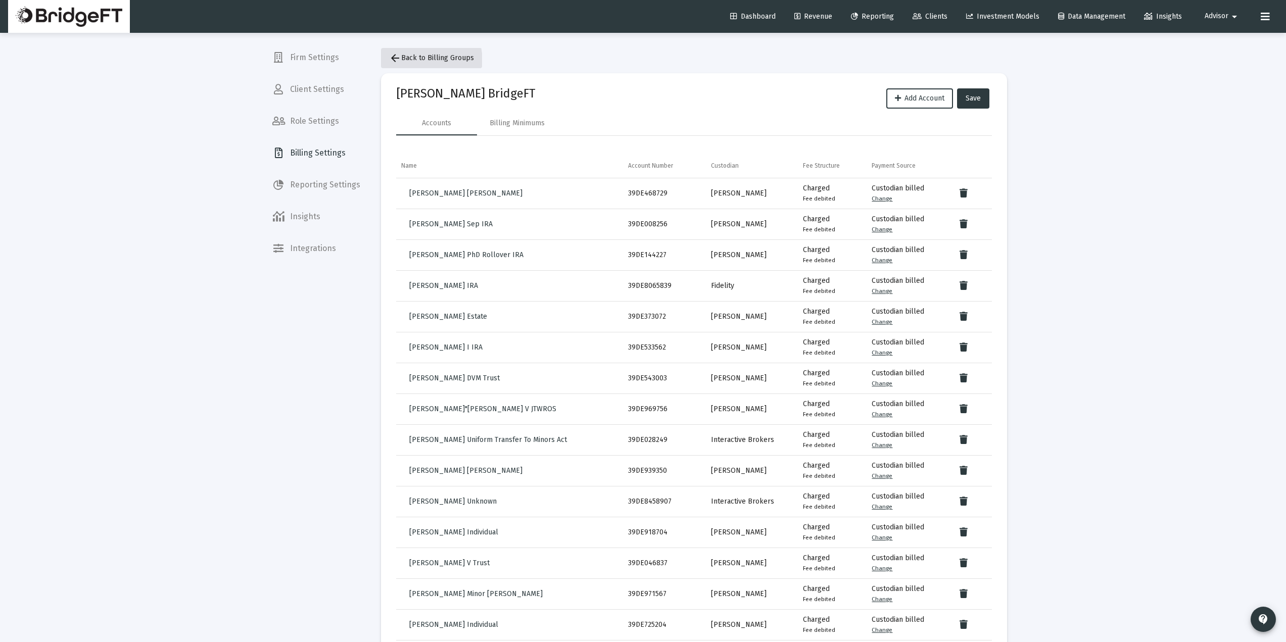
click at [401, 62] on button "arrow_back Back to Billing Groups" at bounding box center [431, 58] width 101 height 20
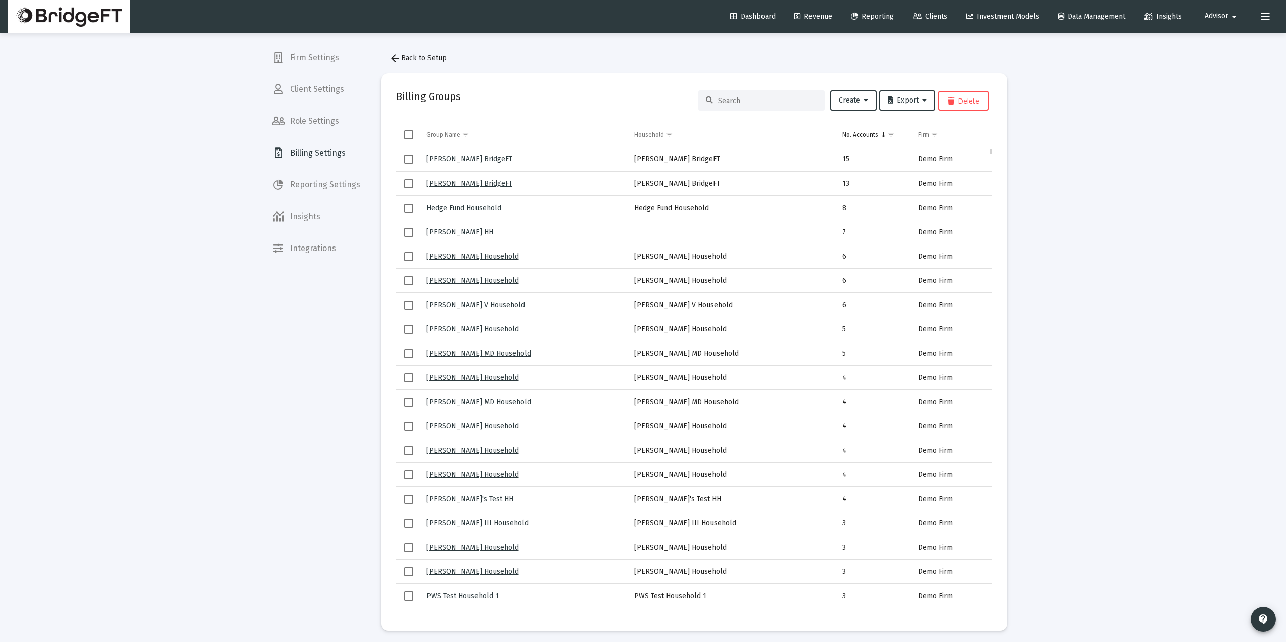
click at [479, 159] on link "[PERSON_NAME] BridgeFT" at bounding box center [469, 159] width 86 height 9
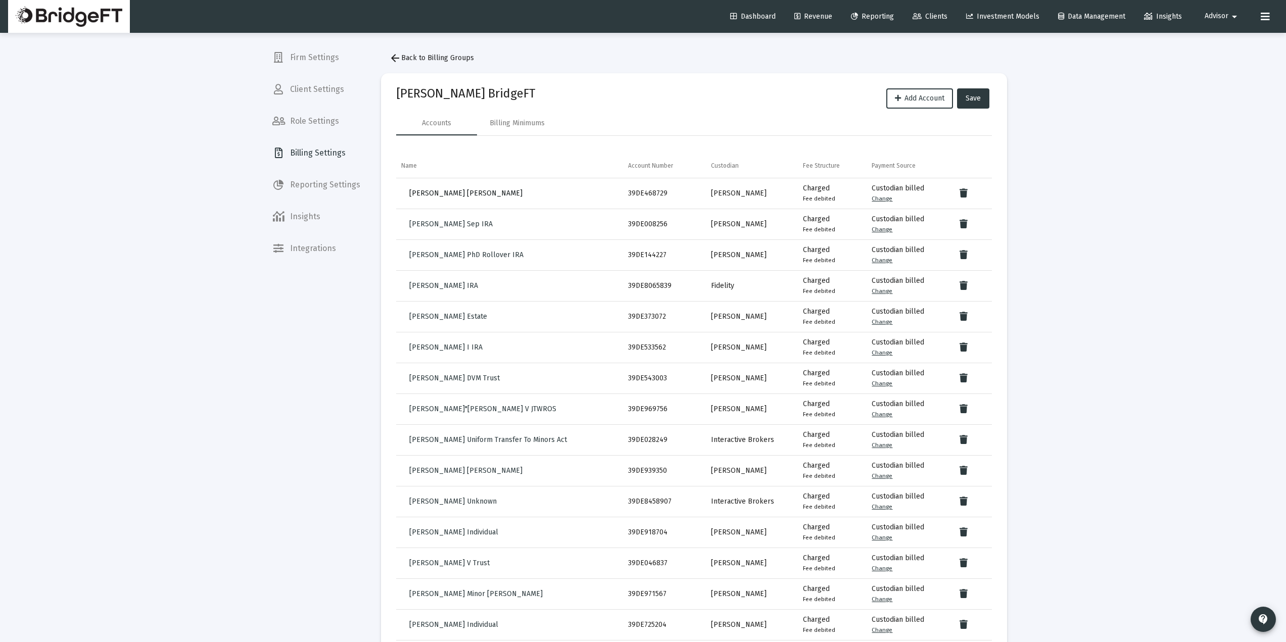
click at [435, 195] on span "[PERSON_NAME] [PERSON_NAME]" at bounding box center [465, 193] width 113 height 9
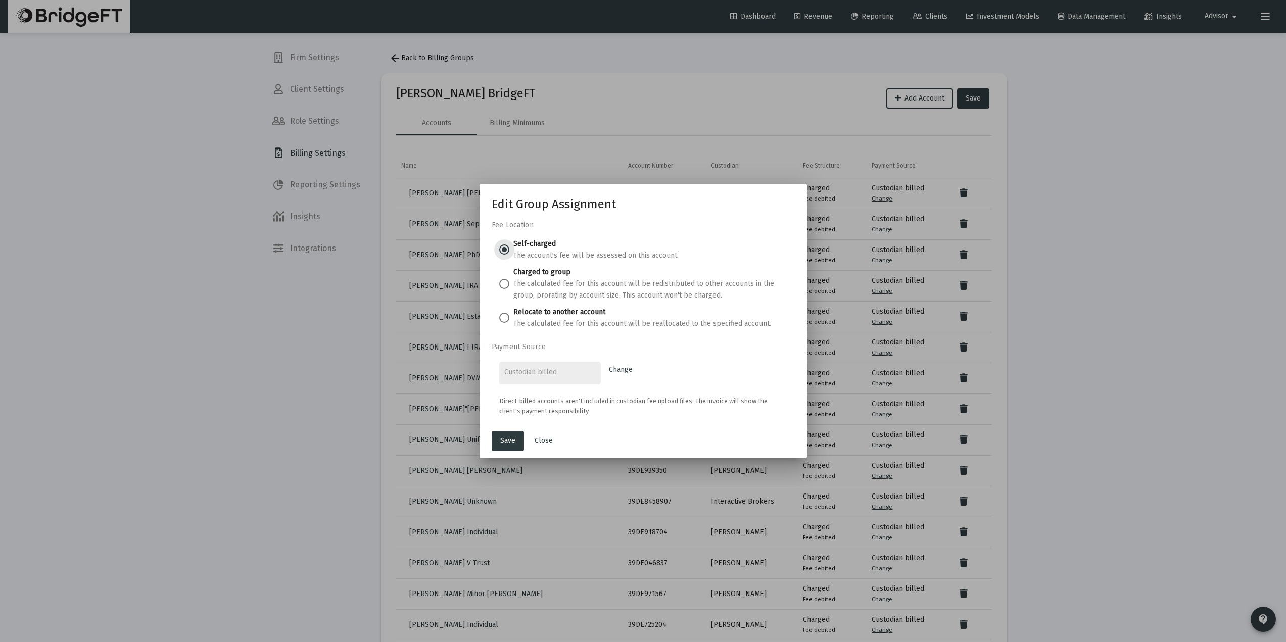
click at [505, 322] on span at bounding box center [504, 318] width 10 height 10
click at [505, 322] on input "Relocate to another account The calculated fee for this account will be realloc…" at bounding box center [504, 318] width 10 height 10
radio input "true"
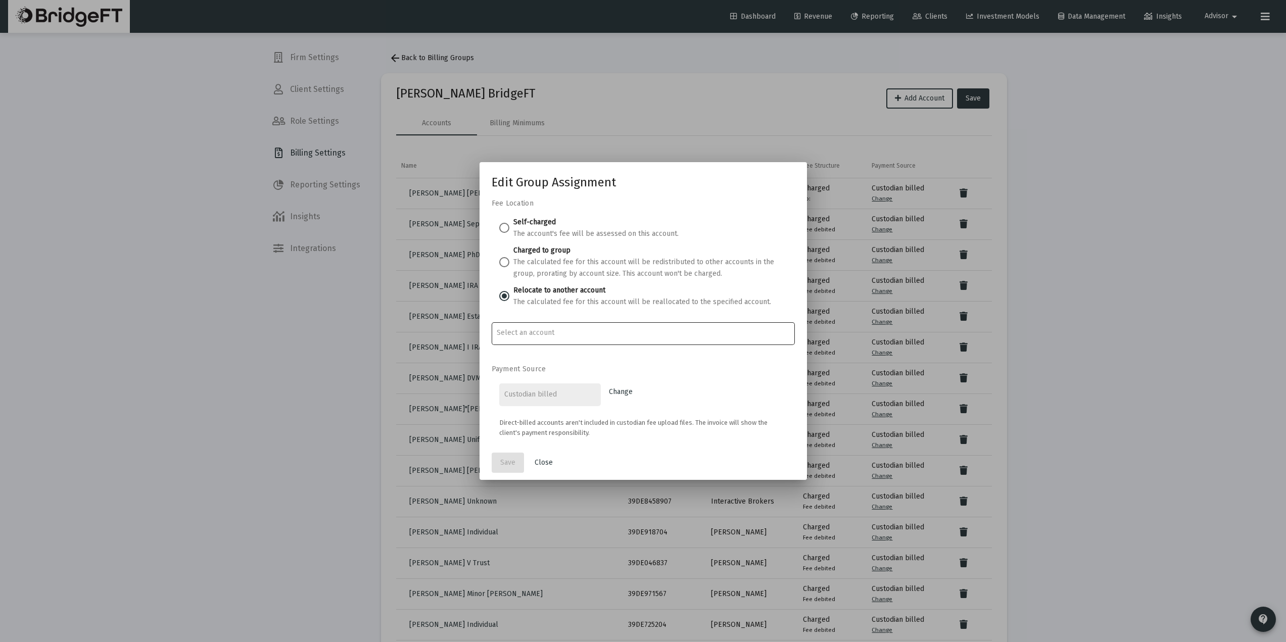
click at [561, 336] on input "Account Options" at bounding box center [643, 333] width 293 height 8
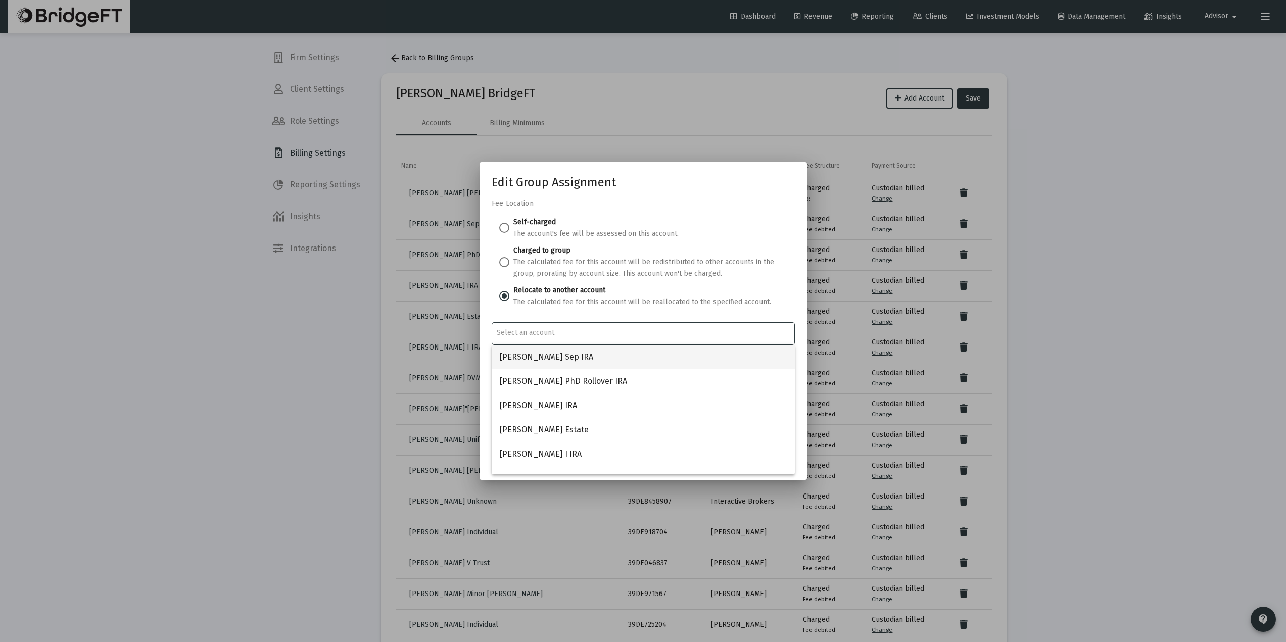
click at [577, 362] on span "[PERSON_NAME] Sep IRA" at bounding box center [643, 357] width 287 height 24
type input "[PERSON_NAME] Sep IRA"
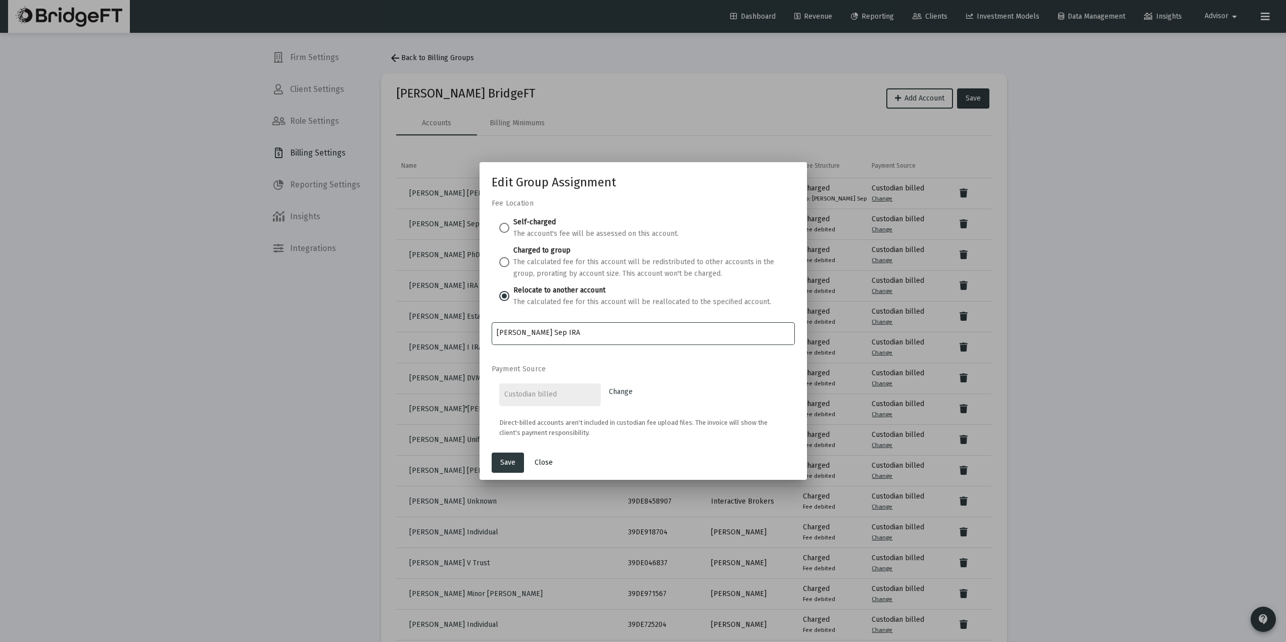
click at [545, 465] on span "Close" at bounding box center [544, 462] width 18 height 9
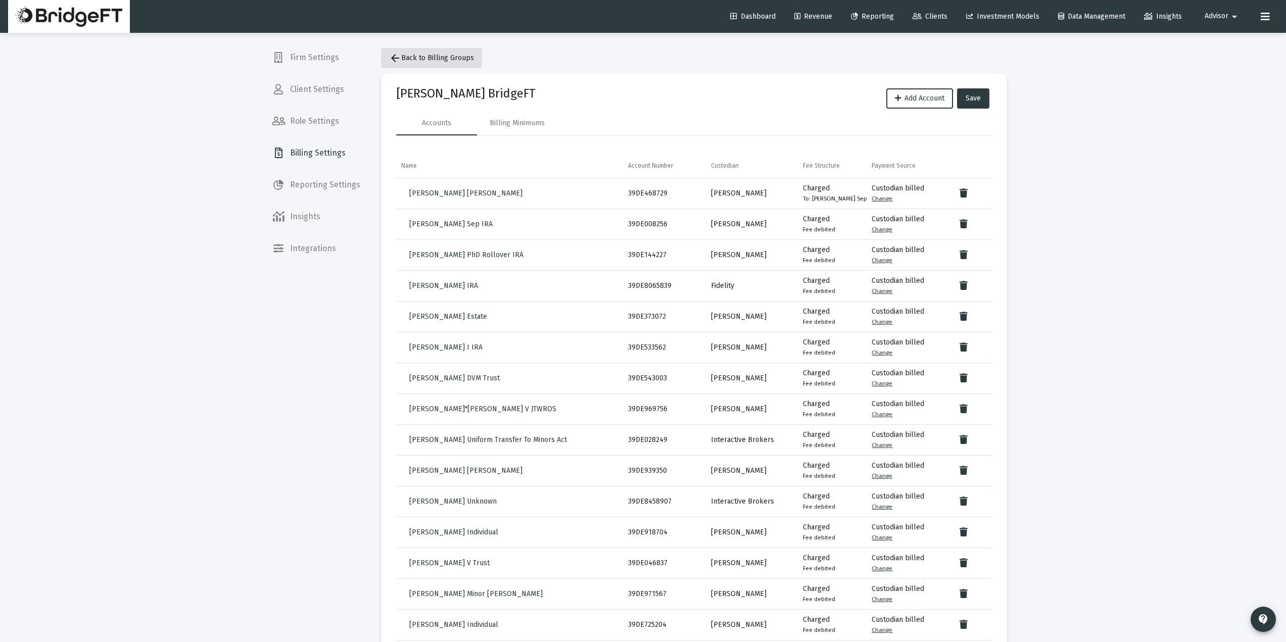
click at [403, 55] on span "arrow_back Back to Billing Groups" at bounding box center [431, 58] width 85 height 9
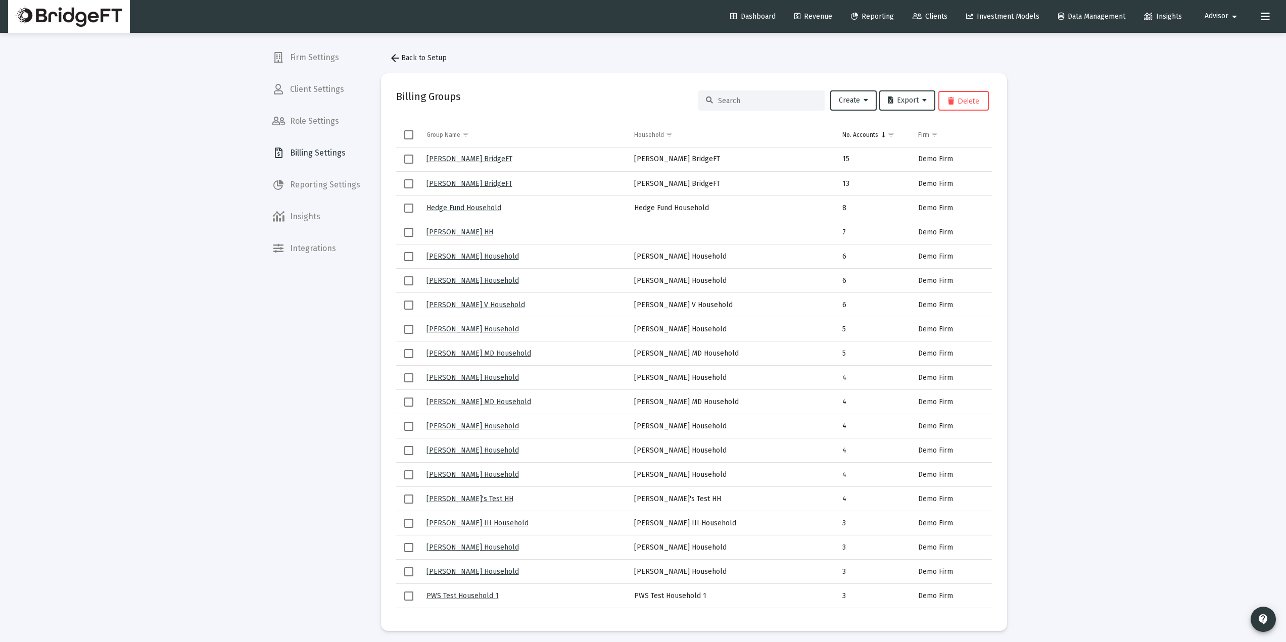
click at [403, 55] on span "arrow_back Back to Setup" at bounding box center [418, 58] width 58 height 9
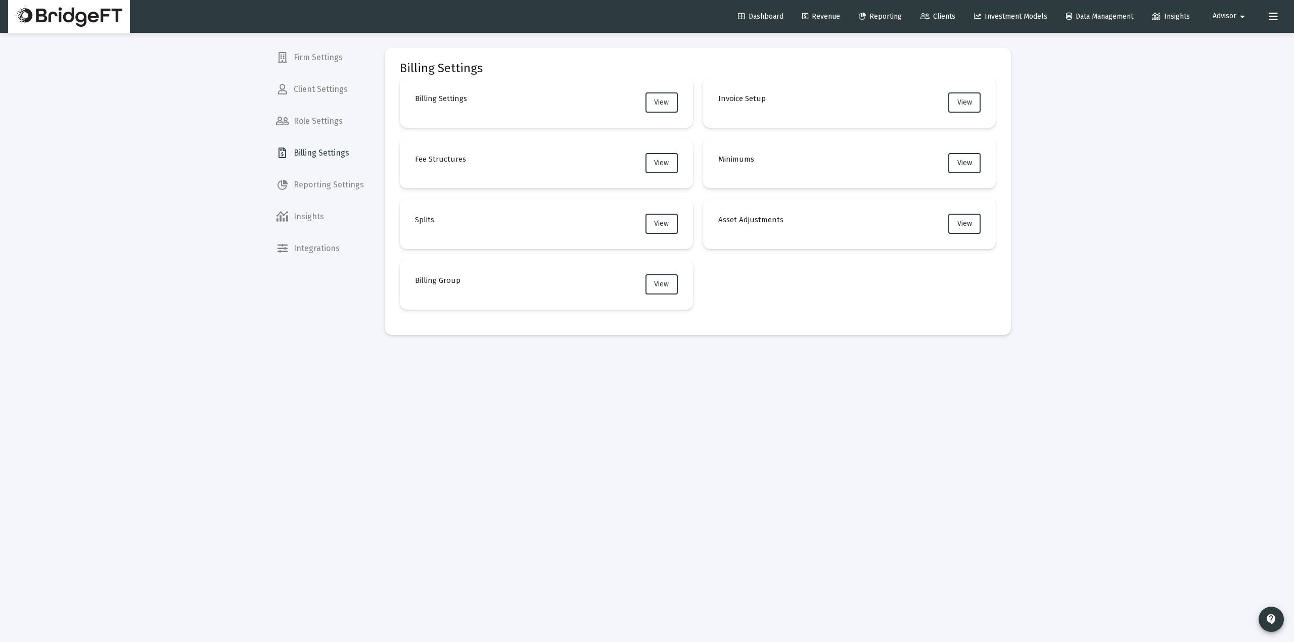
click at [488, 282] on mat-card "Billing Group View" at bounding box center [546, 284] width 293 height 51
click at [661, 282] on span "View" at bounding box center [661, 284] width 15 height 9
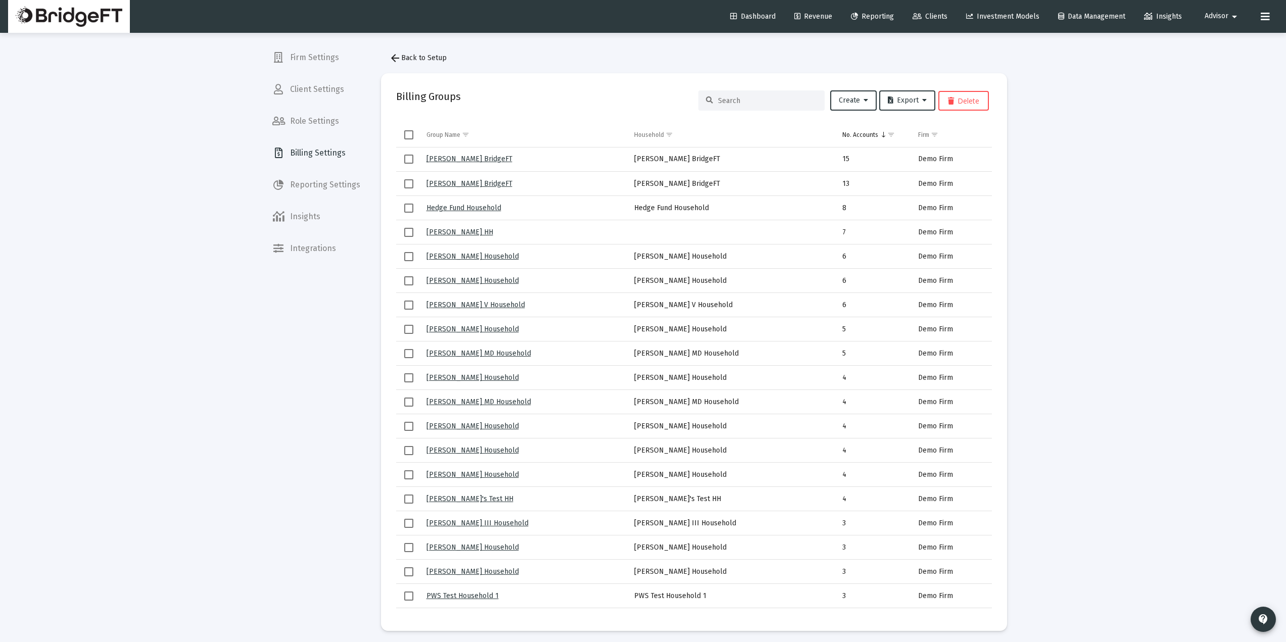
click at [462, 158] on link "[PERSON_NAME] BridgeFT" at bounding box center [469, 159] width 86 height 9
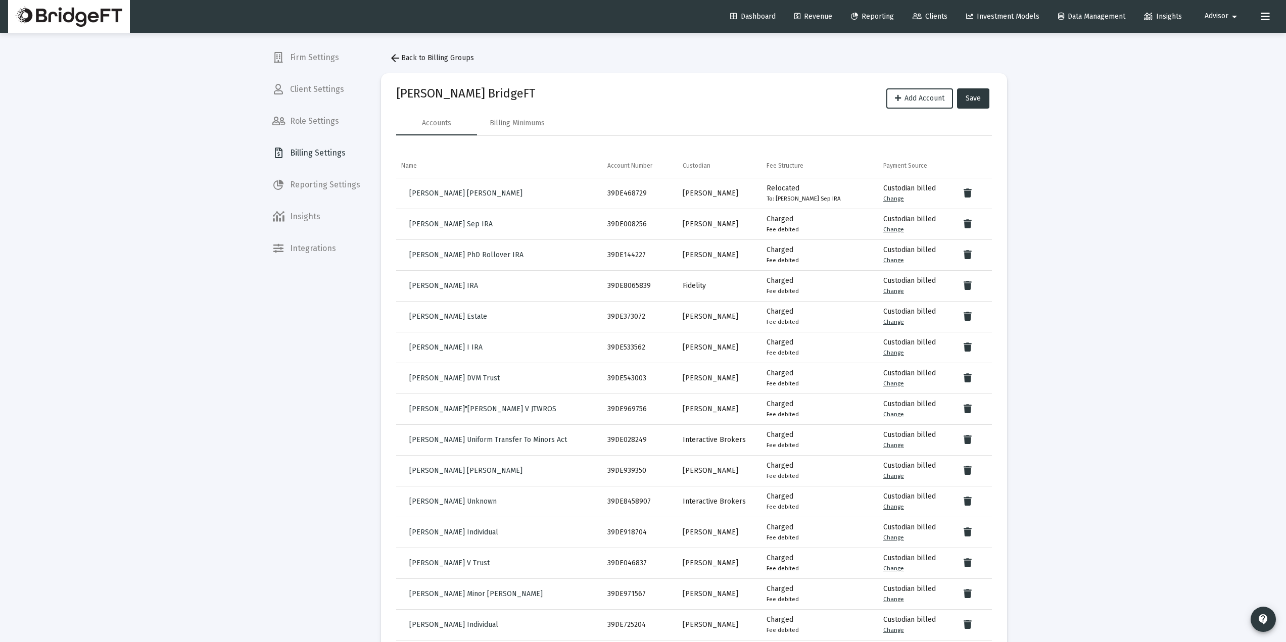
click at [1090, 308] on div "Loading... Firm Settings Client Settings Role Settings Billing Settings Reporti…" at bounding box center [643, 335] width 1286 height 671
click at [441, 48] on button "arrow_back Back to Billing Groups" at bounding box center [431, 58] width 101 height 20
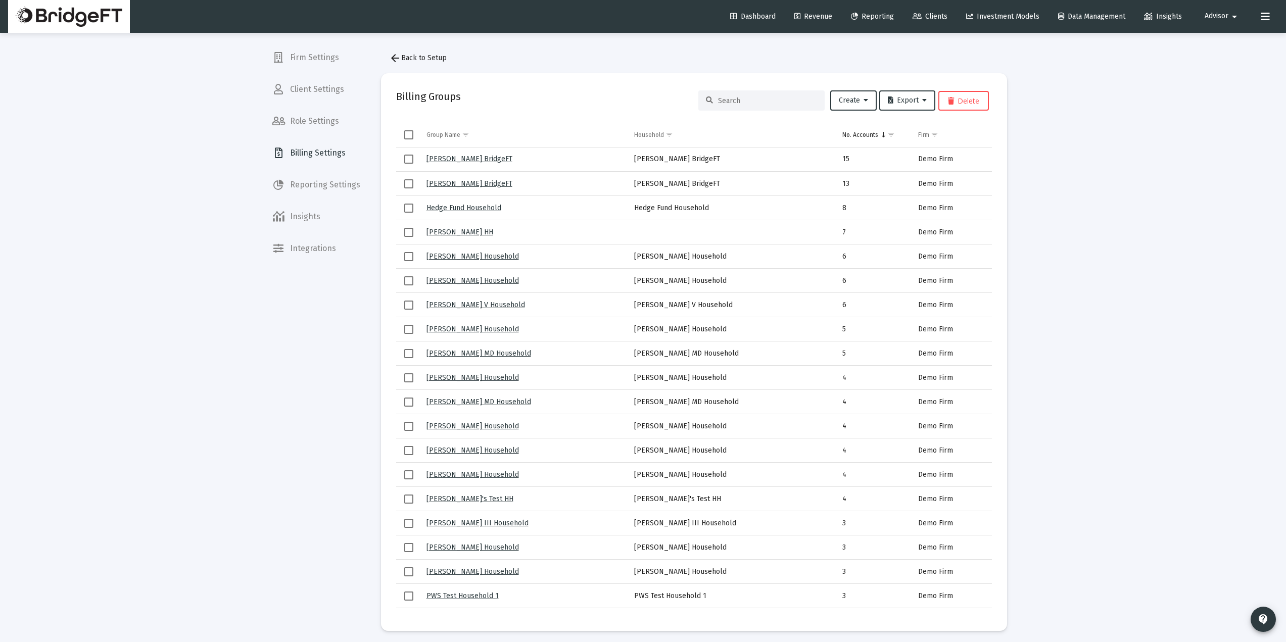
click at [424, 55] on span "arrow_back Back to Setup" at bounding box center [418, 58] width 58 height 9
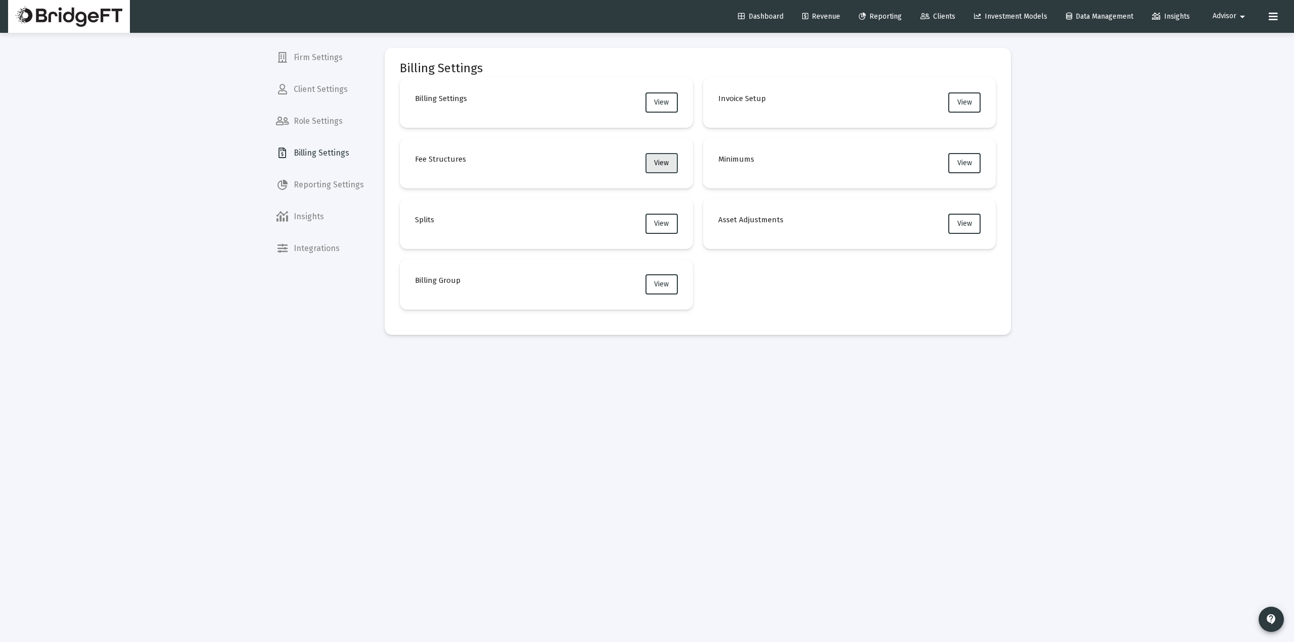
click at [656, 169] on button "View" at bounding box center [661, 163] width 32 height 20
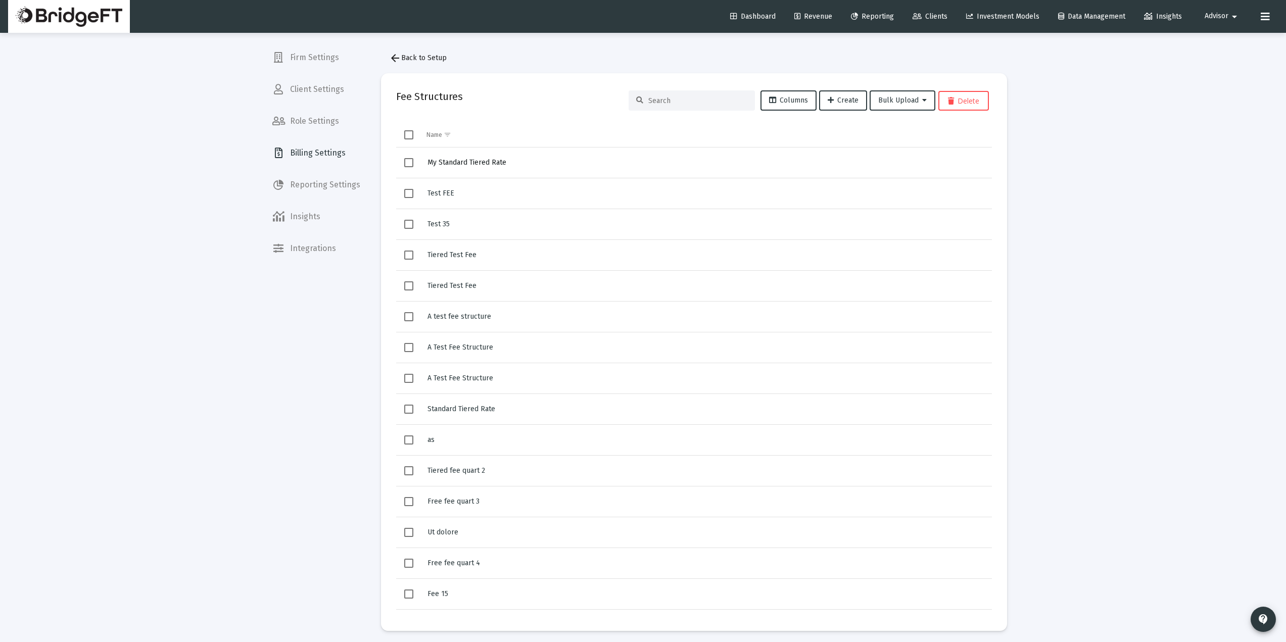
click at [450, 161] on span "My Standard Tiered Rate" at bounding box center [467, 162] width 79 height 9
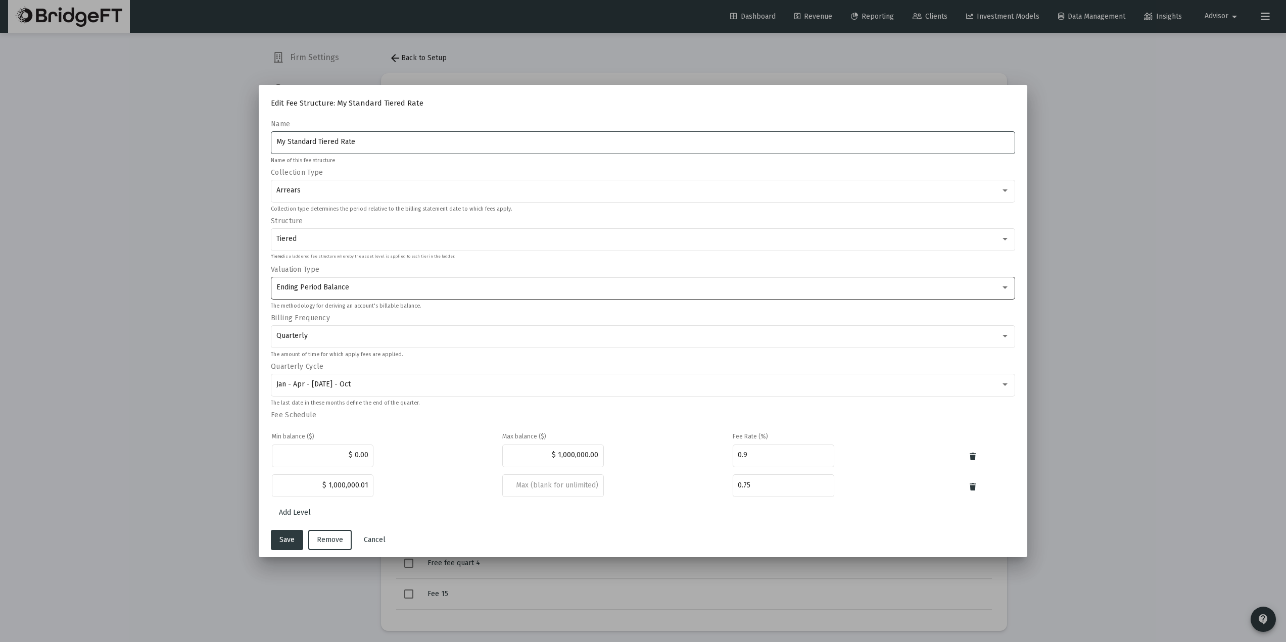
click at [381, 287] on div "Ending Period Balance" at bounding box center [638, 287] width 725 height 8
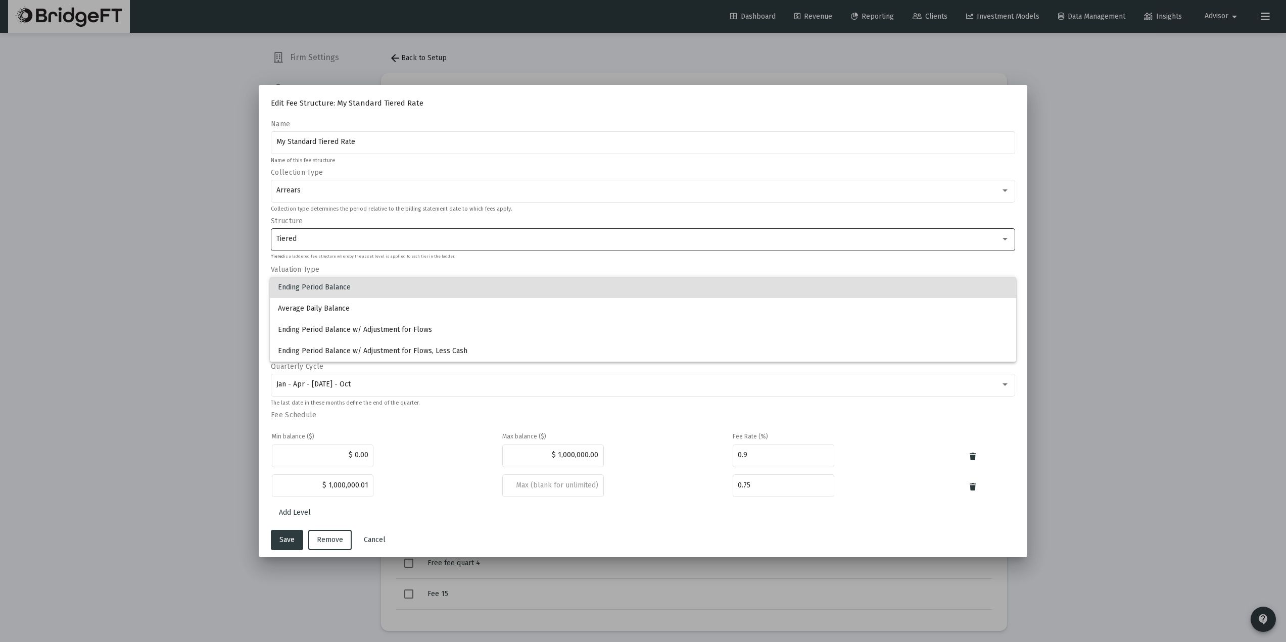
click at [383, 279] on span "Ending Period Balance" at bounding box center [643, 287] width 730 height 21
click at [365, 234] on div "Tiered" at bounding box center [643, 238] width 734 height 25
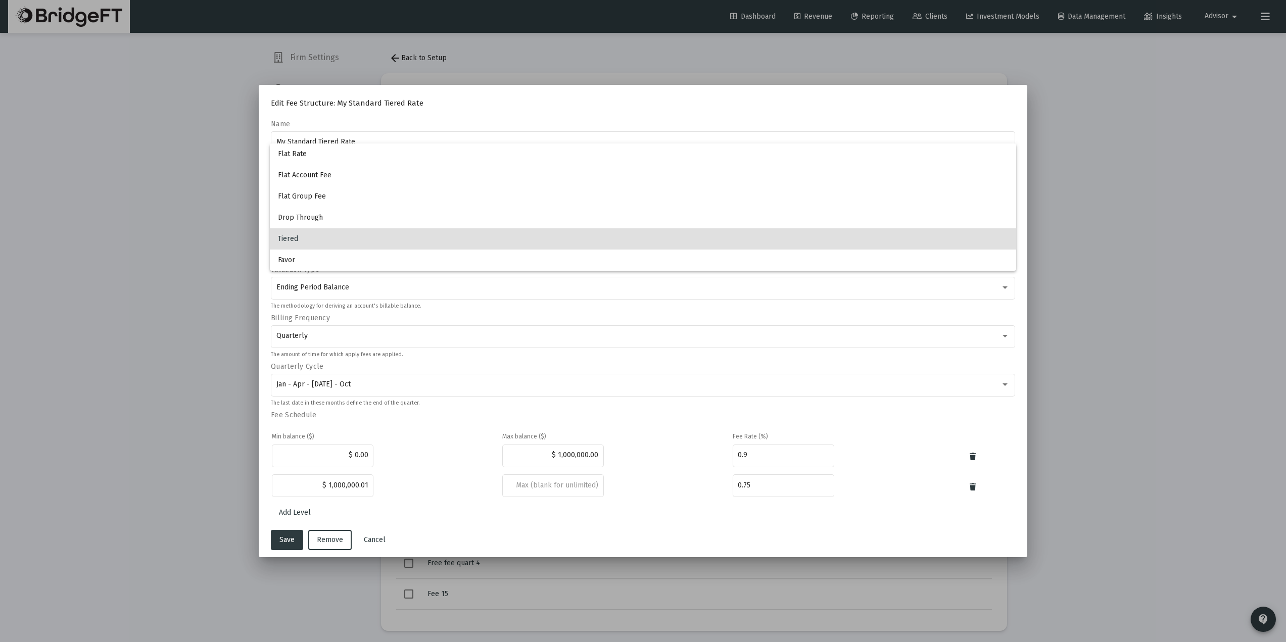
click at [367, 234] on span "Tiered" at bounding box center [643, 238] width 730 height 21
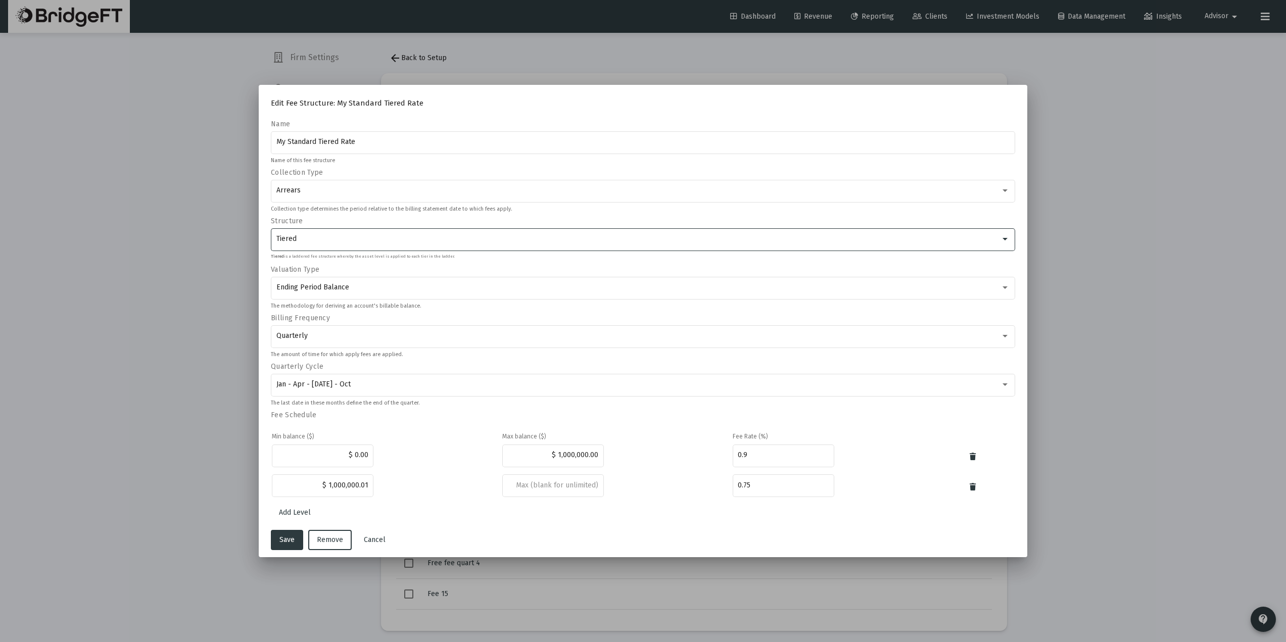
click at [692, 492] on tr "$ 1,000,000.01 0.75" at bounding box center [643, 487] width 742 height 29
click at [674, 493] on td at bounding box center [616, 487] width 229 height 29
click at [674, 492] on td at bounding box center [616, 487] width 229 height 29
click at [377, 541] on span "Cancel" at bounding box center [375, 540] width 22 height 9
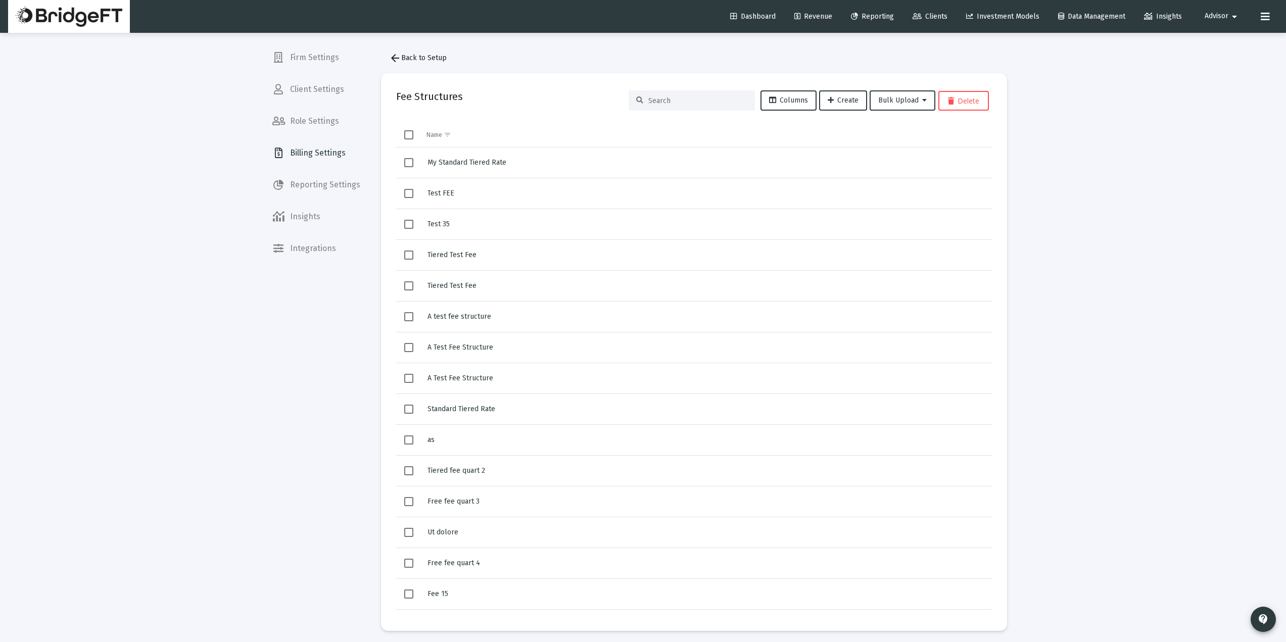
click at [189, 356] on div "Loading... Firm Settings Client Settings Role Settings Billing Settings Reporti…" at bounding box center [643, 323] width 1286 height 646
click at [440, 59] on span "arrow_back Back to Setup" at bounding box center [418, 58] width 58 height 9
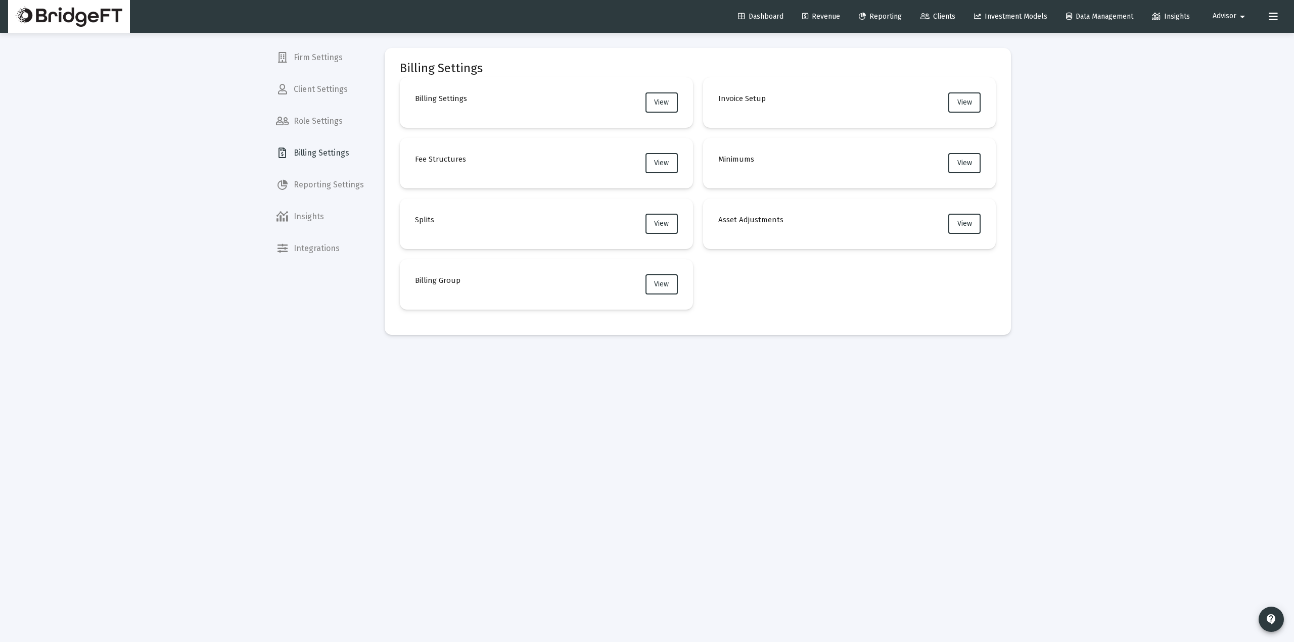
click at [822, 15] on span "Revenue" at bounding box center [821, 16] width 38 height 9
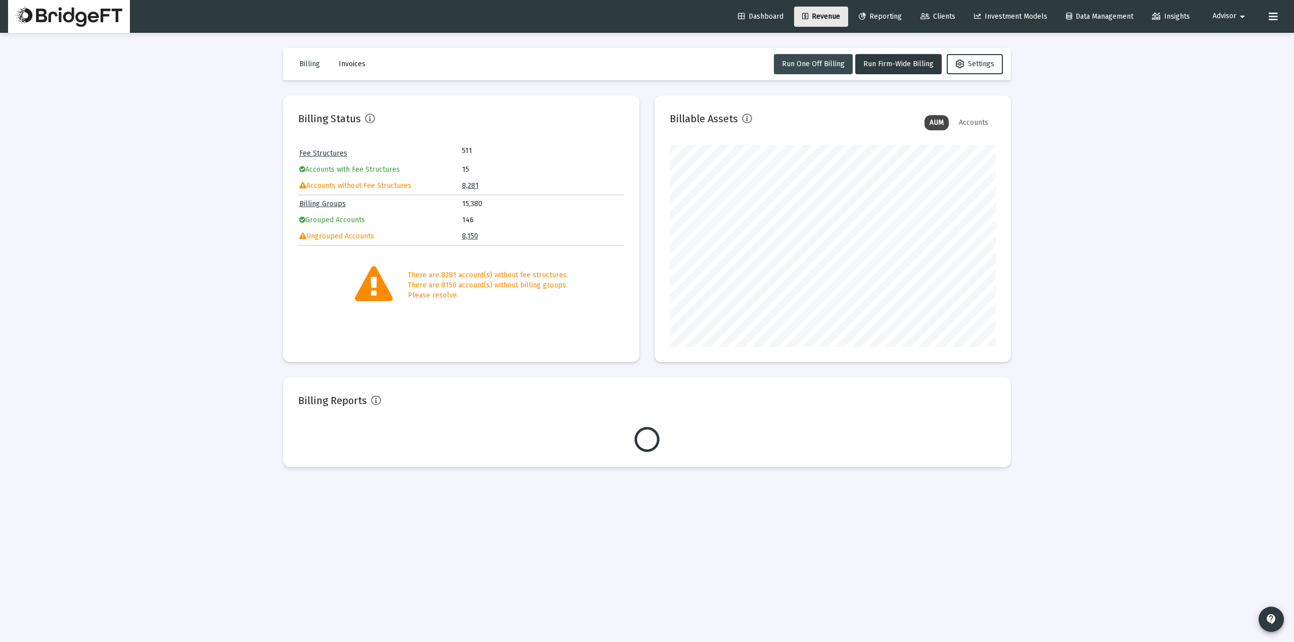
scroll to position [202, 326]
click at [1142, 250] on div "Loading... Billing Invoices Run One Off Billing Run Firm-Wide Billing Settings …" at bounding box center [647, 321] width 1294 height 642
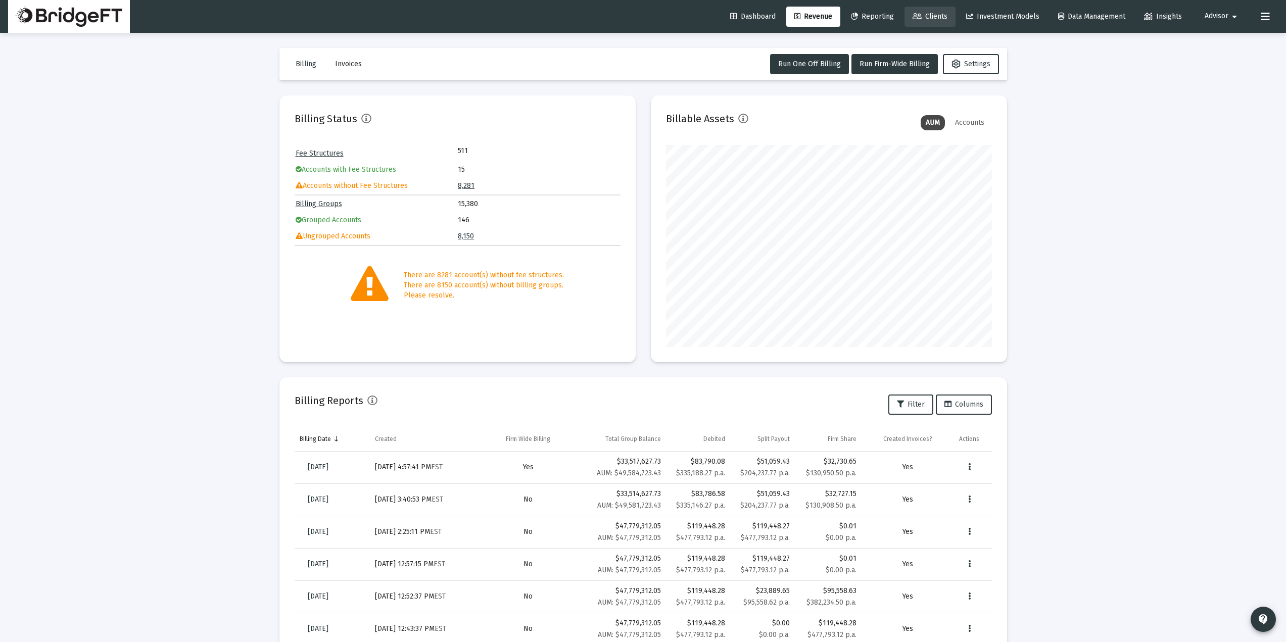
click at [926, 19] on span "Clients" at bounding box center [930, 16] width 35 height 9
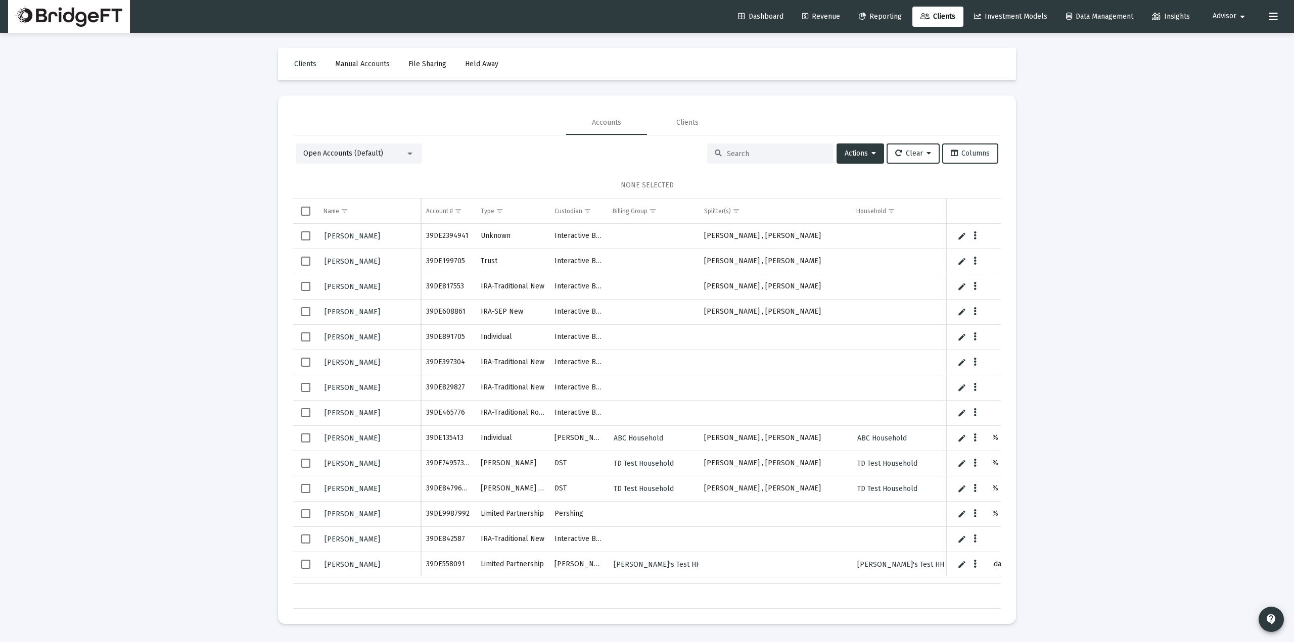
click at [306, 235] on span "Select row" at bounding box center [305, 235] width 9 height 9
click at [305, 336] on span "Select row" at bounding box center [305, 337] width 9 height 9
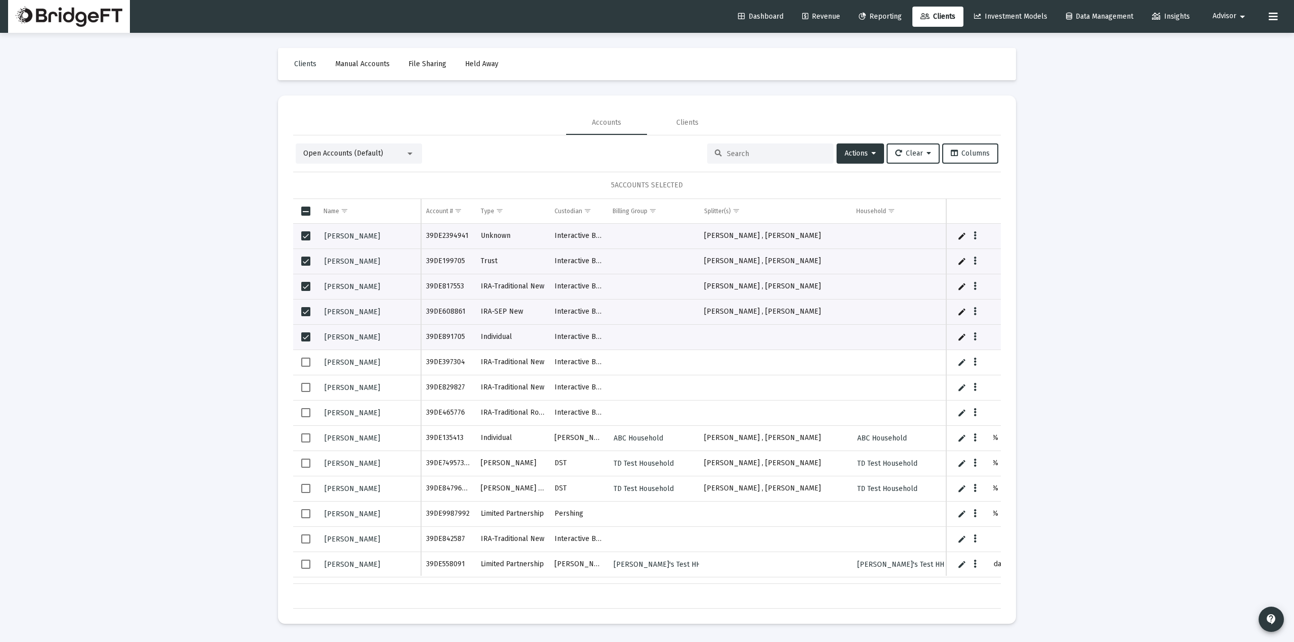
drag, startPoint x: 593, startPoint y: 181, endPoint x: 709, endPoint y: 170, distance: 116.7
click at [709, 170] on div "Open Accounts (Default) Actions Clear Columns 5 ACCOUNTS SELECTED Name Name Acc…" at bounding box center [646, 376] width 707 height 465
click at [819, 17] on span "Revenue" at bounding box center [821, 16] width 38 height 9
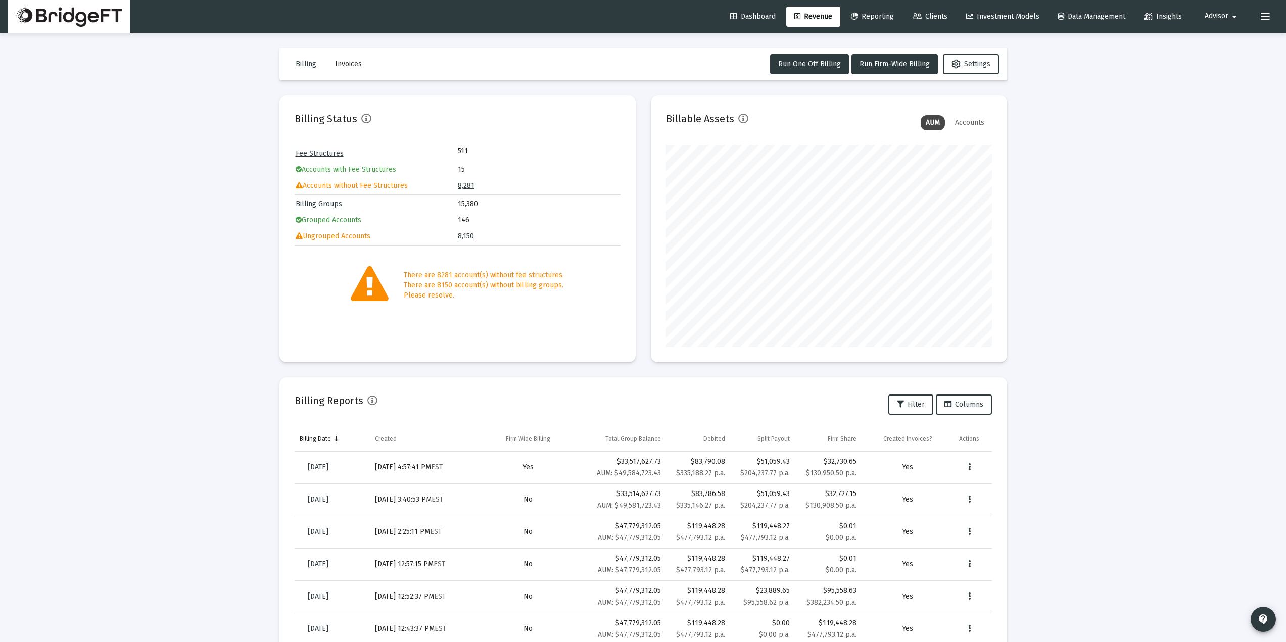
drag, startPoint x: 466, startPoint y: 469, endPoint x: 390, endPoint y: 465, distance: 76.4
click at [390, 465] on div "[DATE] 4:57:41 PM EST" at bounding box center [426, 467] width 103 height 10
drag, startPoint x: 1102, startPoint y: 221, endPoint x: 1021, endPoint y: 194, distance: 85.8
click at [1102, 220] on div "Loading... Billing Invoices Run One Off Billing Run Firm-Wide Billing Settings …" at bounding box center [643, 417] width 1286 height 834
click at [893, 62] on span "Run Firm-Wide Billing" at bounding box center [895, 64] width 70 height 9
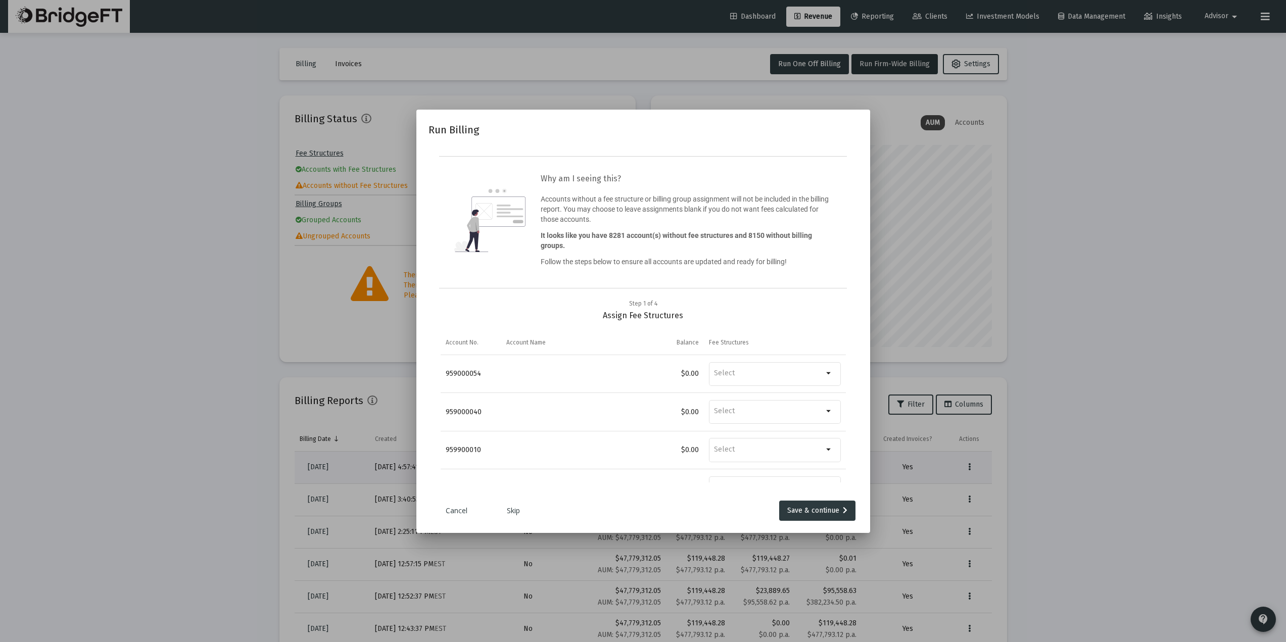
click at [512, 508] on link "Skip" at bounding box center [513, 511] width 51 height 10
click at [515, 511] on link "Skip" at bounding box center [513, 511] width 51 height 10
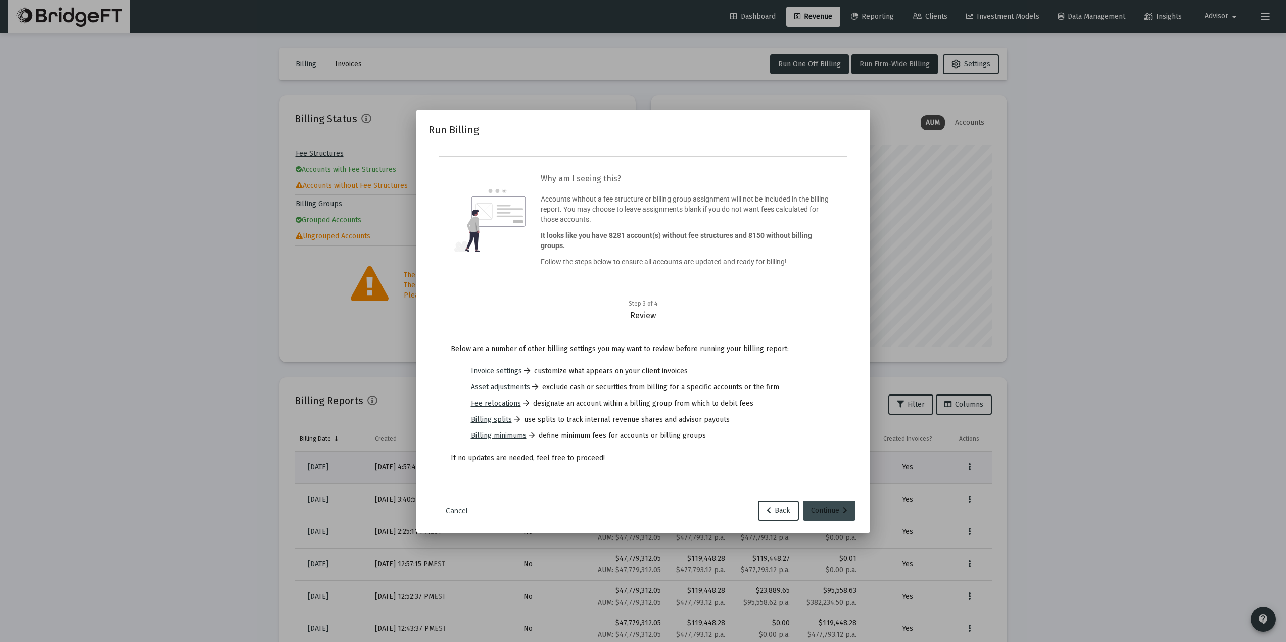
click at [833, 508] on div "Continue" at bounding box center [829, 511] width 36 height 20
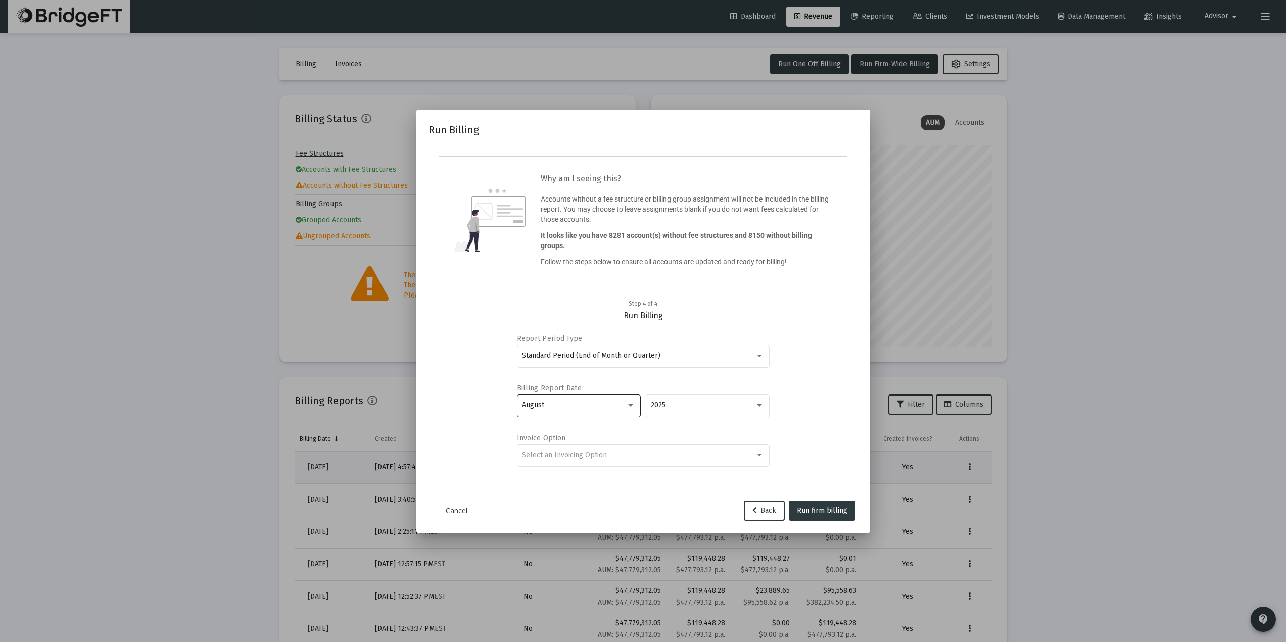
click at [613, 407] on div "August" at bounding box center [574, 405] width 104 height 8
click at [582, 390] on span "March" at bounding box center [578, 393] width 113 height 21
click at [646, 452] on div "Select an Invoicing Option" at bounding box center [638, 455] width 233 height 8
click at [615, 476] on span "Create Invoice by Billing Group" at bounding box center [643, 476] width 242 height 21
click at [1098, 381] on div at bounding box center [643, 321] width 1286 height 642
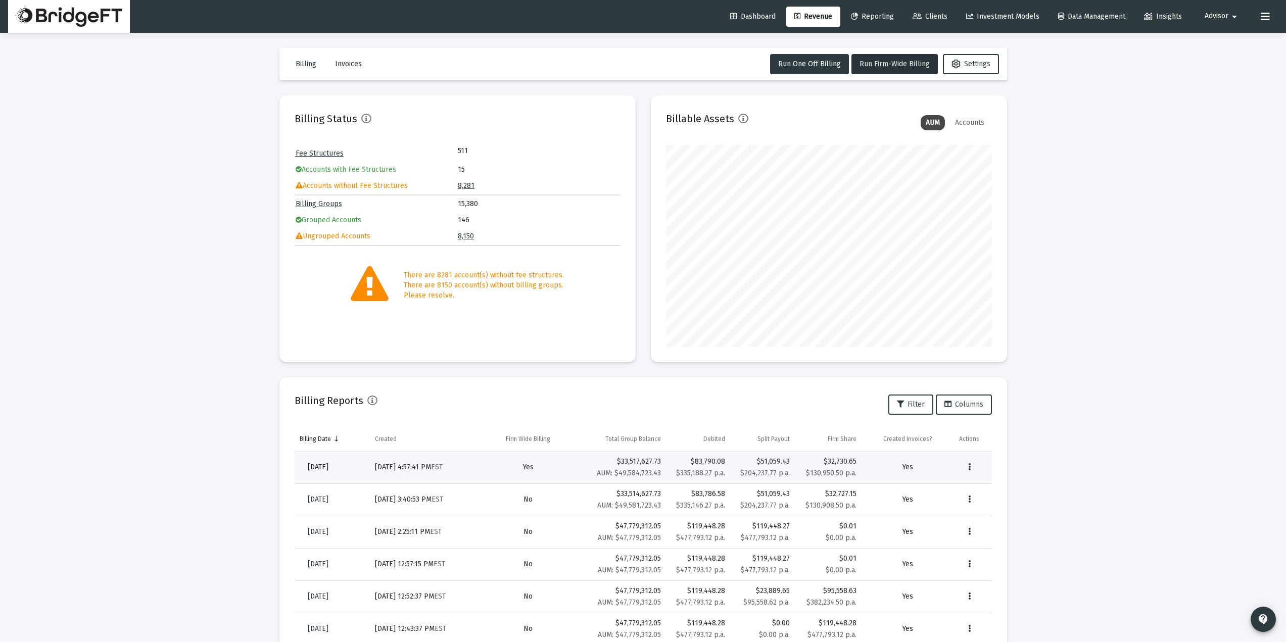
click at [324, 466] on span "[DATE]" at bounding box center [318, 467] width 21 height 9
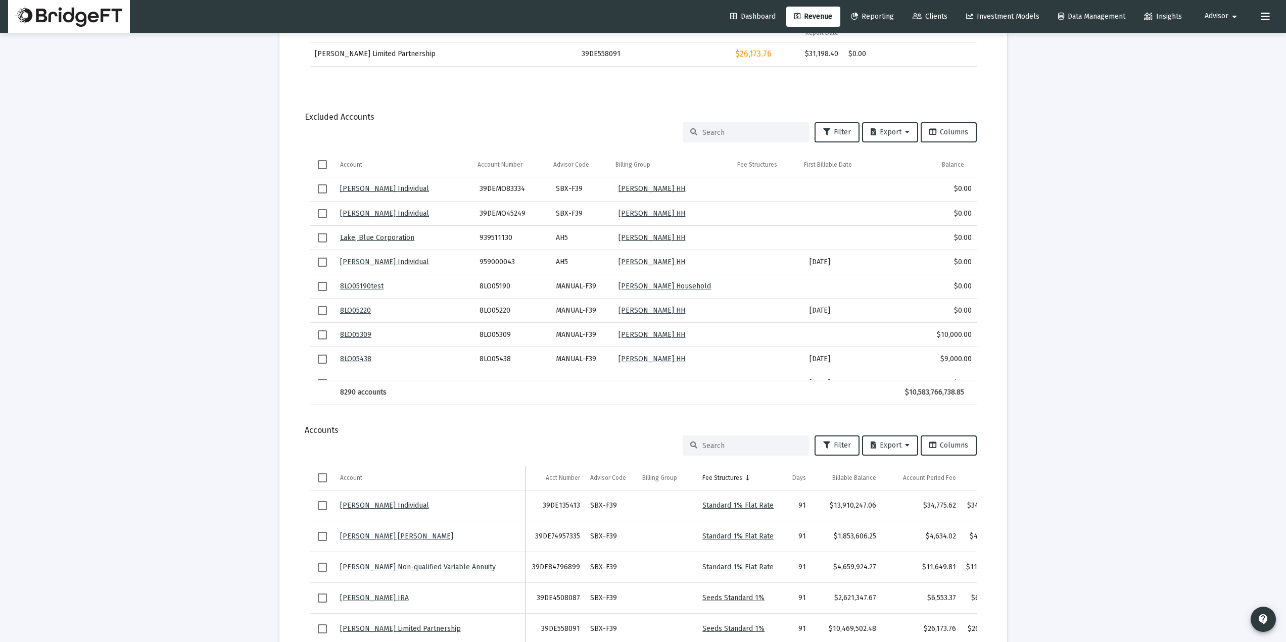
scroll to position [606, 0]
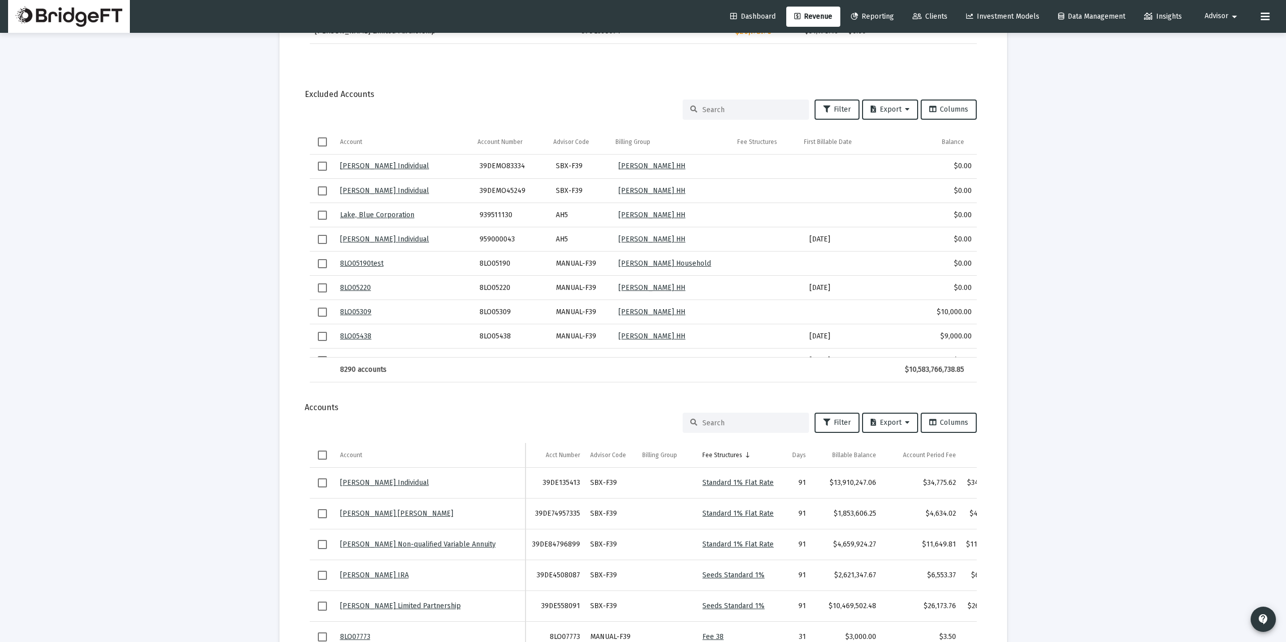
click at [241, 305] on div "Loading... arrow_back Back to Revenue Report Created: [DATE] Billing Snapshot D…" at bounding box center [643, 224] width 1286 height 1661
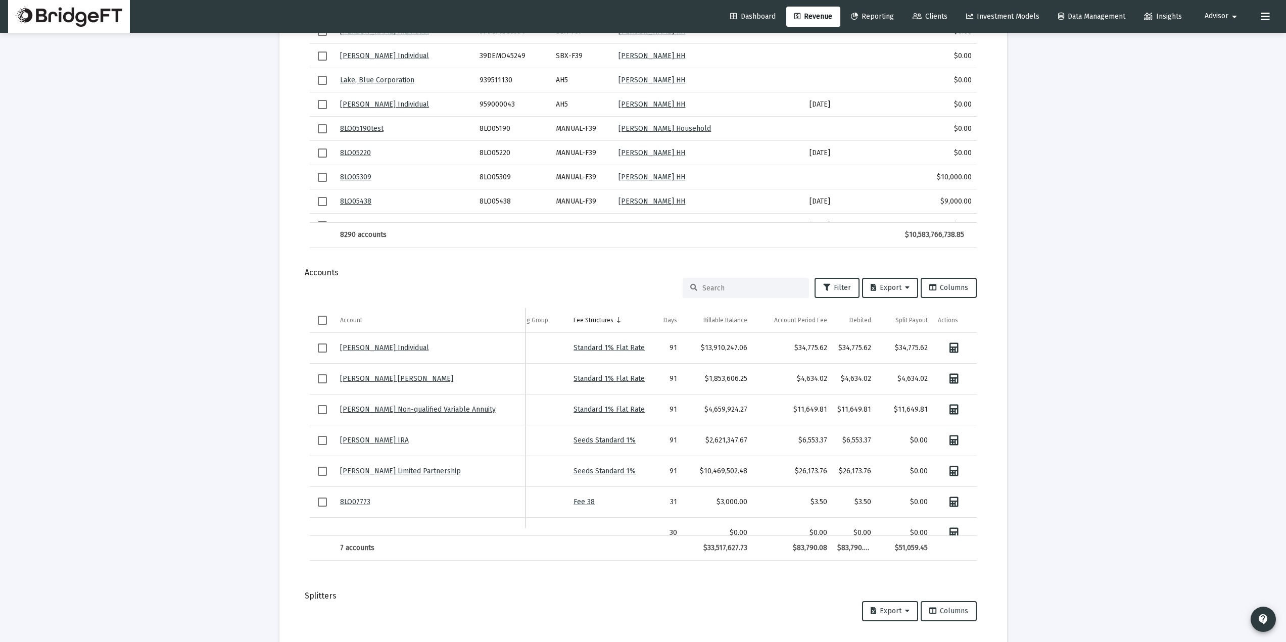
scroll to position [0, 0]
click at [910, 288] on button "Export" at bounding box center [890, 288] width 56 height 20
drag, startPoint x: 1101, startPoint y: 316, endPoint x: 1070, endPoint y: 325, distance: 32.5
click at [1099, 317] on div at bounding box center [643, 321] width 1286 height 642
click at [948, 351] on icon "Data grid" at bounding box center [952, 348] width 9 height 10
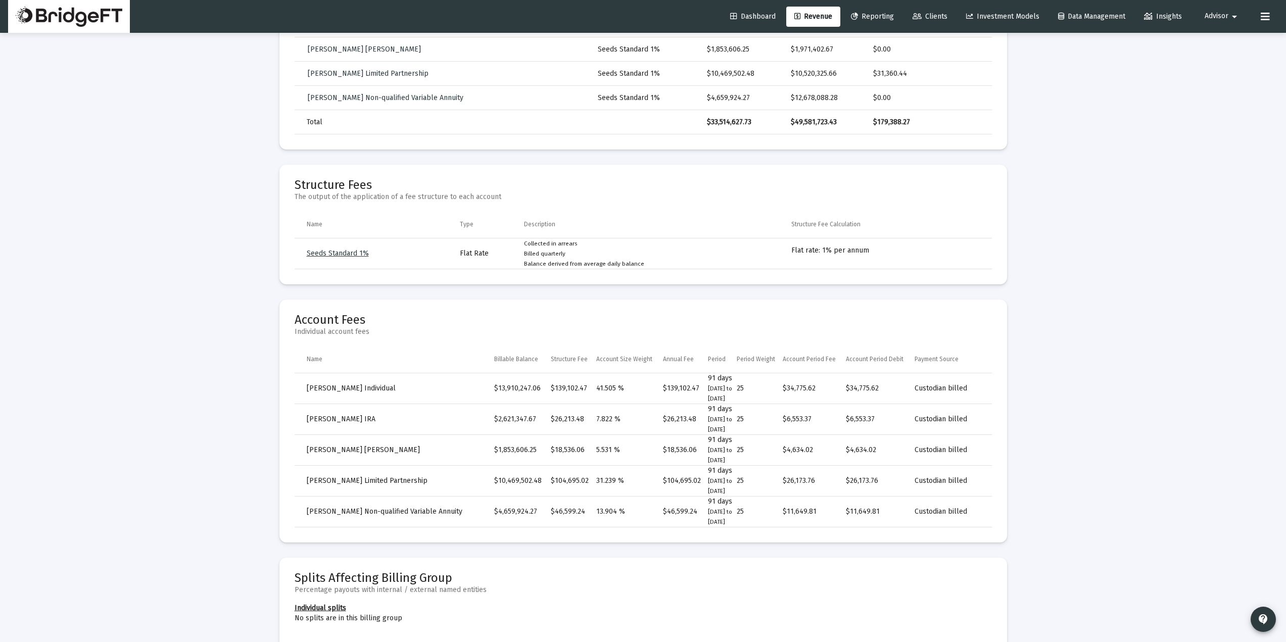
scroll to position [404, 0]
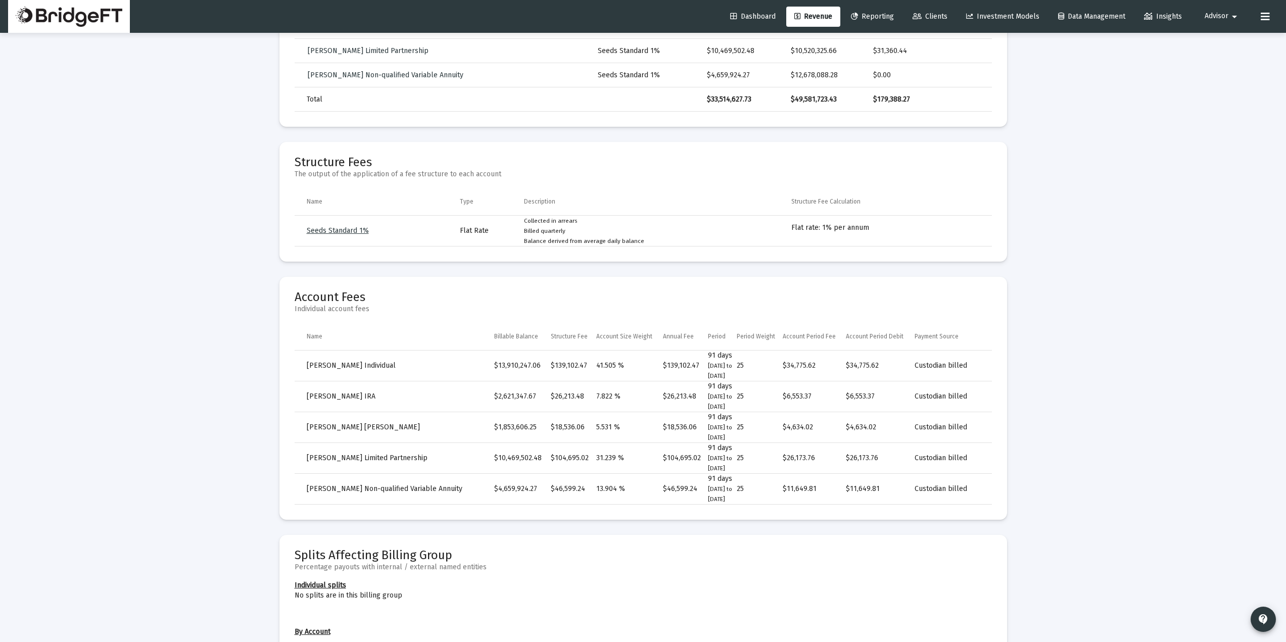
drag, startPoint x: 299, startPoint y: 298, endPoint x: 398, endPoint y: 295, distance: 99.1
click at [400, 295] on mat-card-title-group "Account Fees Individual account fees" at bounding box center [643, 307] width 697 height 30
click at [426, 302] on mat-card-title-group "Account Fees Individual account fees" at bounding box center [643, 307] width 697 height 30
drag, startPoint x: 515, startPoint y: 341, endPoint x: 564, endPoint y: 342, distance: 49.5
click at [551, 342] on th "Billable Balance" at bounding box center [522, 336] width 57 height 28
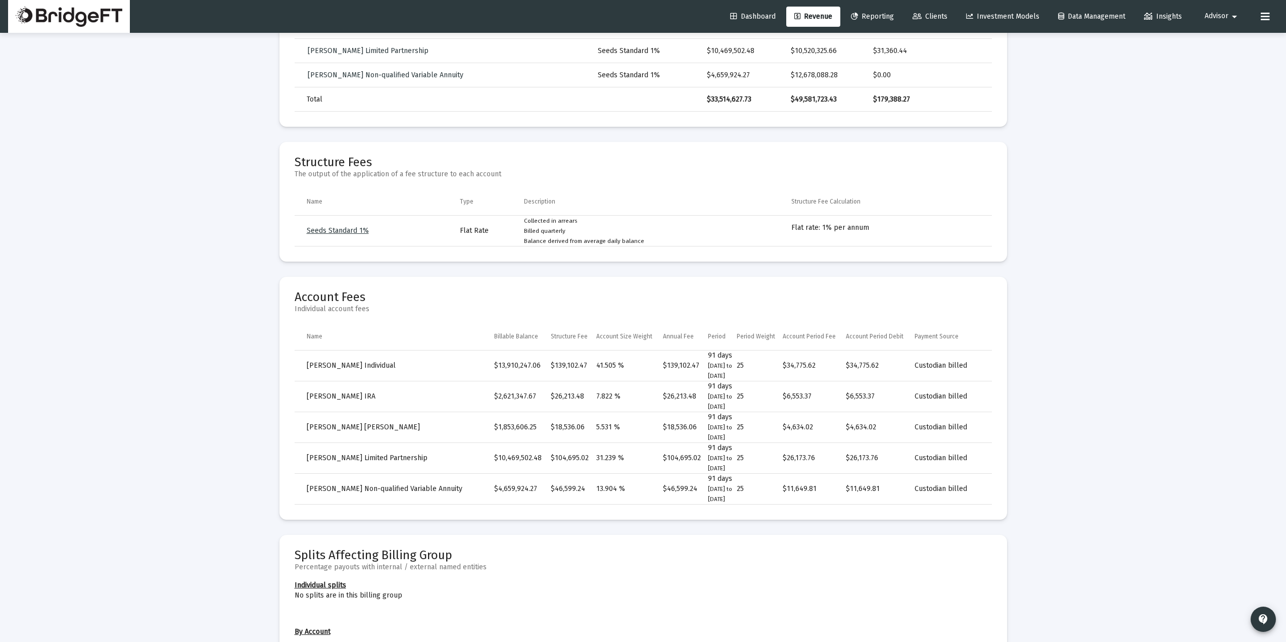
click at [516, 367] on tr "[PERSON_NAME] Individual $13,910,247.06 $139,102.47 41.505 % $139,102.47 91 day…" at bounding box center [643, 366] width 697 height 31
click at [521, 367] on td "$13,910,247.06" at bounding box center [522, 366] width 57 height 31
click at [575, 338] on th "Structure Fee" at bounding box center [573, 336] width 45 height 28
drag, startPoint x: 673, startPoint y: 335, endPoint x: 733, endPoint y: 354, distance: 63.1
click at [705, 333] on th "Annual Fee" at bounding box center [685, 336] width 45 height 28
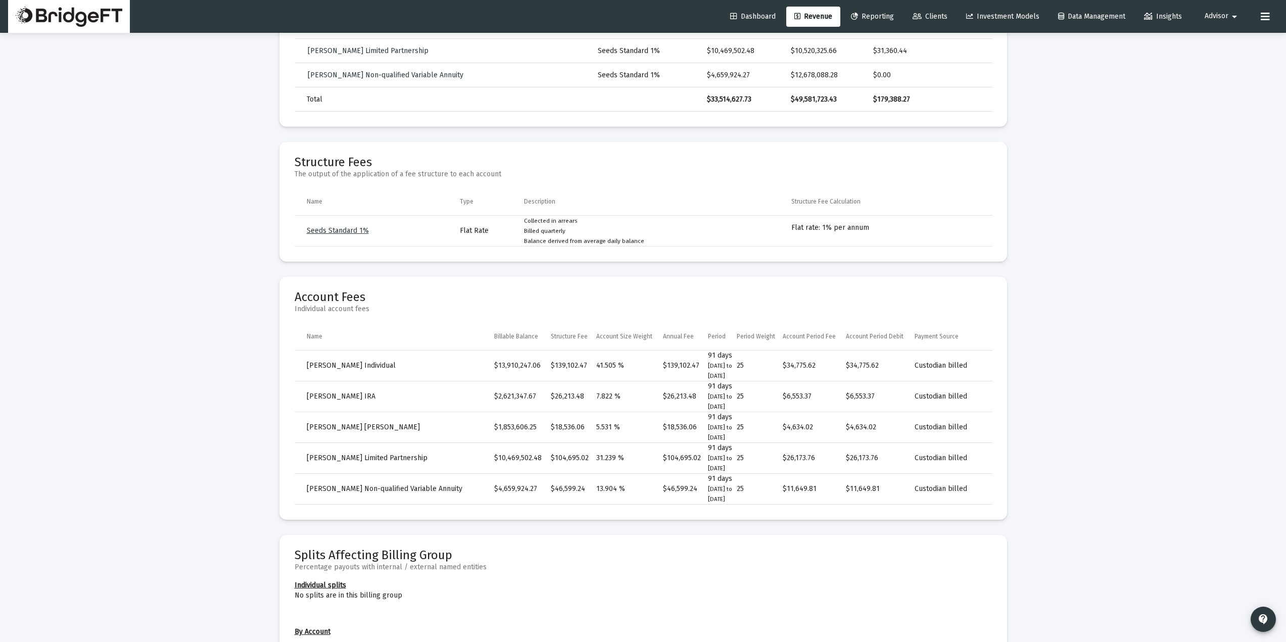
click at [721, 336] on th "Period" at bounding box center [722, 336] width 29 height 28
drag, startPoint x: 748, startPoint y: 335, endPoint x: 788, endPoint y: 334, distance: 40.4
click at [783, 334] on th "Period Weight" at bounding box center [760, 336] width 46 height 28
drag, startPoint x: 673, startPoint y: 367, endPoint x: 707, endPoint y: 369, distance: 34.5
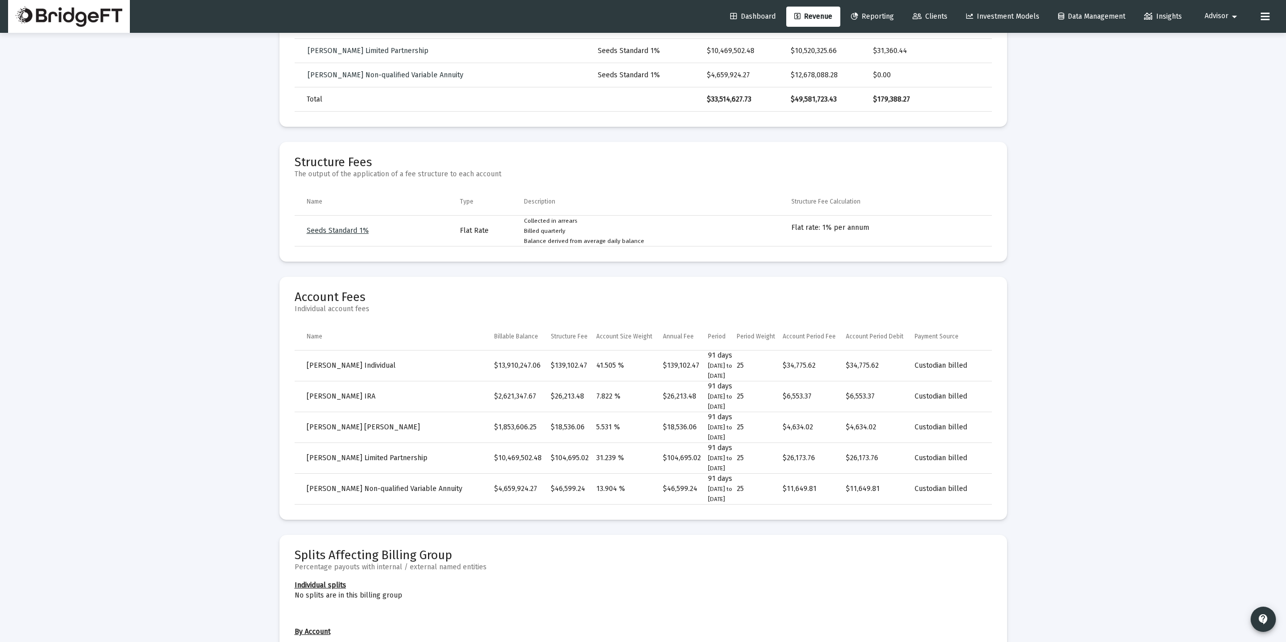
click at [707, 369] on td "$139,102.47" at bounding box center [685, 366] width 45 height 31
drag, startPoint x: 790, startPoint y: 366, endPoint x: 829, endPoint y: 367, distance: 38.9
click at [829, 367] on tr "[PERSON_NAME] Individual $13,910,247.06 $139,102.47 41.505 % $139,102.47 91 day…" at bounding box center [643, 366] width 697 height 31
click at [830, 332] on th "Account Period Fee" at bounding box center [814, 336] width 63 height 28
drag, startPoint x: 806, startPoint y: 363, endPoint x: 822, endPoint y: 422, distance: 61.2
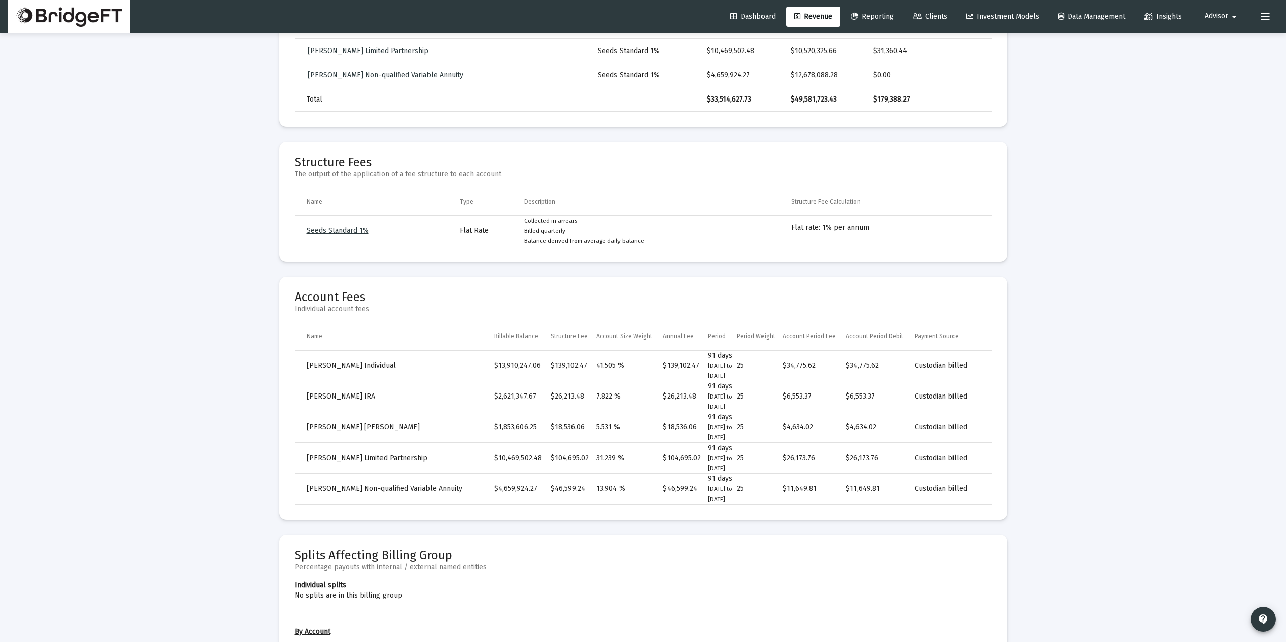
click at [825, 364] on tr "[PERSON_NAME] Individual $13,910,247.06 $139,102.47 41.505 % $139,102.47 91 day…" at bounding box center [643, 366] width 697 height 31
click at [846, 363] on td "$34,775.62" at bounding box center [814, 366] width 63 height 31
click at [814, 364] on td "$34,775.62" at bounding box center [814, 366] width 63 height 31
click at [829, 393] on td "$6,553.37" at bounding box center [814, 397] width 63 height 31
drag, startPoint x: 788, startPoint y: 397, endPoint x: 834, endPoint y: 416, distance: 49.8
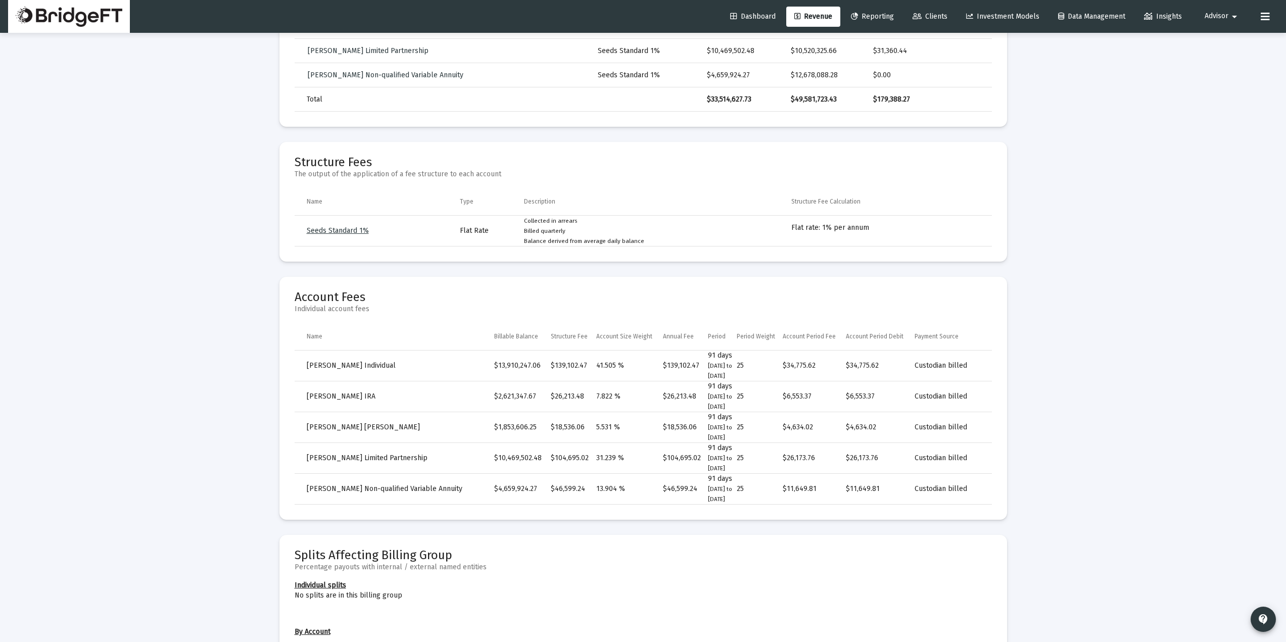
click at [833, 398] on tr "[PERSON_NAME] IRA $2,621,347.67 $26,213.48 7.822 % $26,213.48 91 days [DATE] t…" at bounding box center [643, 397] width 697 height 31
click at [996, 387] on mat-card "Account Fees Individual account fees Name Billable Balance Structure Fee Accoun…" at bounding box center [643, 398] width 728 height 243
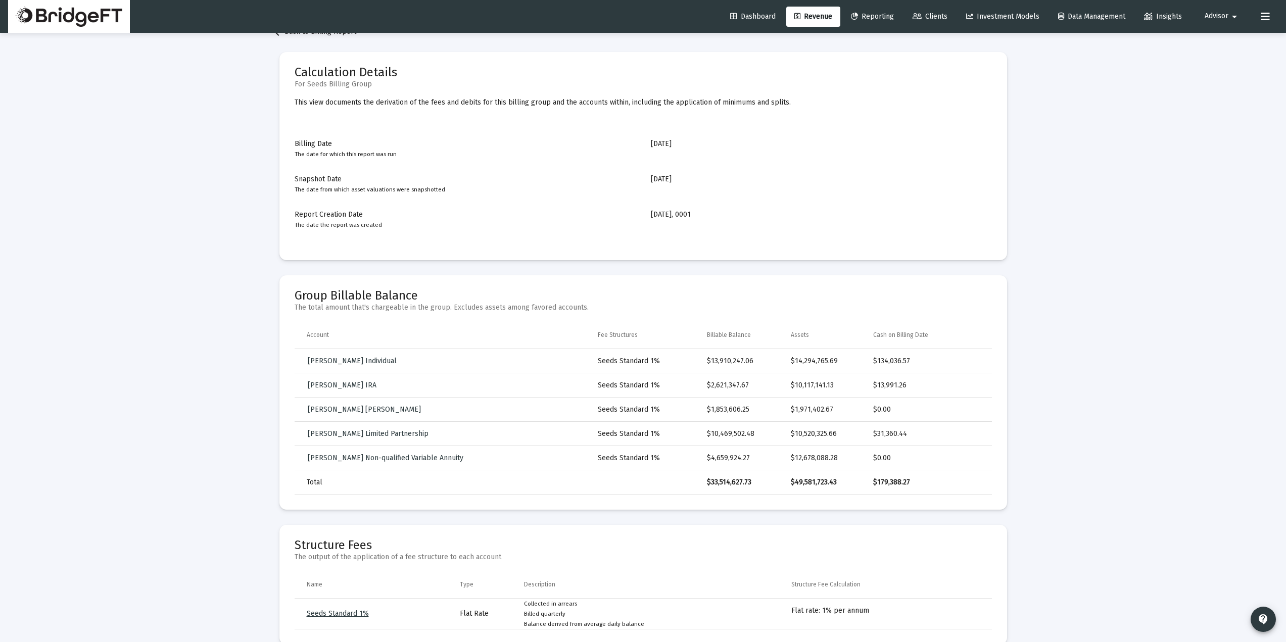
scroll to position [0, 0]
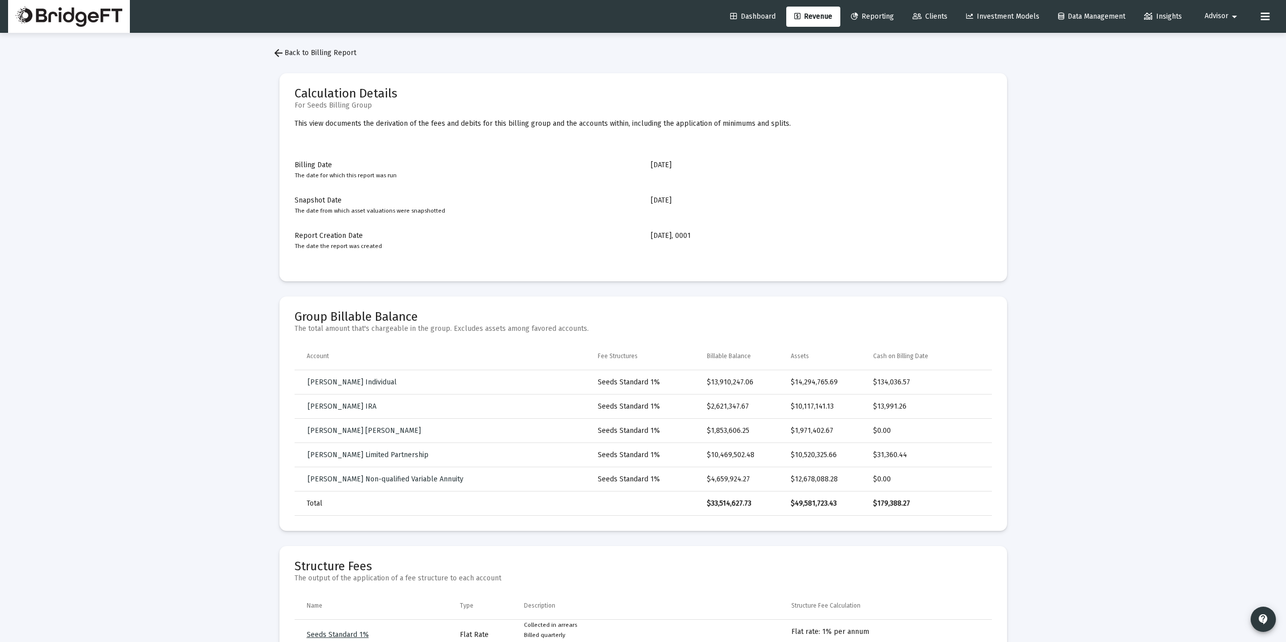
click at [1222, 20] on span "Advisor" at bounding box center [1217, 16] width 24 height 9
click at [1225, 38] on span "Settings" at bounding box center [1230, 43] width 30 height 24
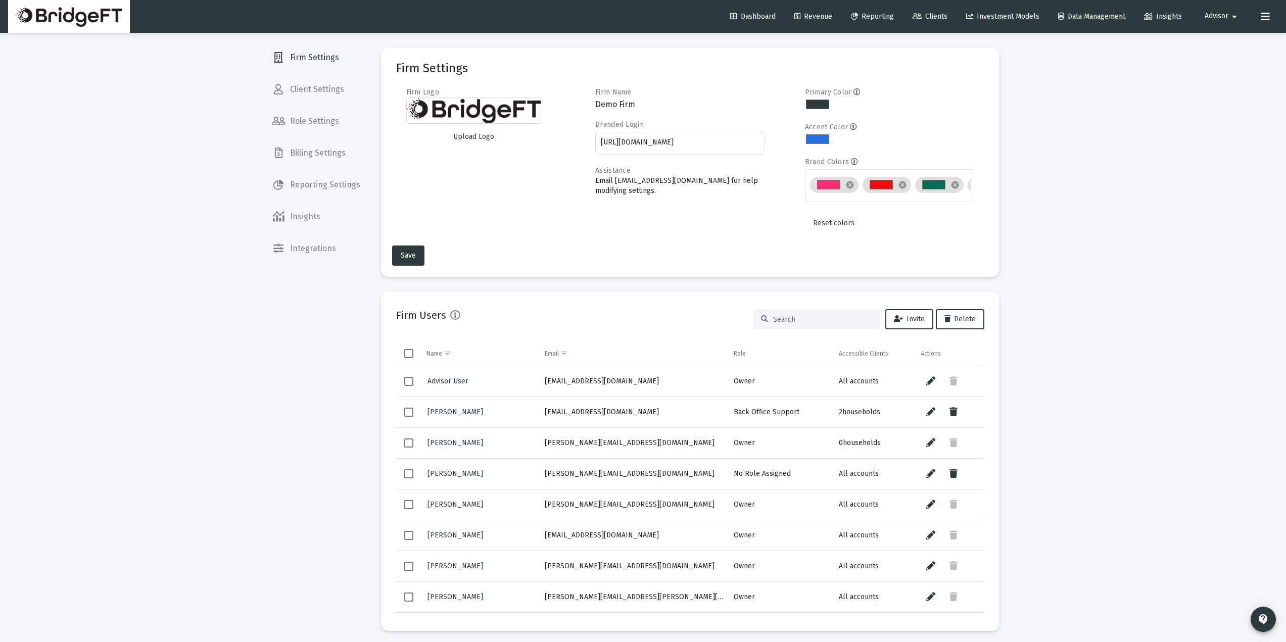
click at [1180, 239] on div "Loading... Firm Settings Client Settings Role Settings Billing Settings Reporti…" at bounding box center [643, 457] width 1286 height 914
click at [817, 15] on span "Revenue" at bounding box center [813, 16] width 38 height 9
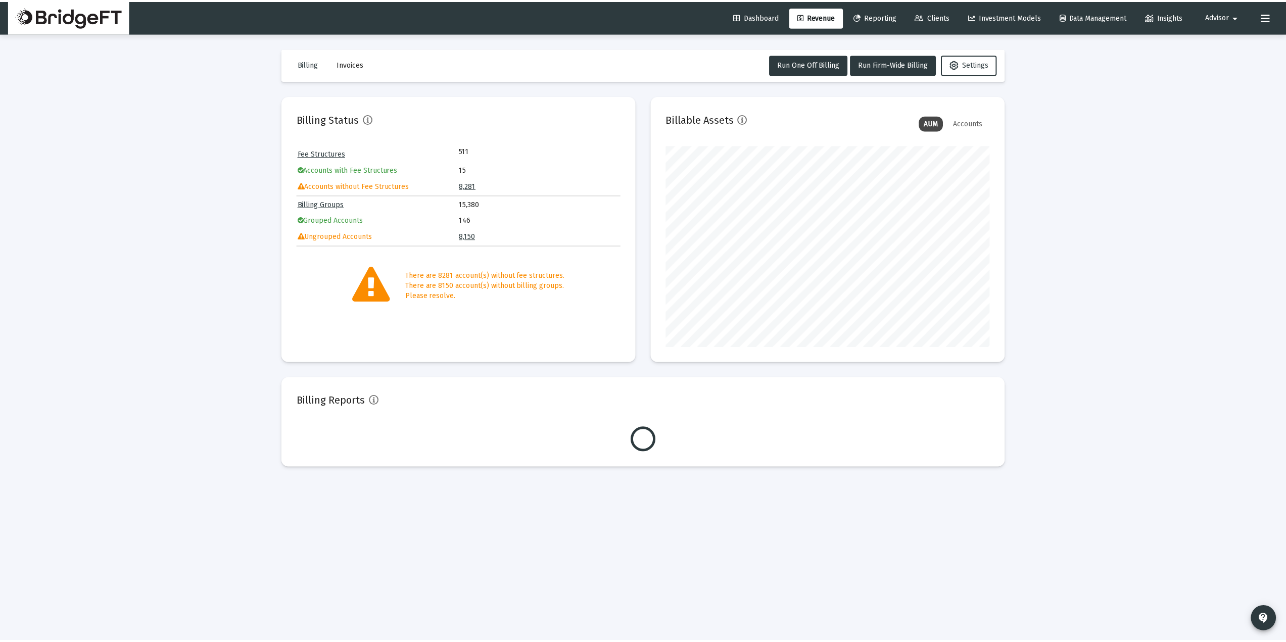
scroll to position [202, 326]
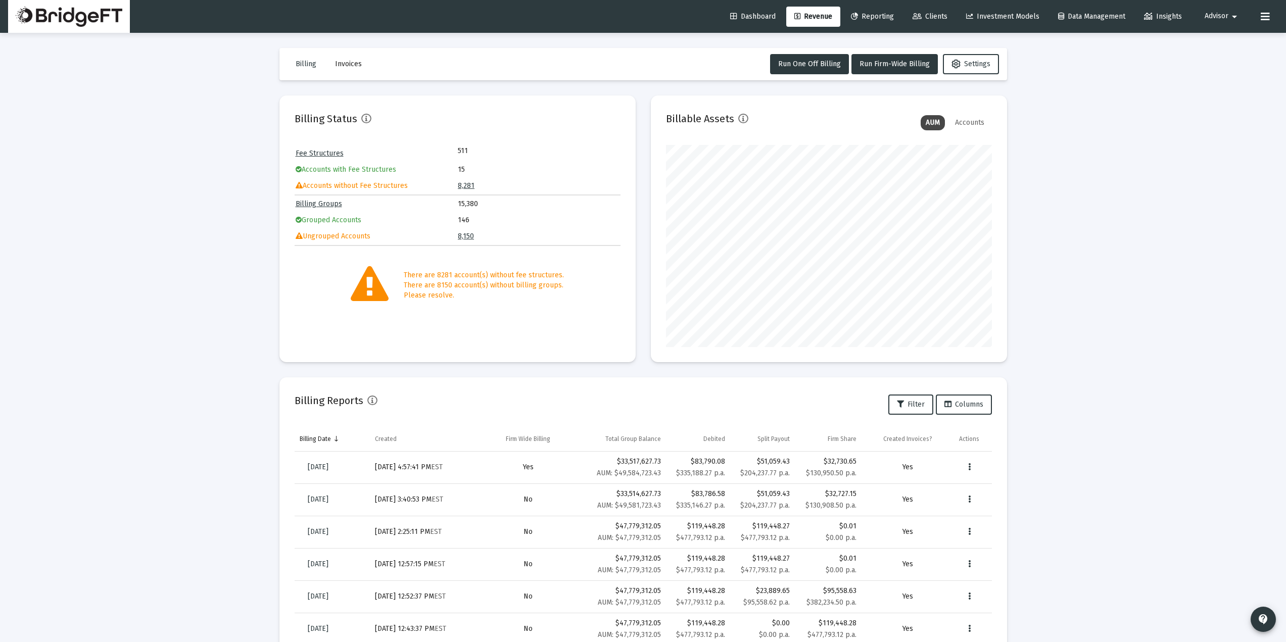
drag, startPoint x: 372, startPoint y: 466, endPoint x: 467, endPoint y: 472, distance: 95.2
click at [467, 472] on td "[DATE] 4:57:41 PM EST" at bounding box center [426, 468] width 113 height 32
click at [413, 470] on div "[DATE] 4:57:41 PM EST" at bounding box center [426, 467] width 103 height 10
drag, startPoint x: 376, startPoint y: 468, endPoint x: 458, endPoint y: 472, distance: 81.5
click at [458, 472] on td "[DATE] 4:57:41 PM EST" at bounding box center [426, 468] width 113 height 32
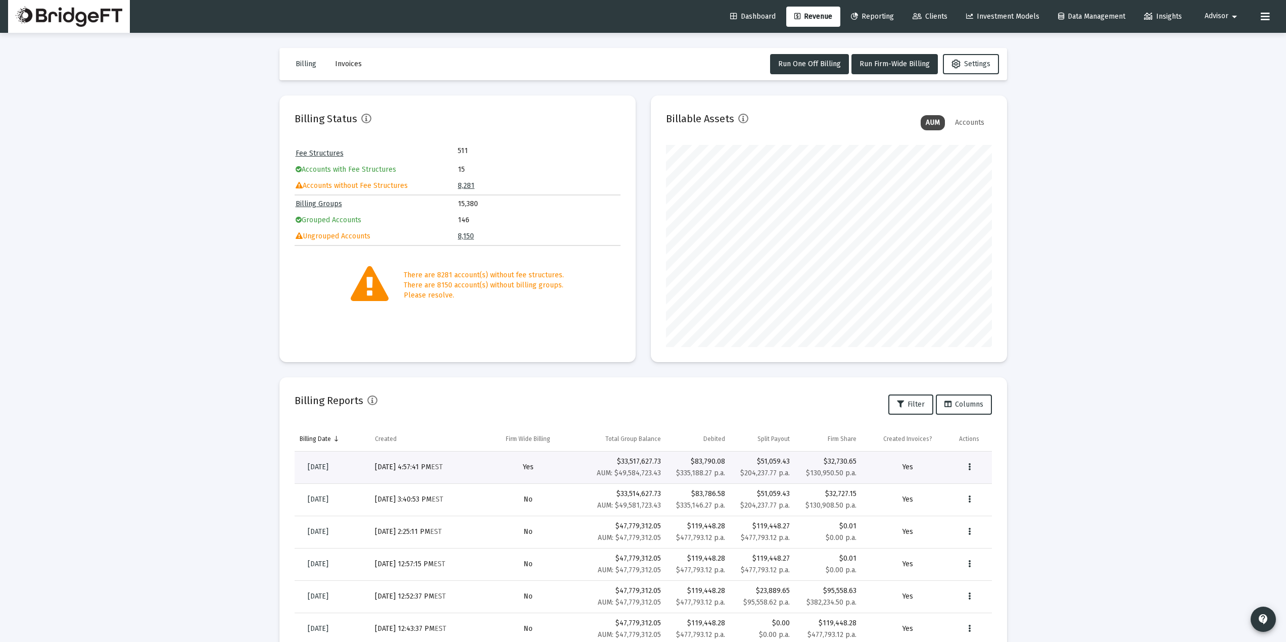
click at [531, 406] on div "Billing Reports Filter Columns" at bounding box center [643, 405] width 697 height 24
click at [971, 469] on button "Data grid" at bounding box center [969, 467] width 20 height 20
click at [1032, 450] on div at bounding box center [643, 321] width 1286 height 642
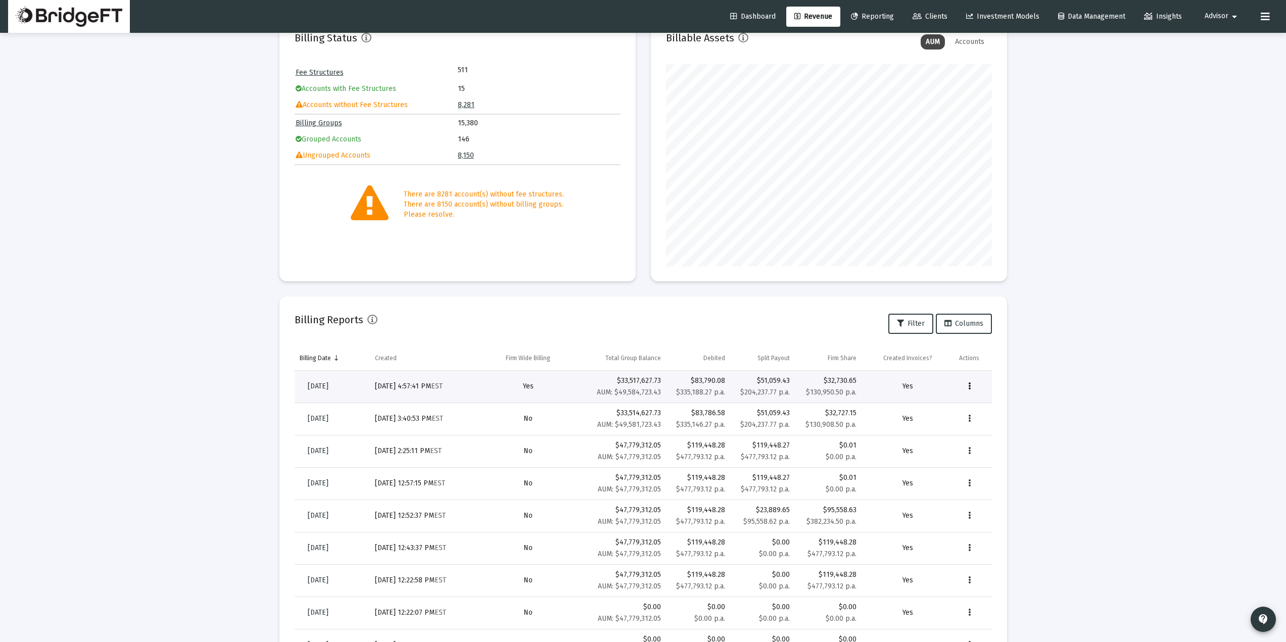
scroll to position [135, 0]
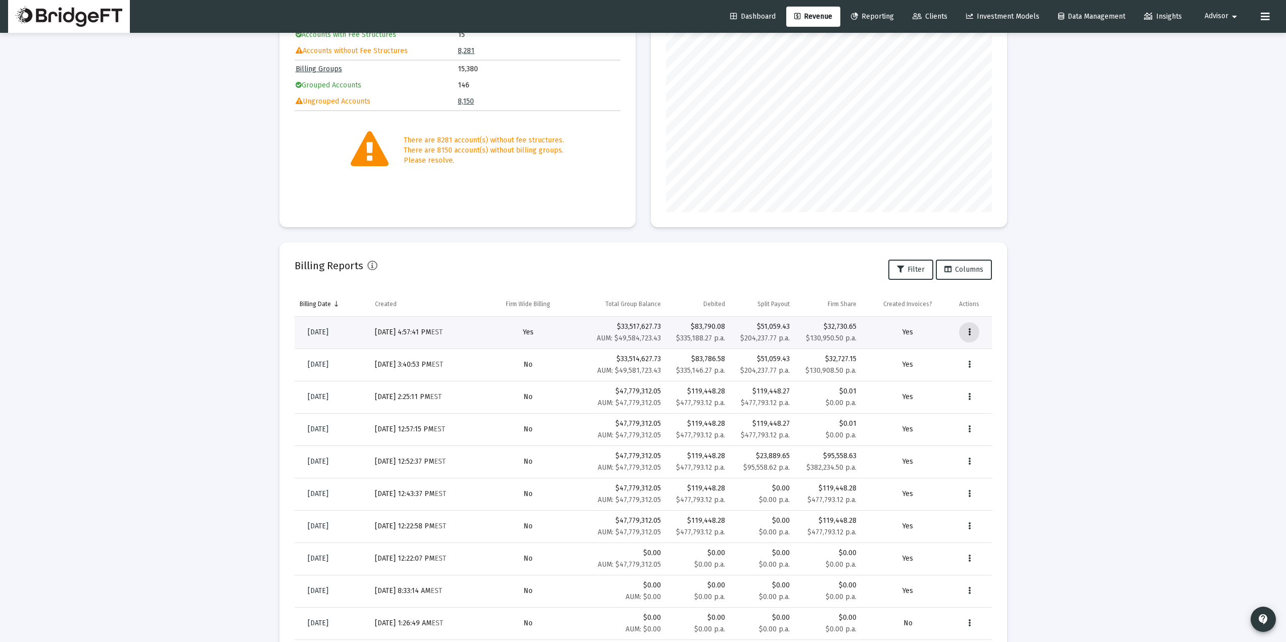
click at [970, 334] on icon "Data grid" at bounding box center [969, 332] width 3 height 12
click at [1060, 309] on div at bounding box center [643, 321] width 1286 height 642
click at [973, 330] on button "Data grid" at bounding box center [969, 332] width 20 height 20
click at [1042, 295] on div at bounding box center [643, 321] width 1286 height 642
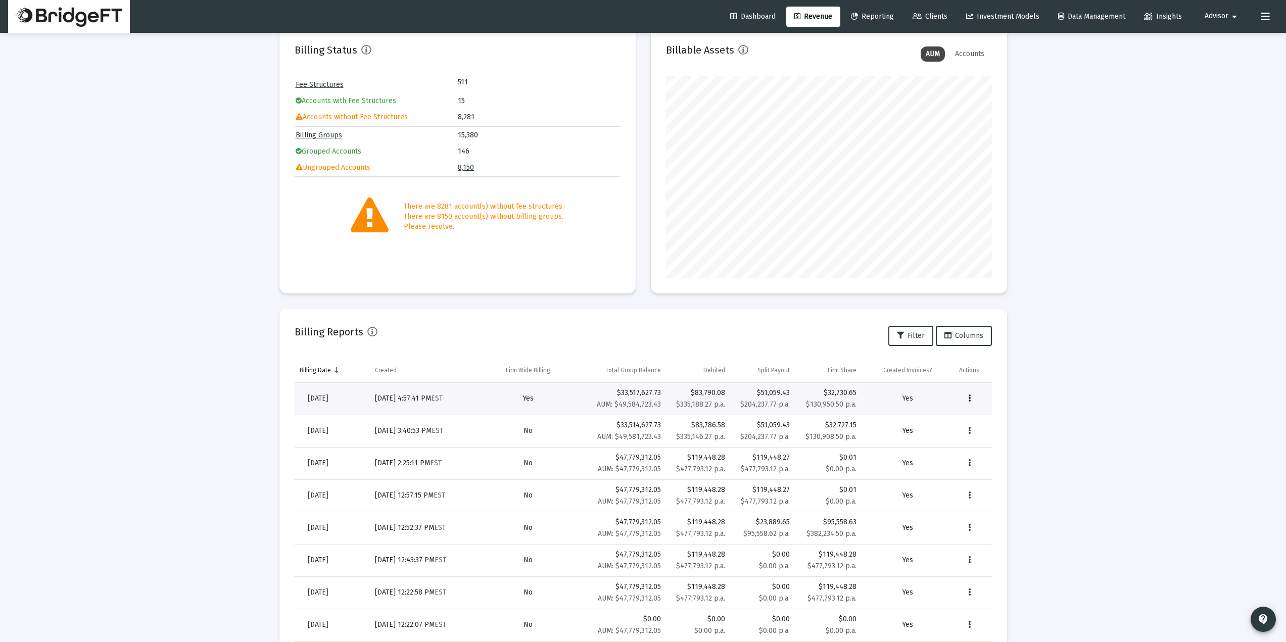
scroll to position [0, 0]
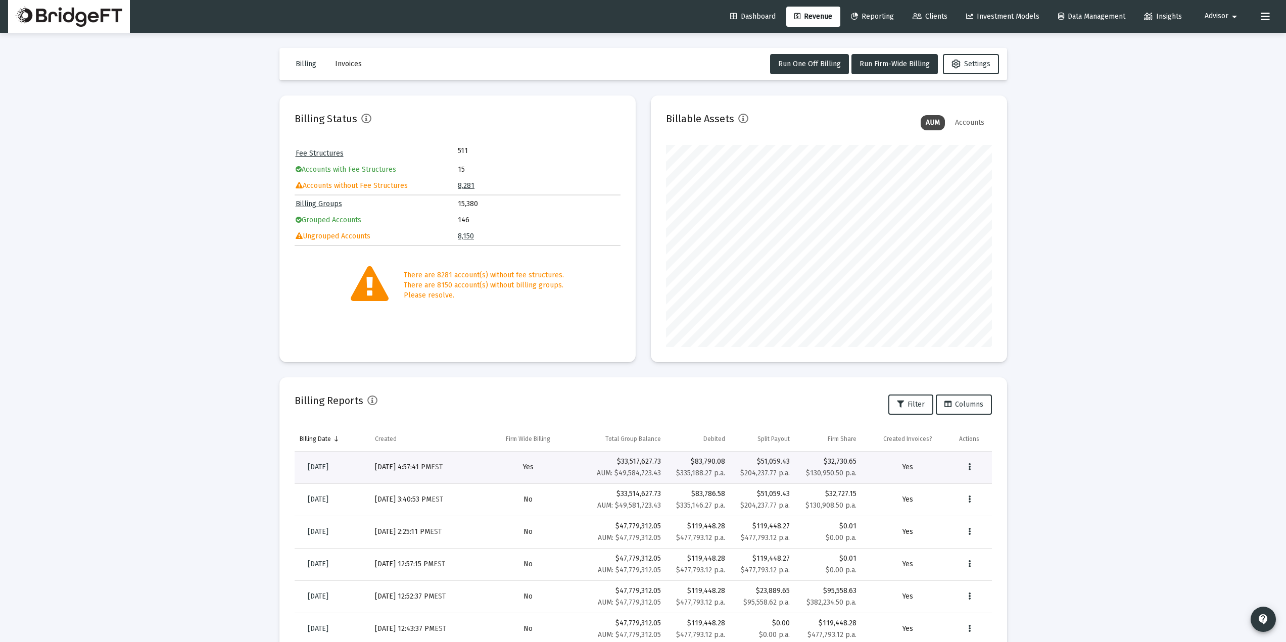
click at [135, 446] on div "Loading... Billing Invoices Run One Off Billing Run Firm-Wide Billing Settings …" at bounding box center [643, 417] width 1286 height 834
click at [151, 315] on div "Loading... Billing Invoices Run One Off Billing Run Firm-Wide Billing Settings …" at bounding box center [643, 417] width 1286 height 834
click at [210, 341] on div "Loading... Billing Invoices Run One Off Billing Run Firm-Wide Billing Settings …" at bounding box center [643, 417] width 1286 height 834
click at [1095, 375] on div "Loading... Billing Invoices Run One Off Billing Run Firm-Wide Billing Settings …" at bounding box center [643, 417] width 1286 height 834
click at [260, 102] on div "Loading... Billing Invoices Run One Off Billing Run Firm-Wide Billing Settings …" at bounding box center [643, 417] width 1286 height 834
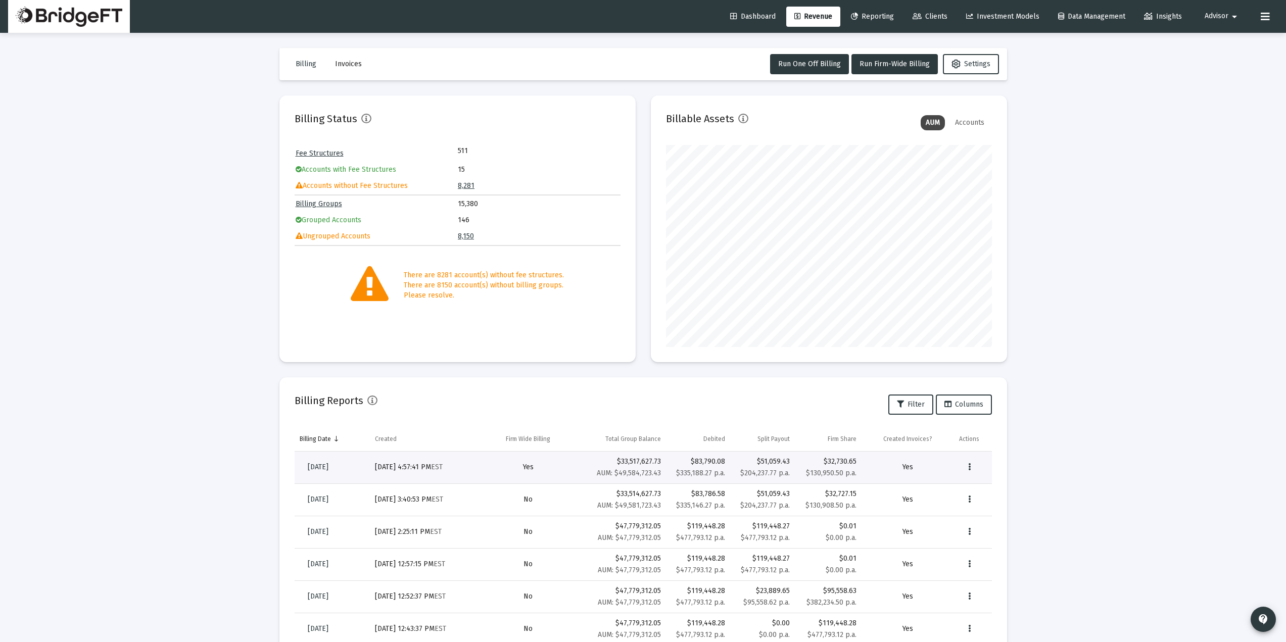
click at [244, 75] on div "Loading... Billing Invoices Run One Off Billing Run Firm-Wide Billing Settings …" at bounding box center [643, 417] width 1286 height 834
